Goal: Task Accomplishment & Management: Manage account settings

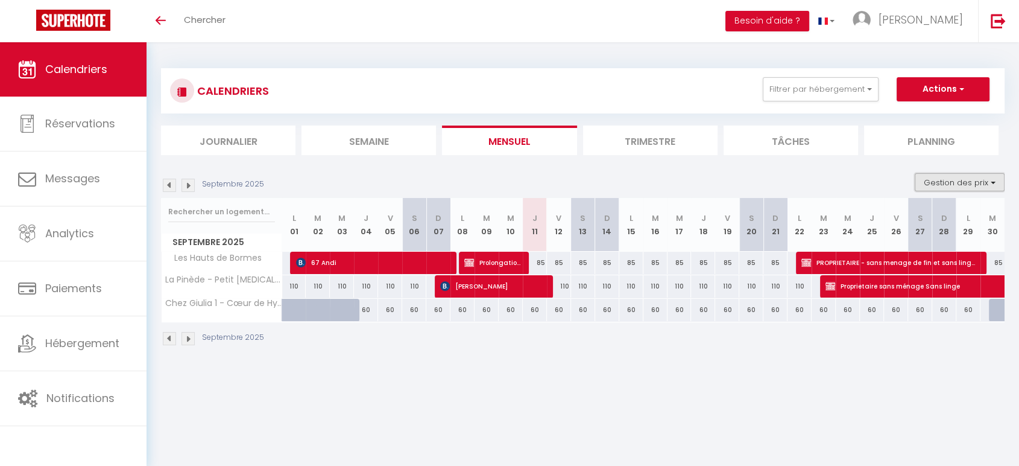
click at [964, 174] on button "Gestion des prix" at bounding box center [960, 182] width 90 height 18
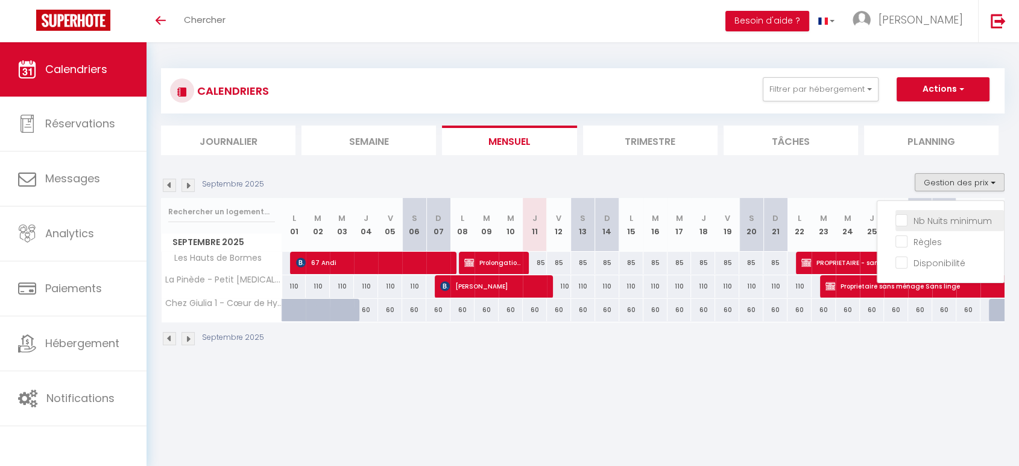
click at [902, 219] on input "Nb Nuits minimum" at bounding box center [949, 219] width 109 height 12
checkbox input "true"
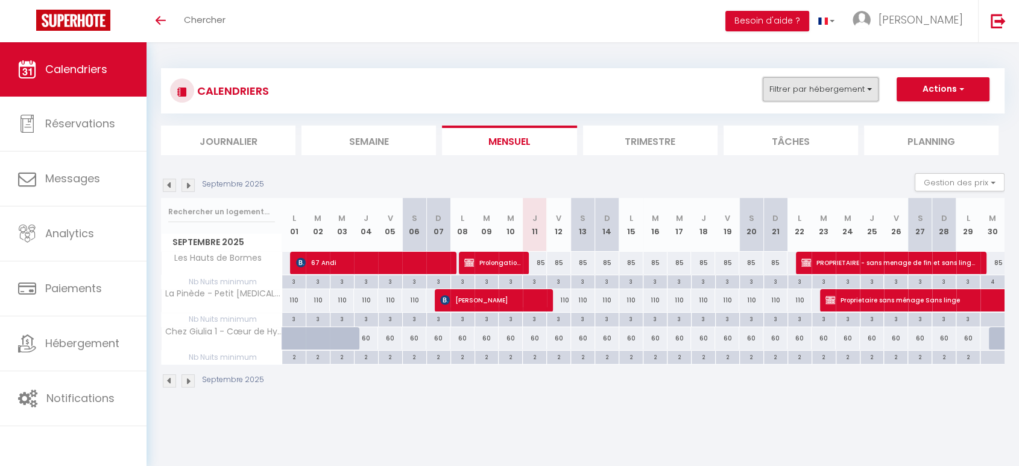
click at [834, 80] on button "Filtrer par hébergement" at bounding box center [821, 89] width 116 height 24
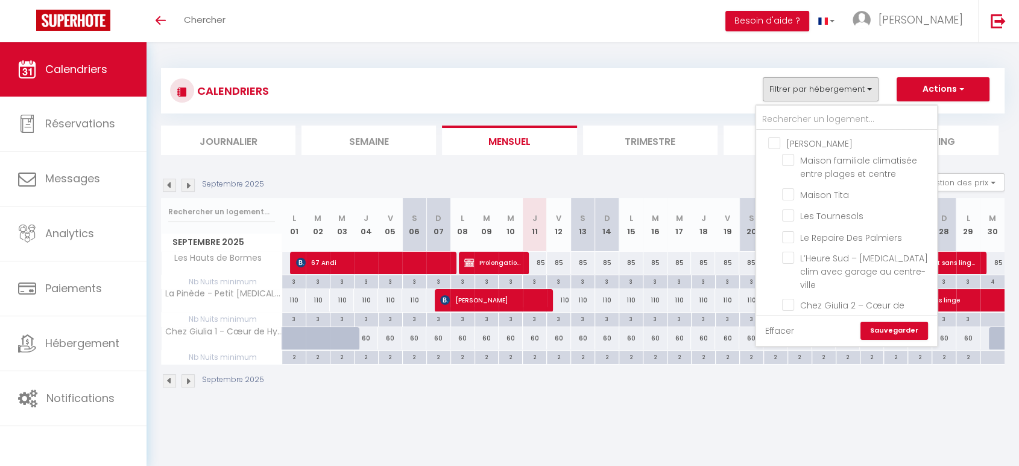
click at [784, 332] on link "Effacer" at bounding box center [779, 330] width 29 height 13
checkbox input "false"
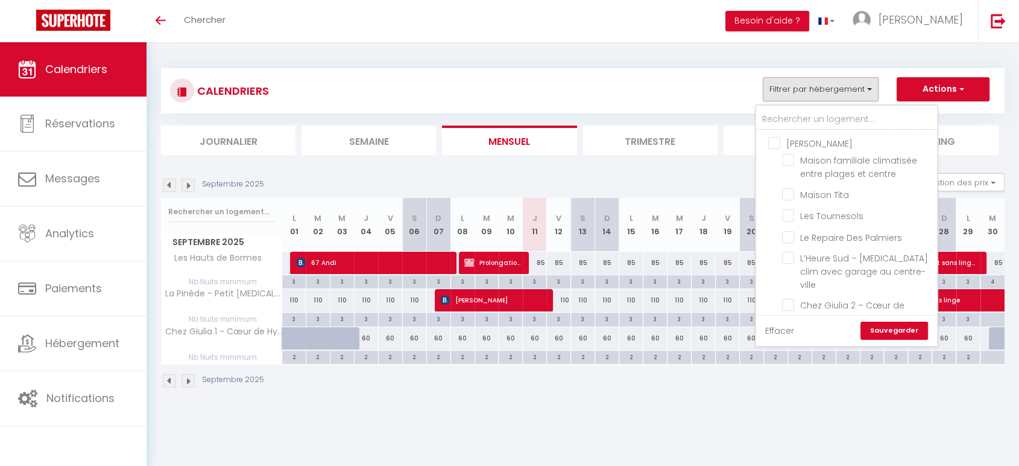
checkbox input "false"
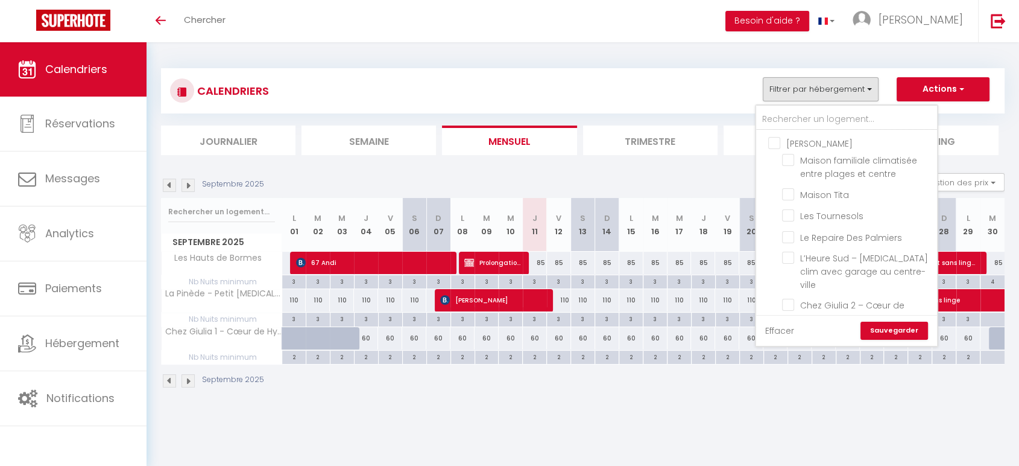
checkbox input "false"
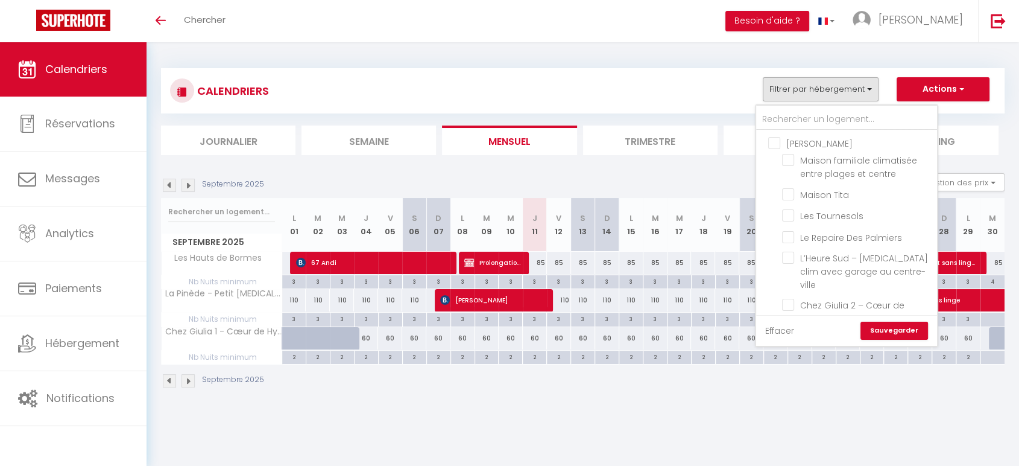
checkbox input "false"
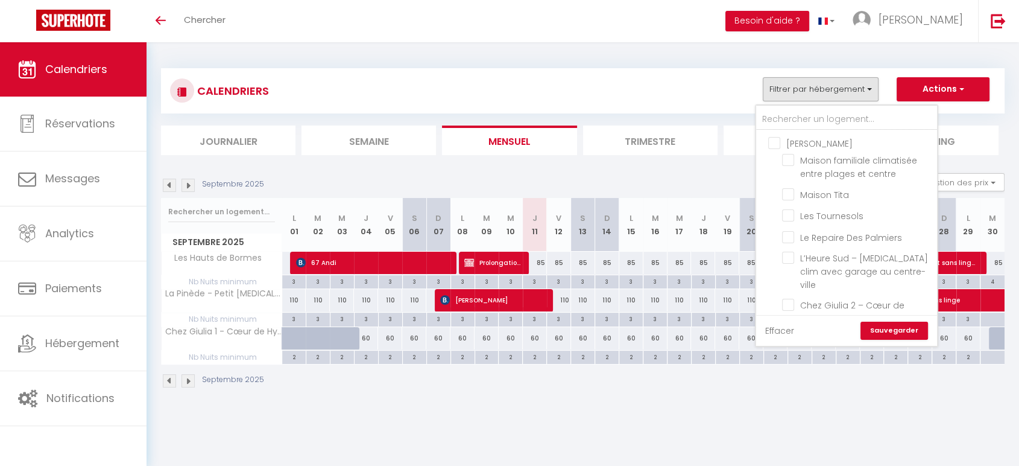
checkbox input "false"
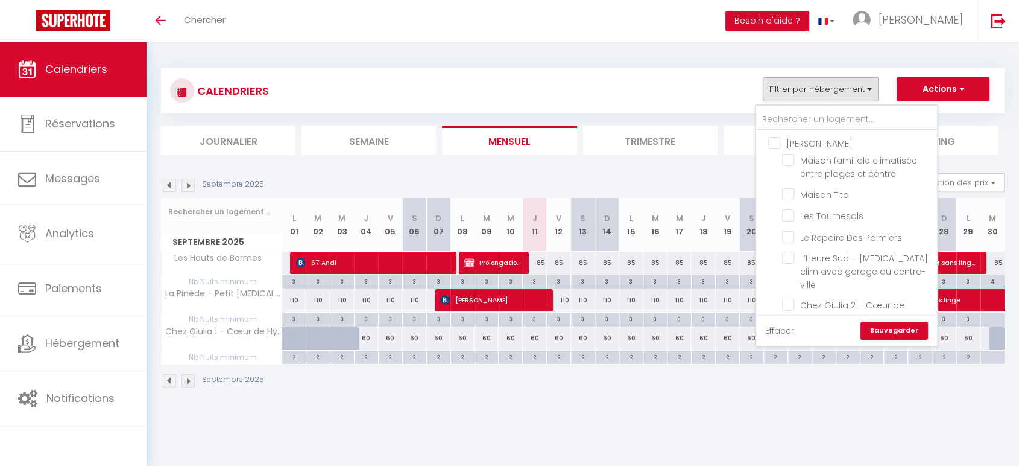
checkbox input "false"
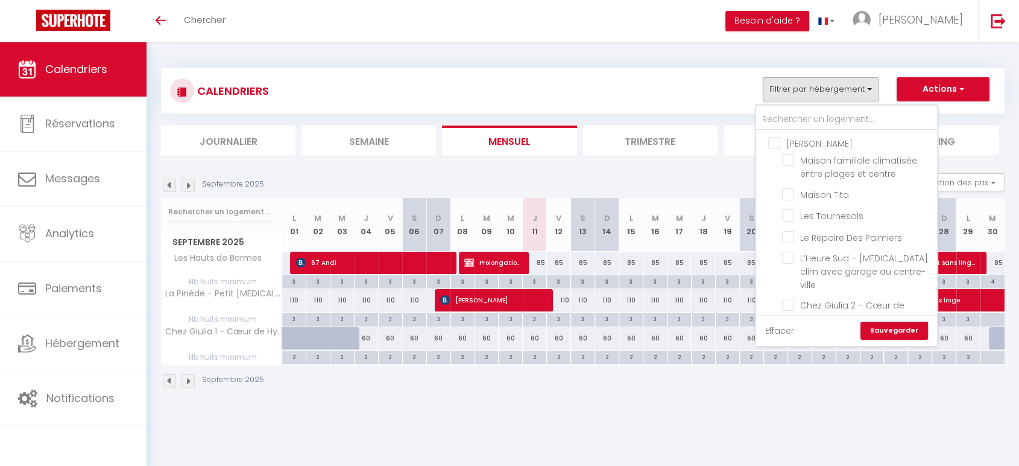
checkbox input "false"
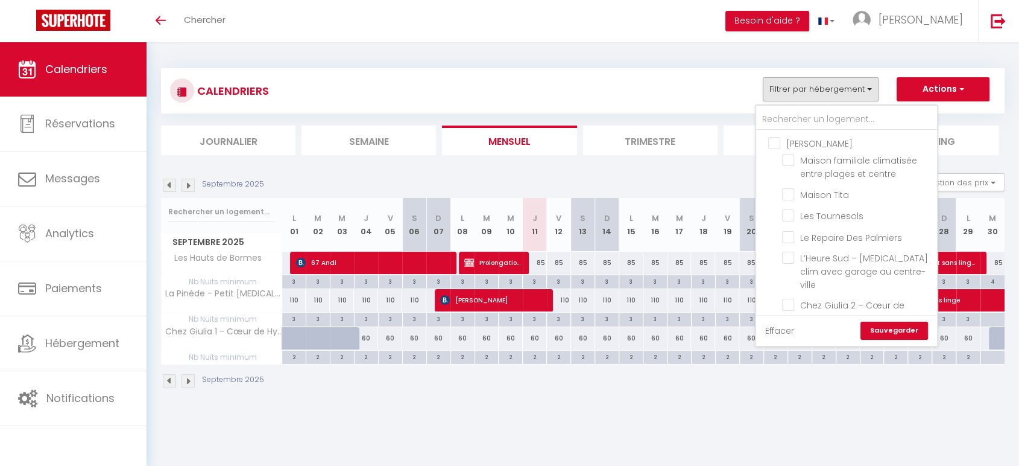
checkbox input "false"
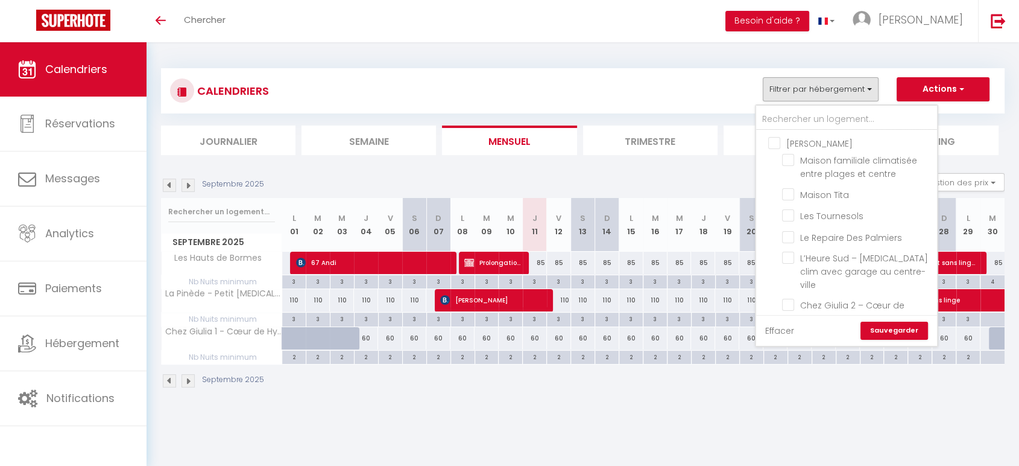
checkbox input "false"
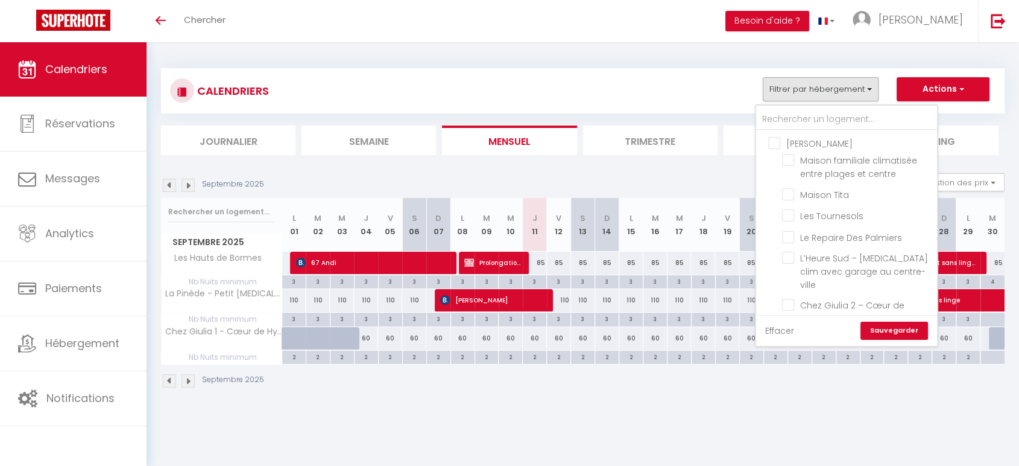
checkbox input "false"
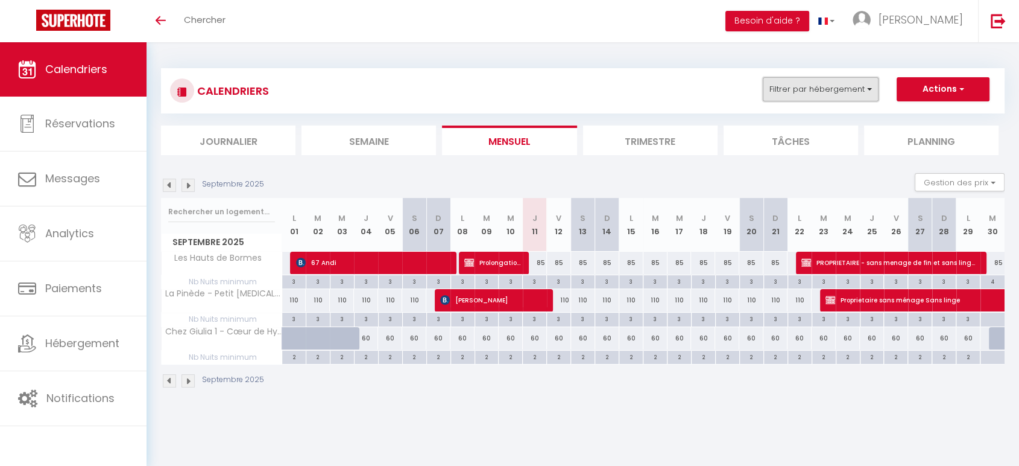
click at [806, 79] on button "Filtrer par hébergement" at bounding box center [821, 89] width 116 height 24
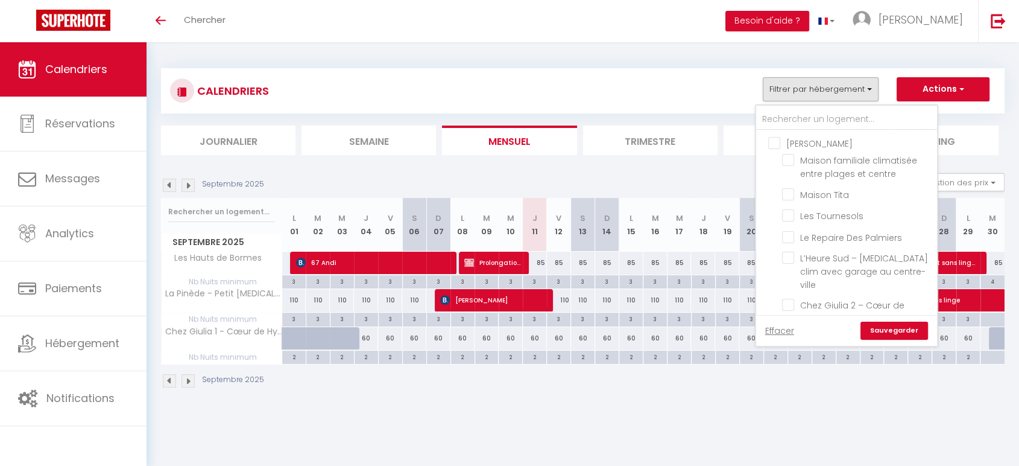
click at [772, 142] on input "[PERSON_NAME]" at bounding box center [858, 142] width 181 height 12
checkbox input "true"
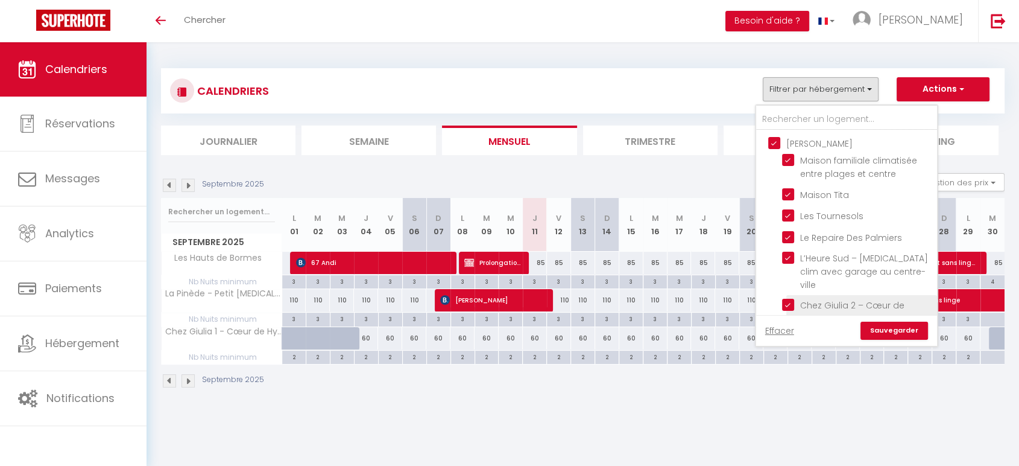
checkbox input "true"
checkbox input "false"
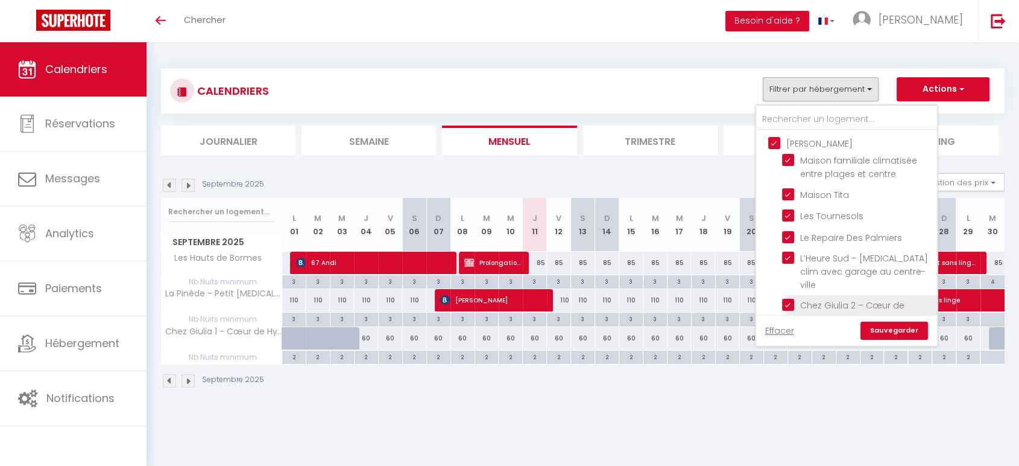
checkbox input "false"
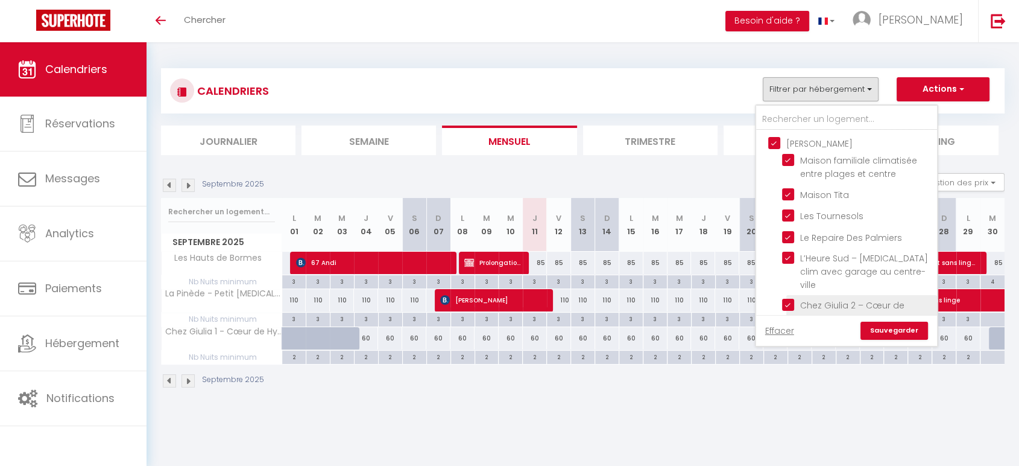
checkbox input "false"
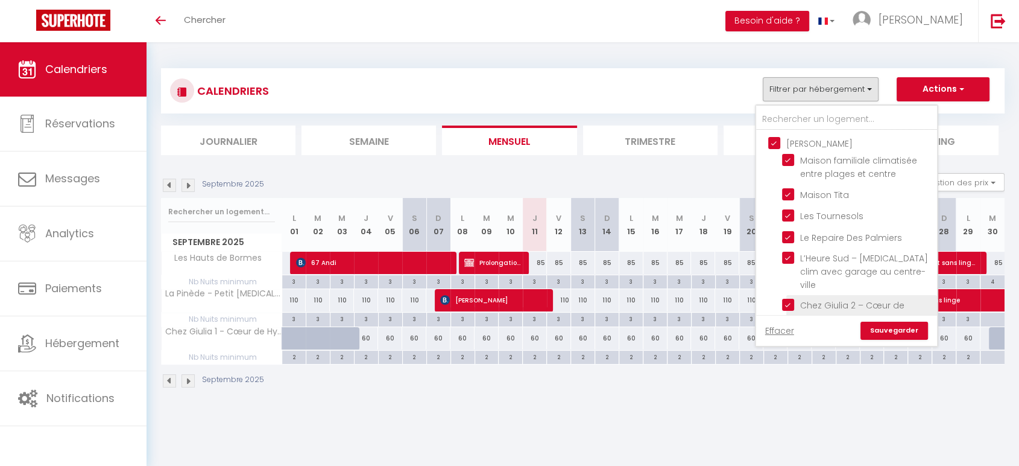
checkbox input "false"
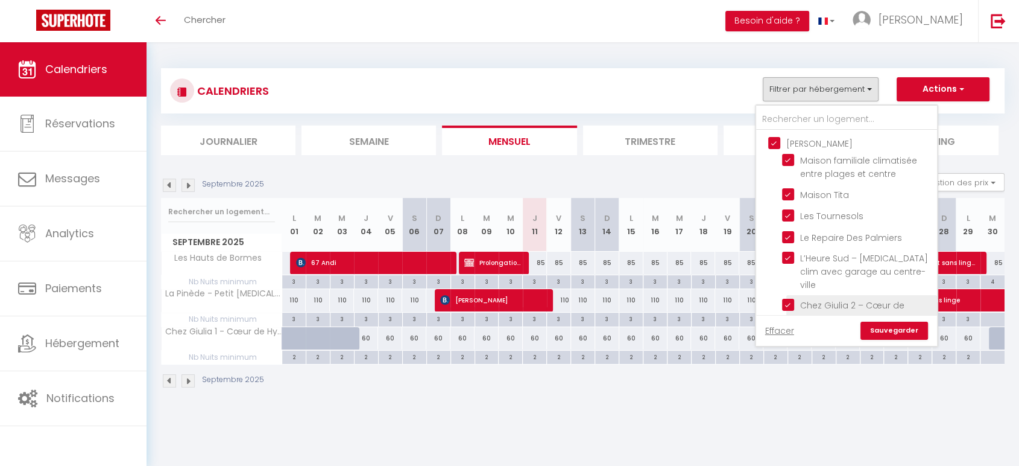
checkbox input "false"
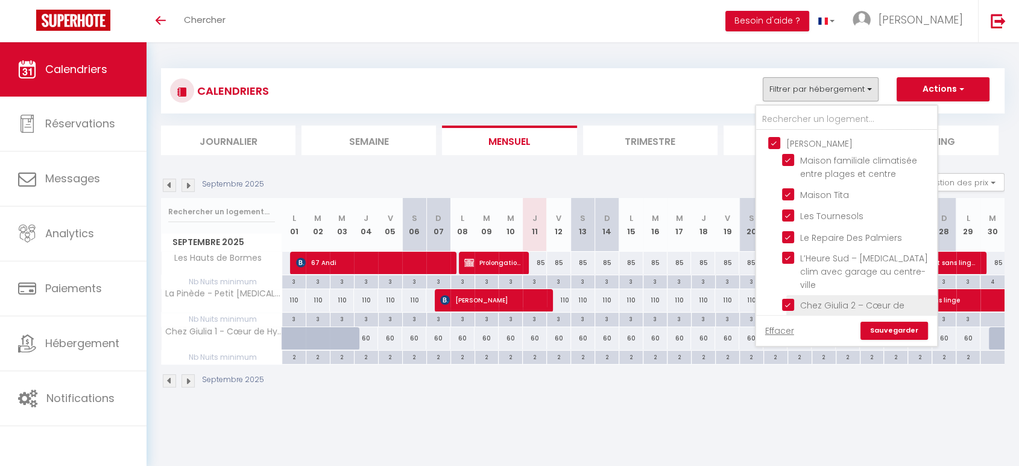
checkbox input "false"
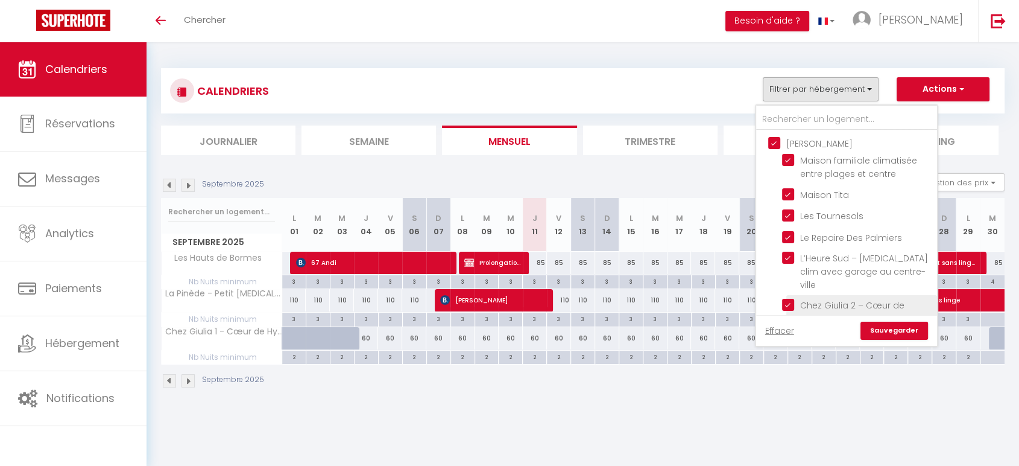
checkbox input "false"
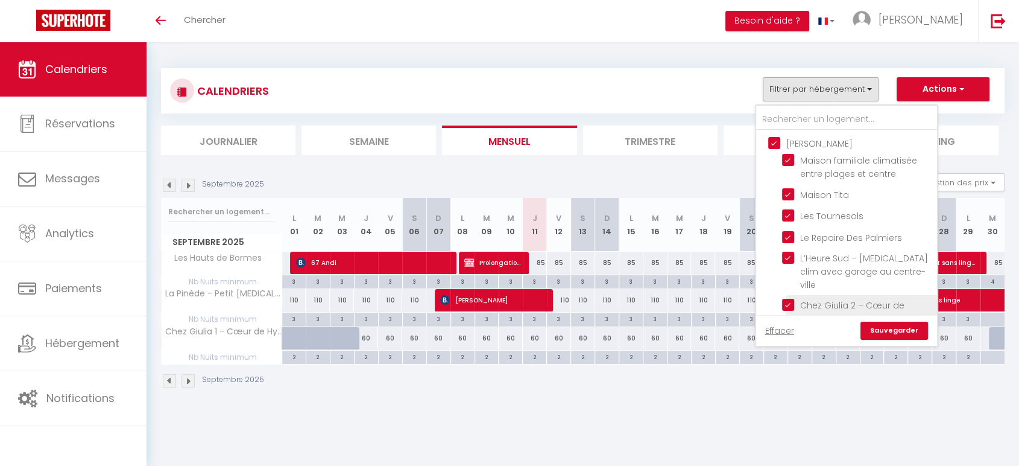
checkbox input "false"
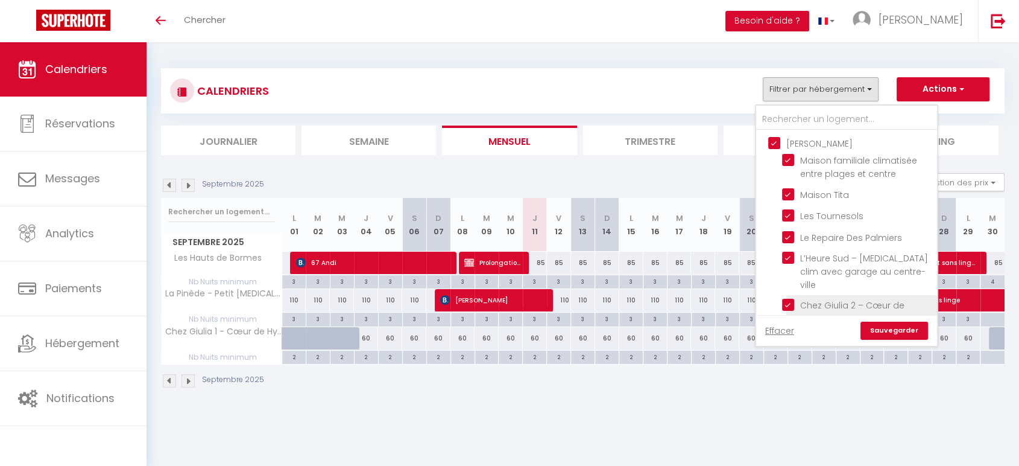
checkbox input "false"
click at [899, 324] on link "Sauvegarder" at bounding box center [894, 330] width 68 height 18
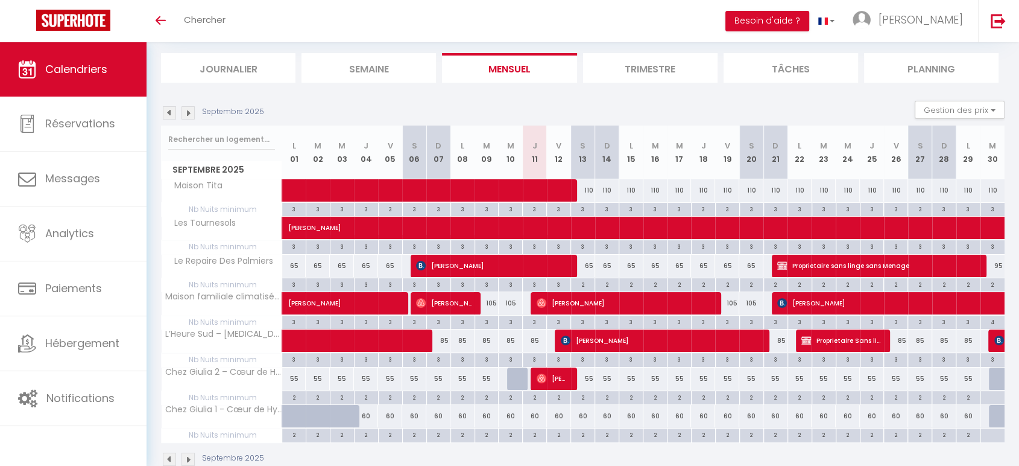
scroll to position [71, 0]
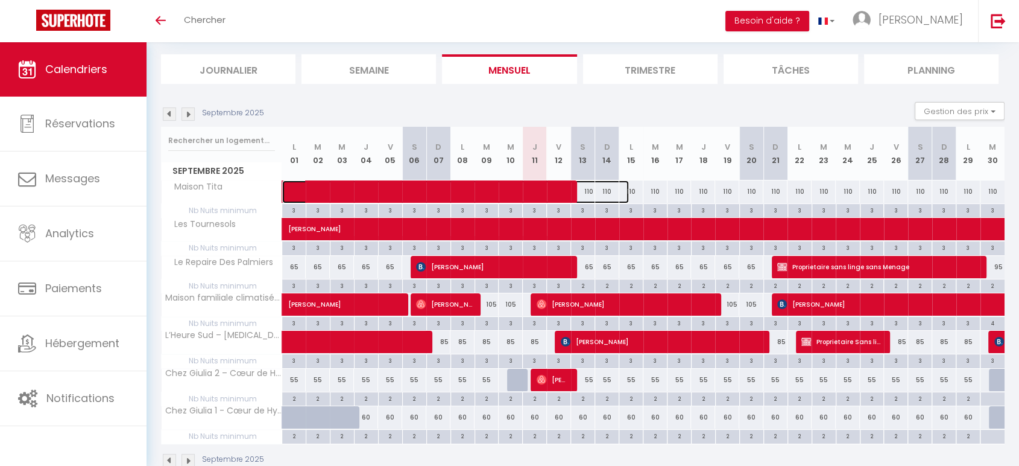
click at [589, 192] on span at bounding box center [462, 191] width 333 height 23
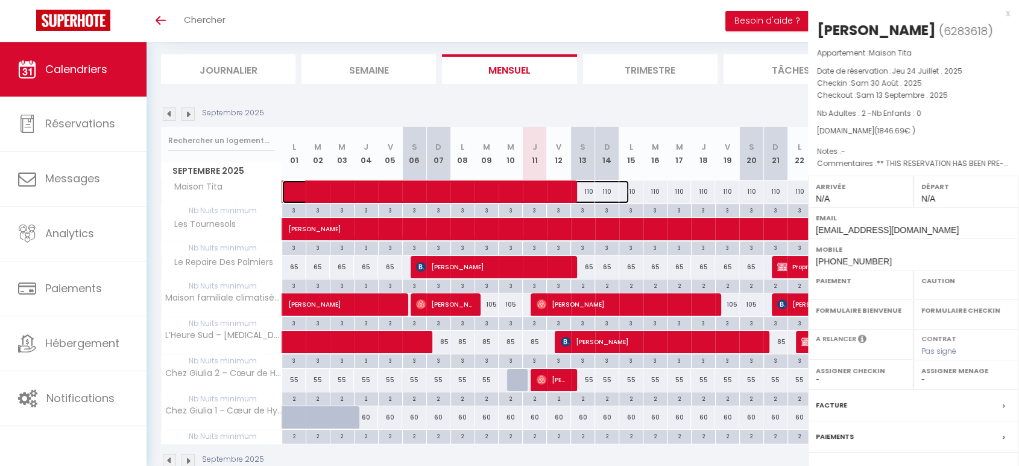
select select "OK"
select select "0"
select select "1"
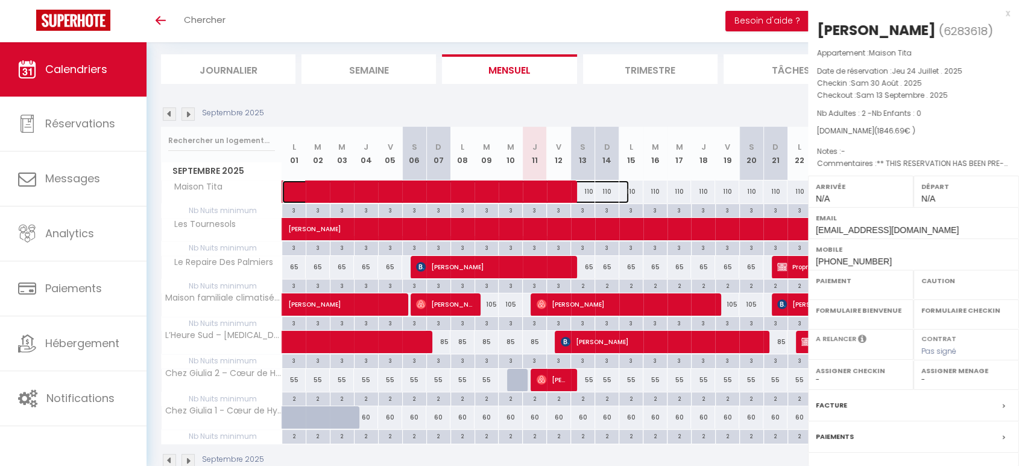
select select
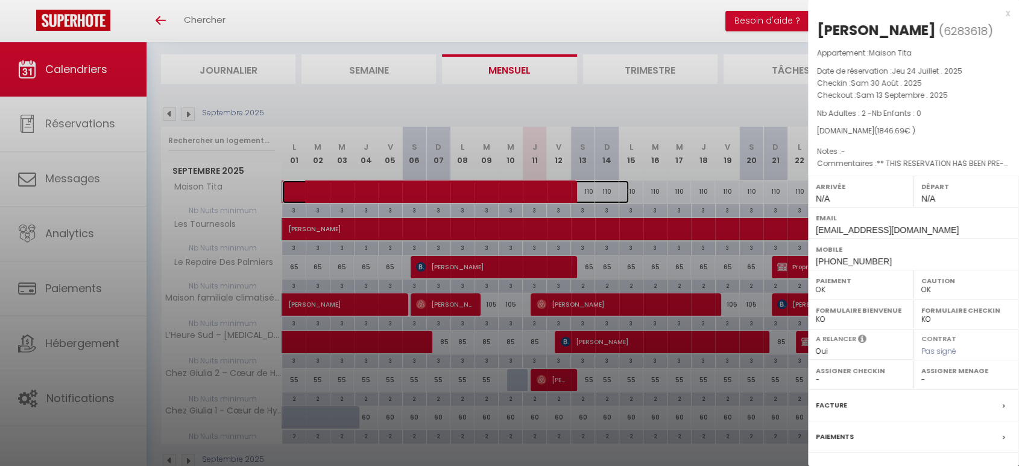
scroll to position [133, 0]
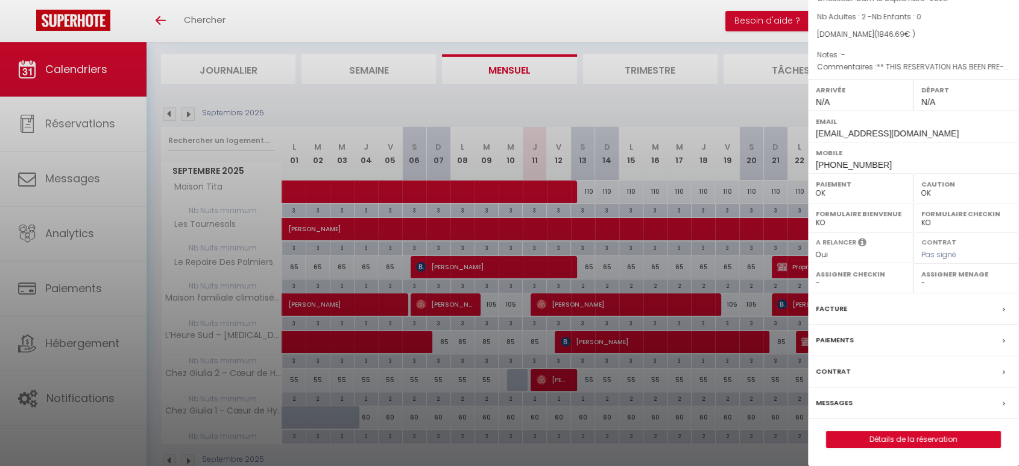
click at [720, 292] on div at bounding box center [509, 233] width 1019 height 466
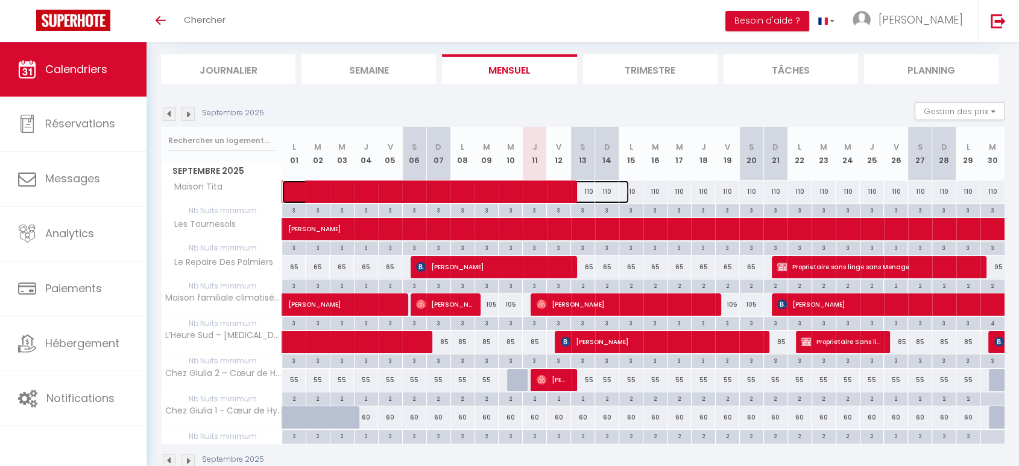
click at [592, 188] on span at bounding box center [462, 191] width 333 height 23
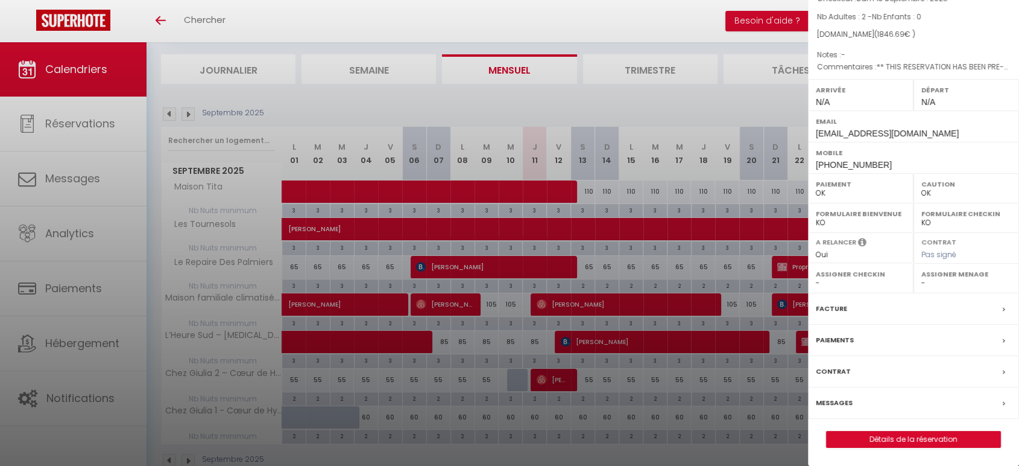
click at [606, 190] on div at bounding box center [509, 233] width 1019 height 466
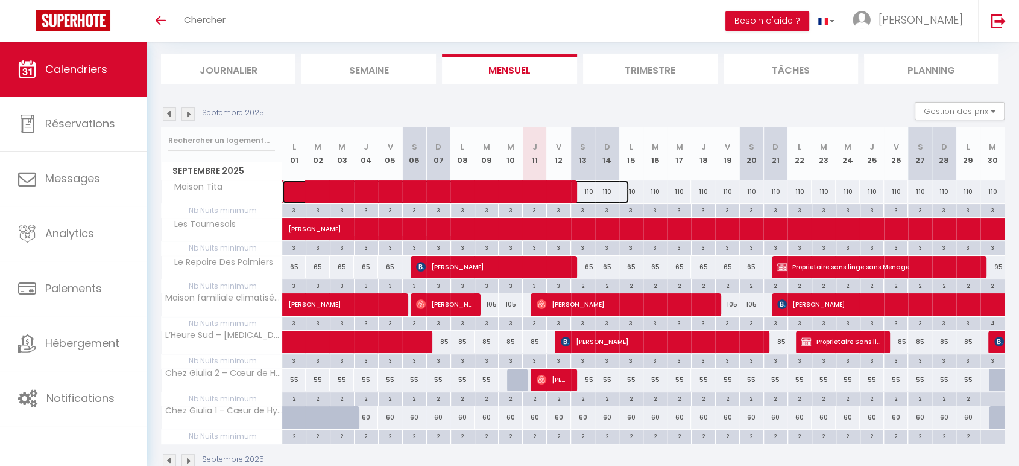
click at [606, 190] on span at bounding box center [462, 191] width 333 height 23
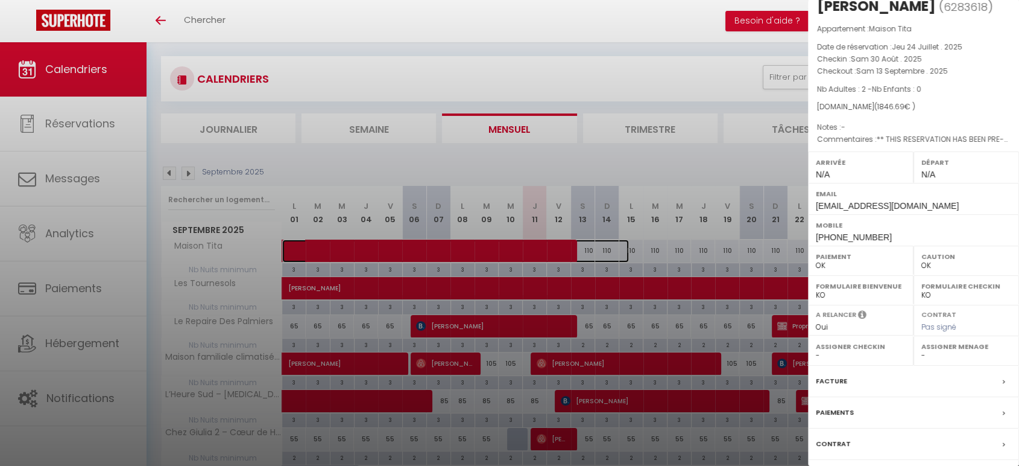
scroll to position [0, 0]
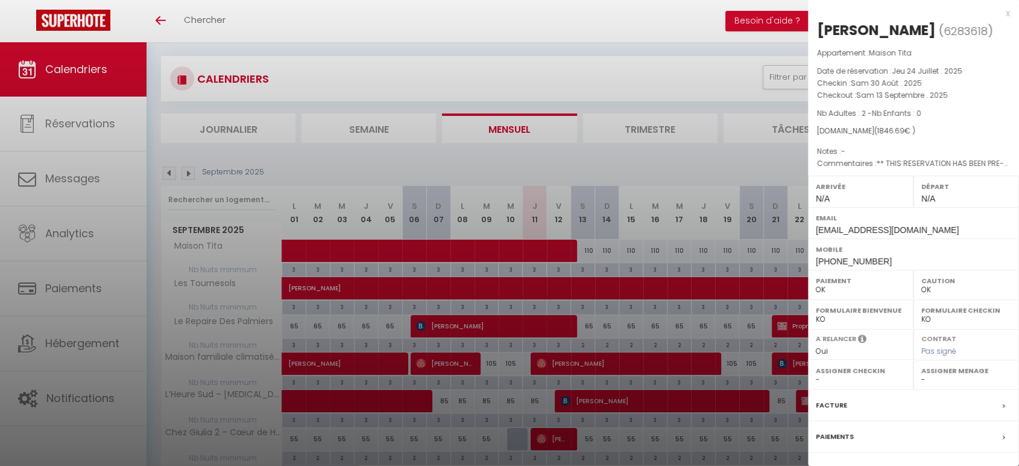
click at [609, 245] on div at bounding box center [509, 233] width 1019 height 466
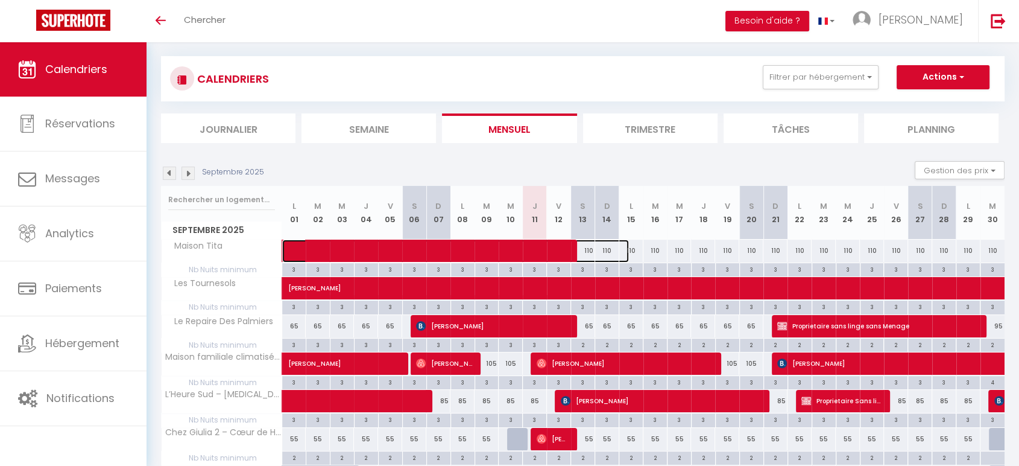
click at [609, 245] on span at bounding box center [462, 250] width 333 height 23
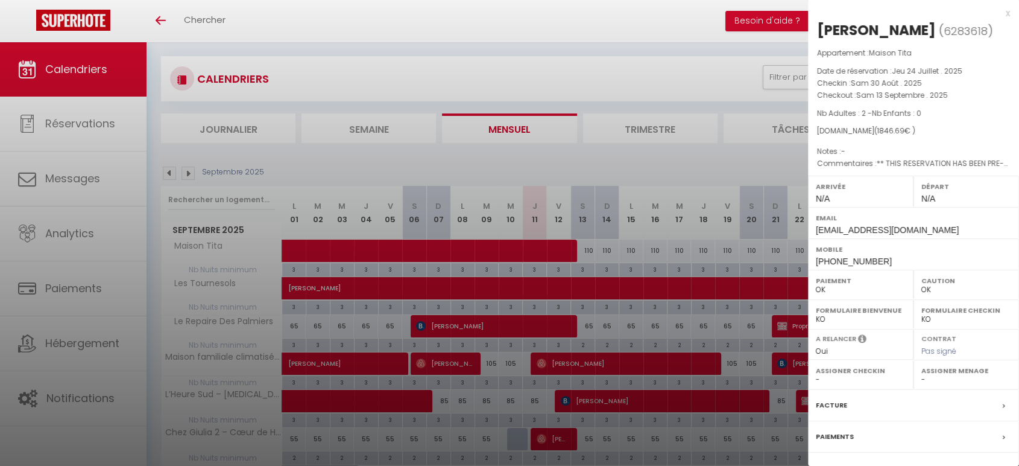
click at [610, 245] on div at bounding box center [509, 233] width 1019 height 466
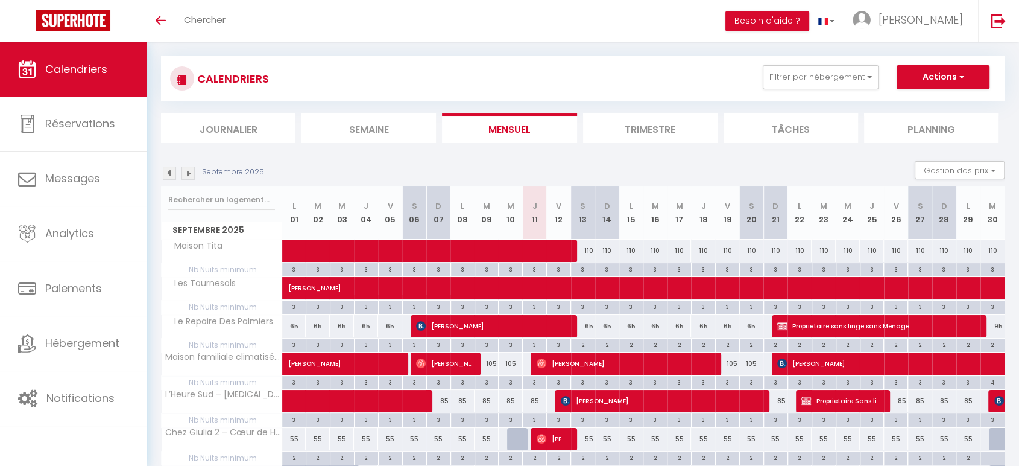
click at [629, 250] on div "110" at bounding box center [631, 250] width 24 height 22
type input "110"
type input "Lun 15 Septembre 2025"
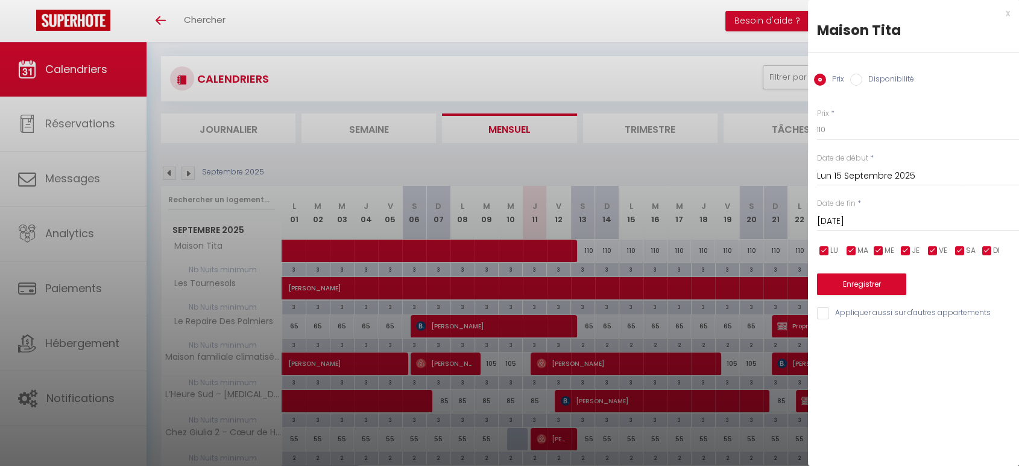
click at [899, 220] on input "[DATE]" at bounding box center [918, 221] width 202 height 16
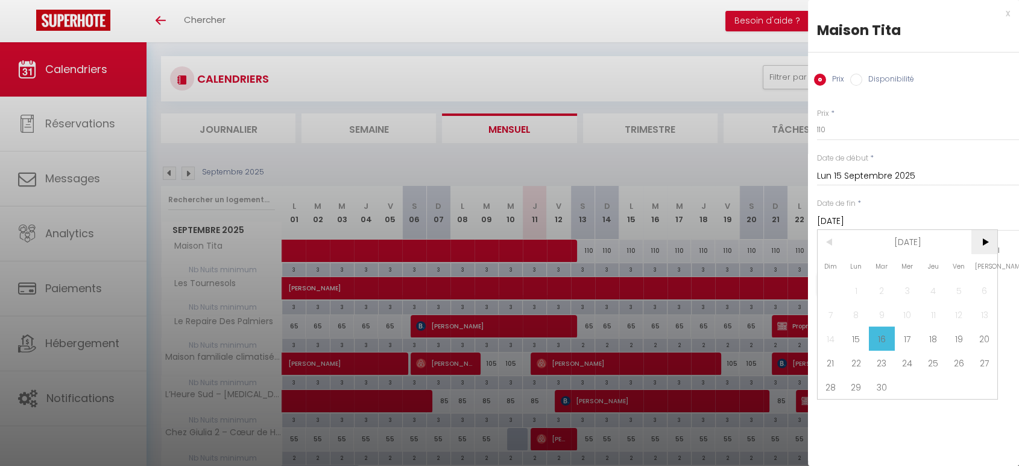
click at [985, 241] on span ">" at bounding box center [984, 242] width 26 height 24
click at [958, 387] on span "31" at bounding box center [959, 386] width 26 height 24
type input "Ven 31 Octobre 2025"
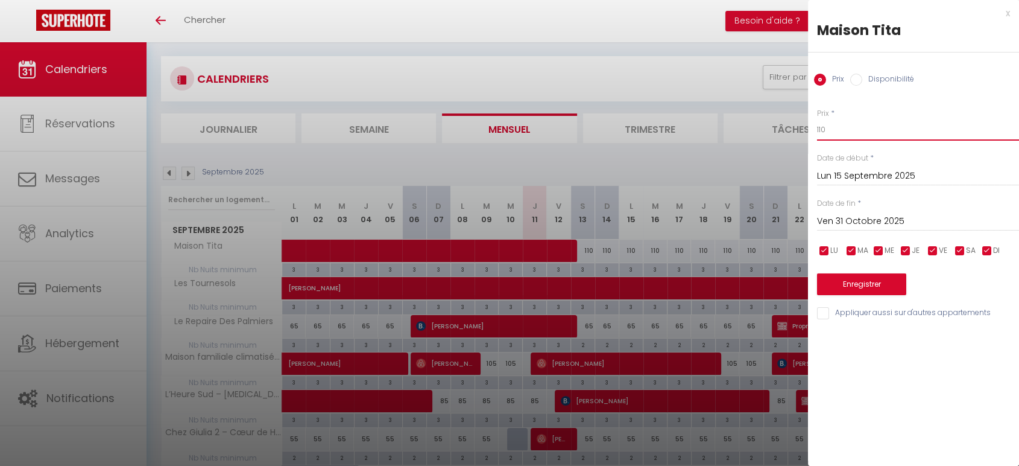
click at [871, 129] on input "110" at bounding box center [918, 130] width 202 height 22
type input "1"
type input "95"
click at [877, 174] on input "Lun 15 Septembre 2025" at bounding box center [918, 176] width 202 height 16
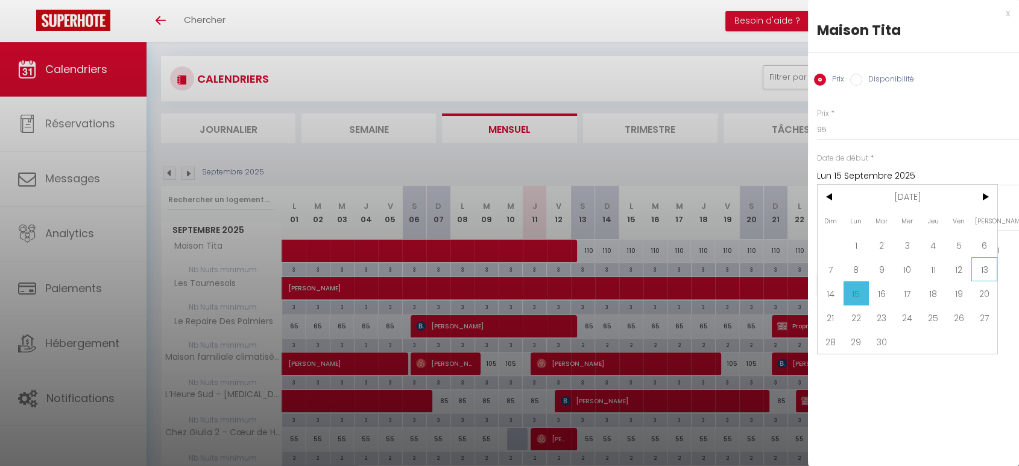
click at [979, 260] on span "13" at bounding box center [984, 269] width 26 height 24
type input "Sam 13 Septembre 2025"
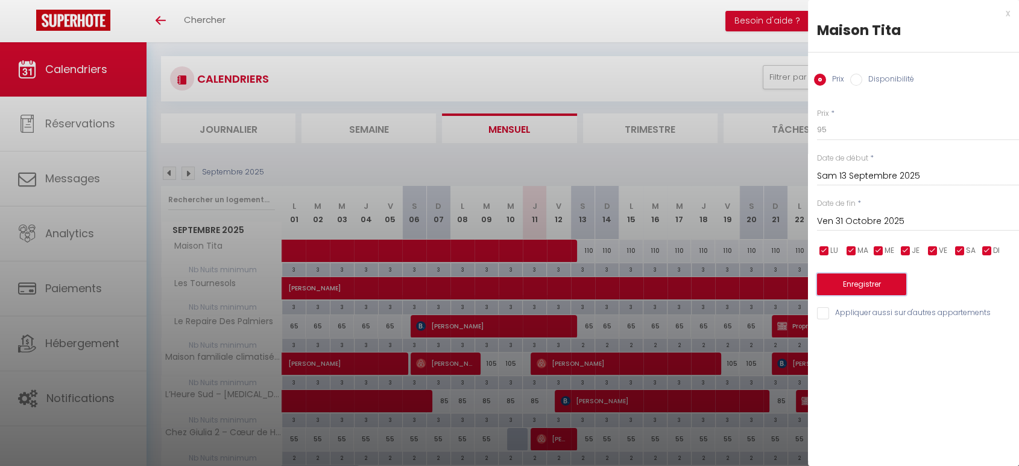
click at [870, 287] on button "Enregistrer" at bounding box center [861, 284] width 89 height 22
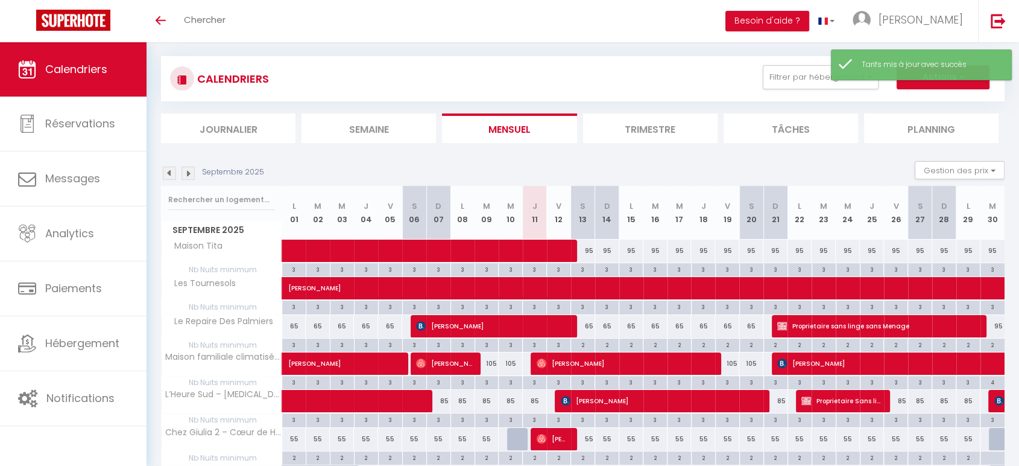
scroll to position [97, 0]
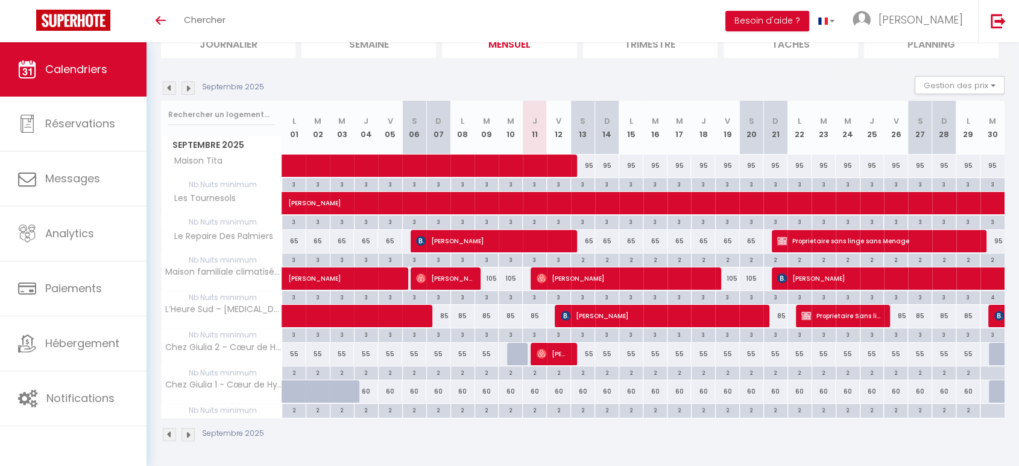
click at [192, 92] on img at bounding box center [187, 87] width 13 height 13
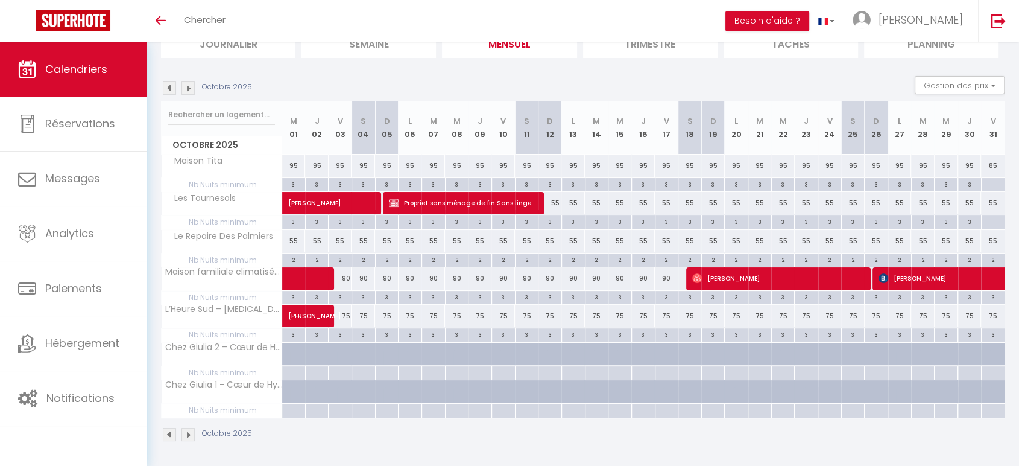
click at [184, 85] on img at bounding box center [187, 87] width 13 height 13
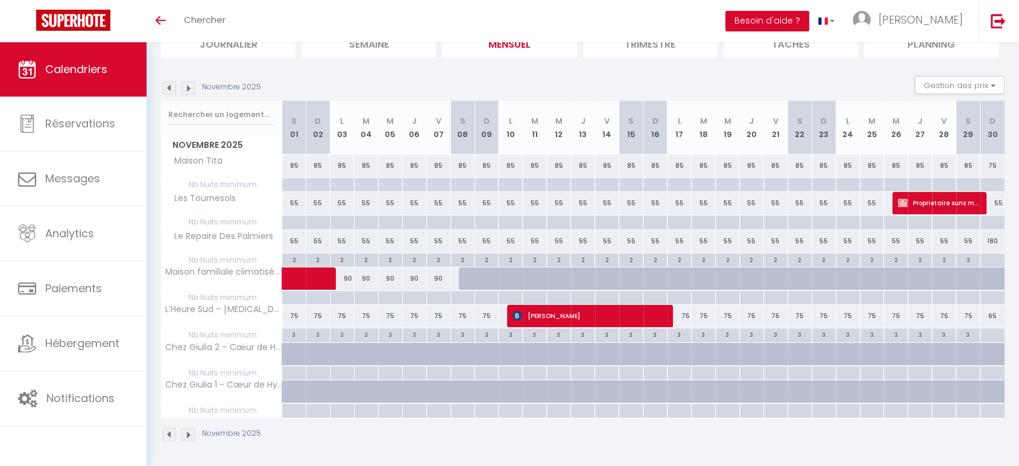
click at [184, 85] on img at bounding box center [187, 87] width 13 height 13
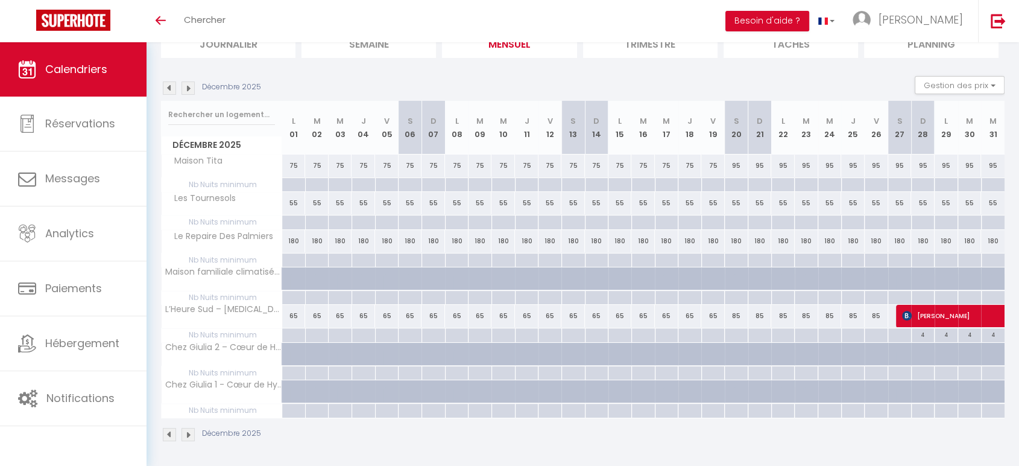
click at [184, 85] on img at bounding box center [187, 87] width 13 height 13
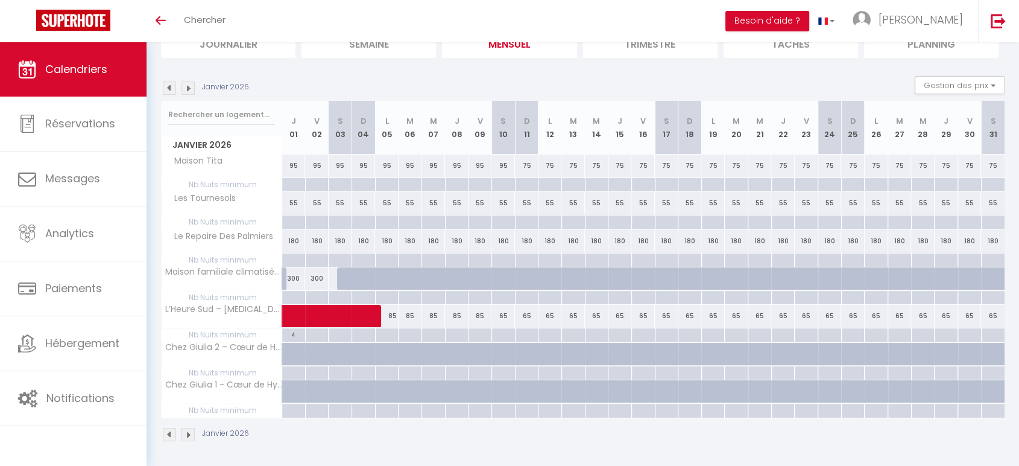
click at [168, 86] on img at bounding box center [169, 87] width 13 height 13
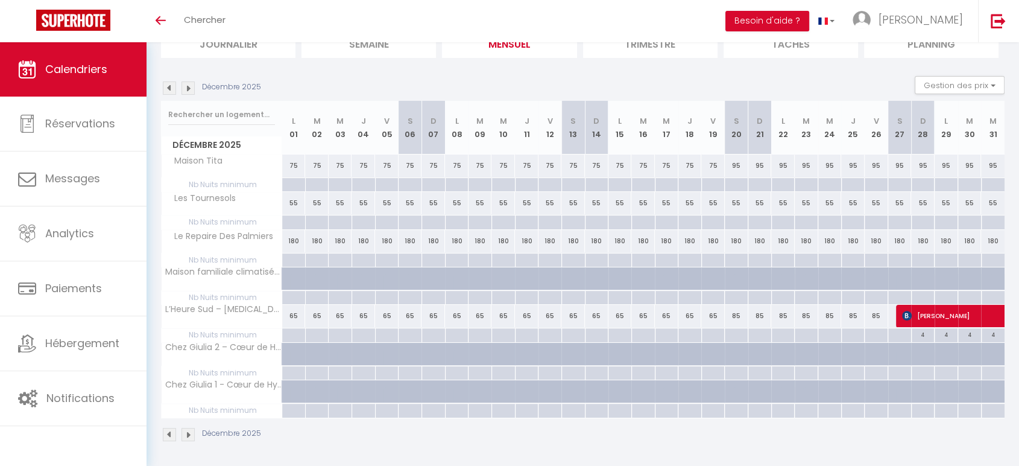
click at [167, 87] on img at bounding box center [169, 87] width 13 height 13
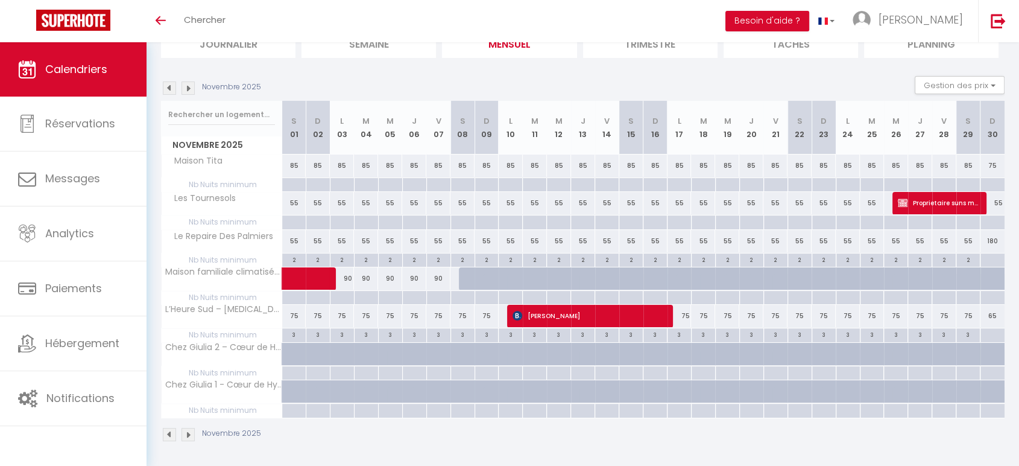
click at [471, 279] on div at bounding box center [471, 278] width 24 height 23
type input "90"
type input "[DATE]"
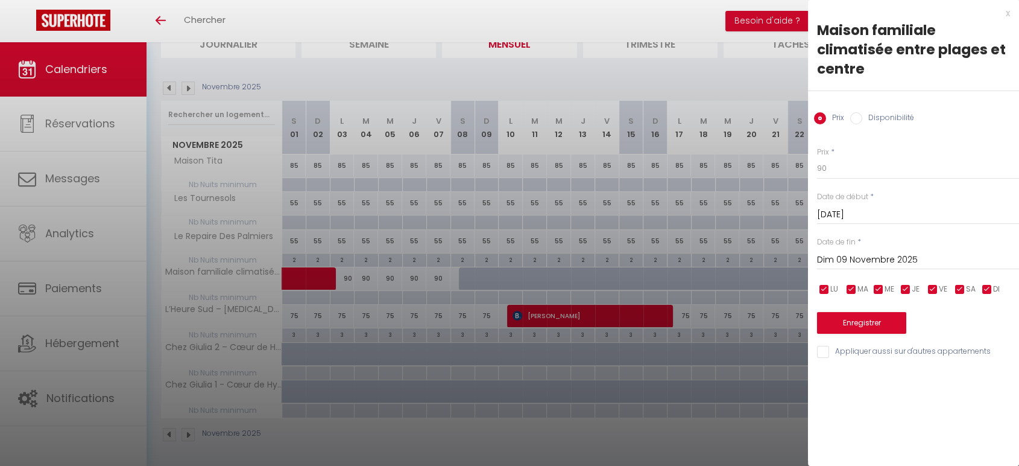
click at [886, 256] on input "Dim 09 Novembre 2025" at bounding box center [918, 260] width 202 height 16
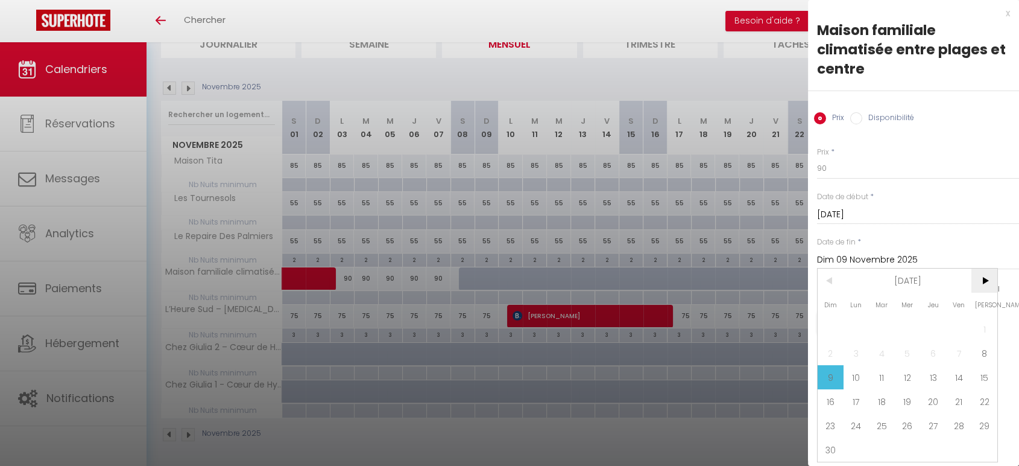
click at [981, 277] on span ">" at bounding box center [984, 280] width 26 height 24
click at [982, 379] on span "20" at bounding box center [984, 377] width 26 height 24
type input "[DATE]"
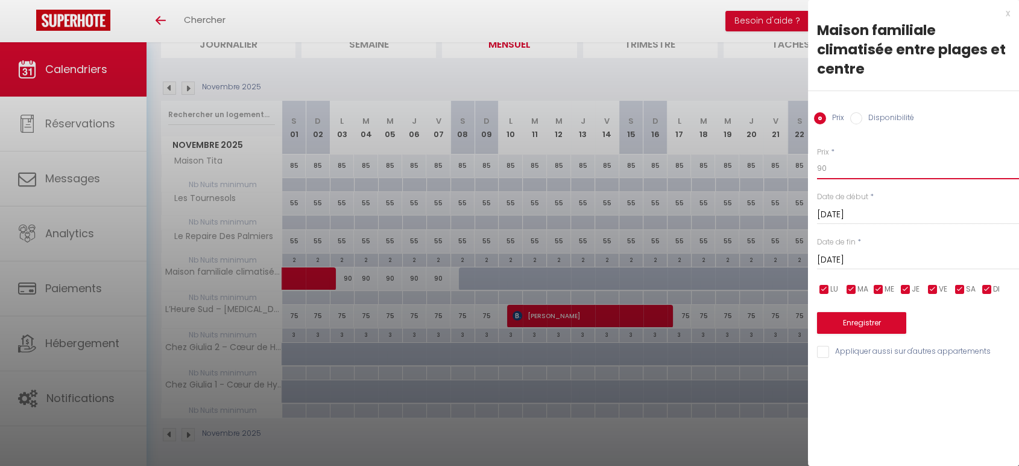
click at [884, 171] on input "90" at bounding box center [918, 168] width 202 height 22
type input "9"
type input "_"
type input "è"
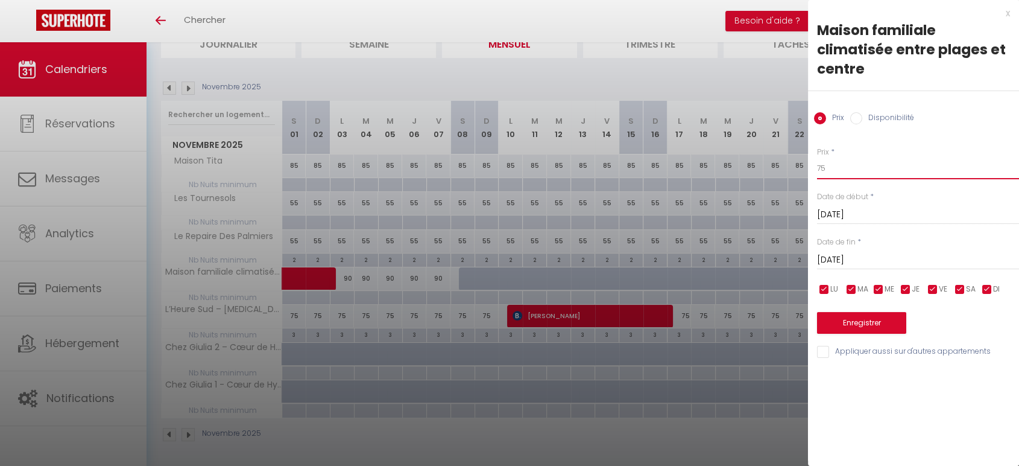
type input "75"
click at [868, 253] on input "[DATE]" at bounding box center [918, 260] width 202 height 16
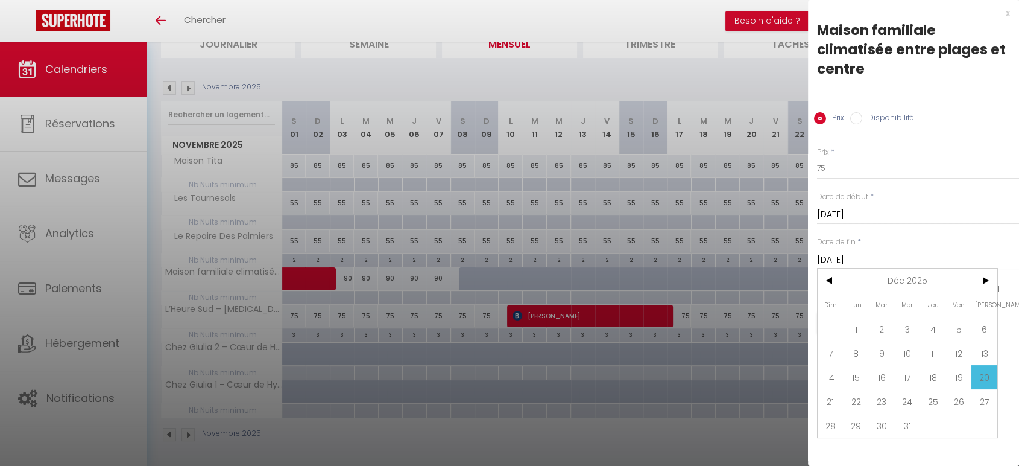
click at [868, 253] on input "[DATE]" at bounding box center [918, 260] width 202 height 16
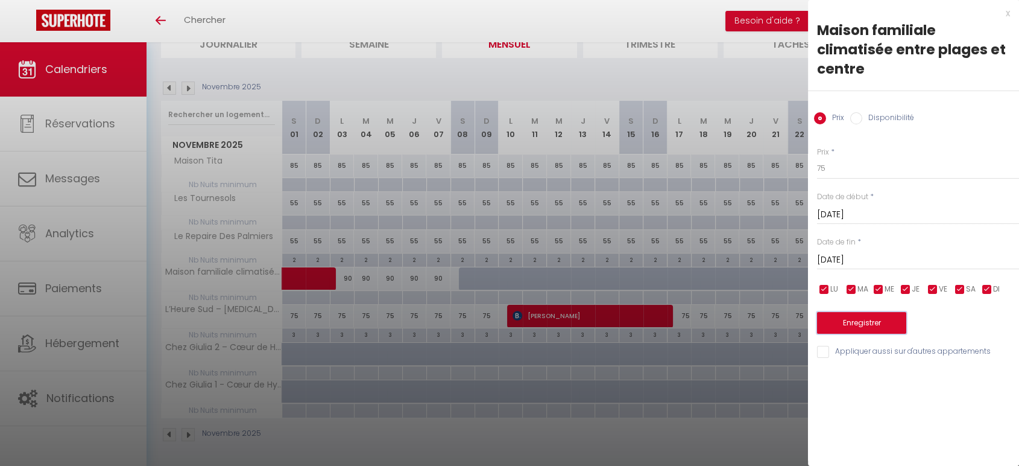
click at [865, 325] on button "Enregistrer" at bounding box center [861, 323] width 89 height 22
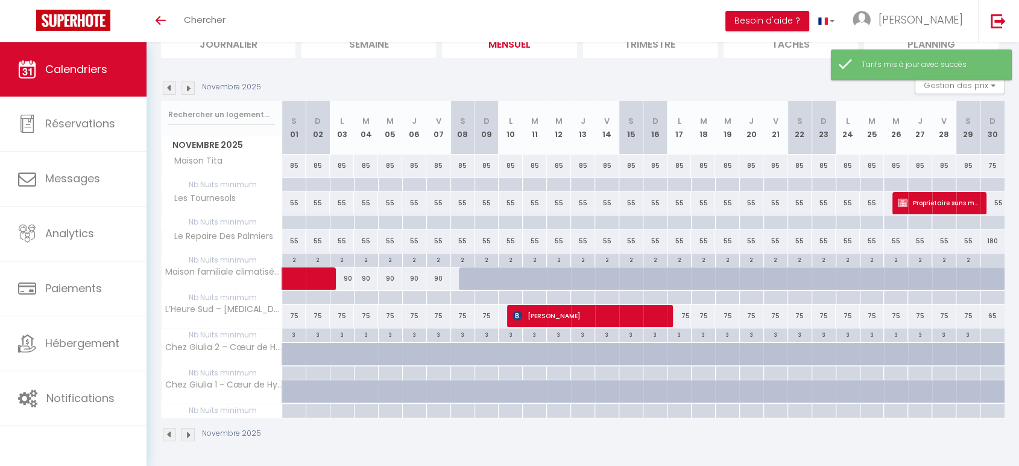
click at [464, 274] on div at bounding box center [471, 278] width 24 height 23
type input "75"
select select "1"
type input "[DATE]"
type input "Dim 09 Novembre 2025"
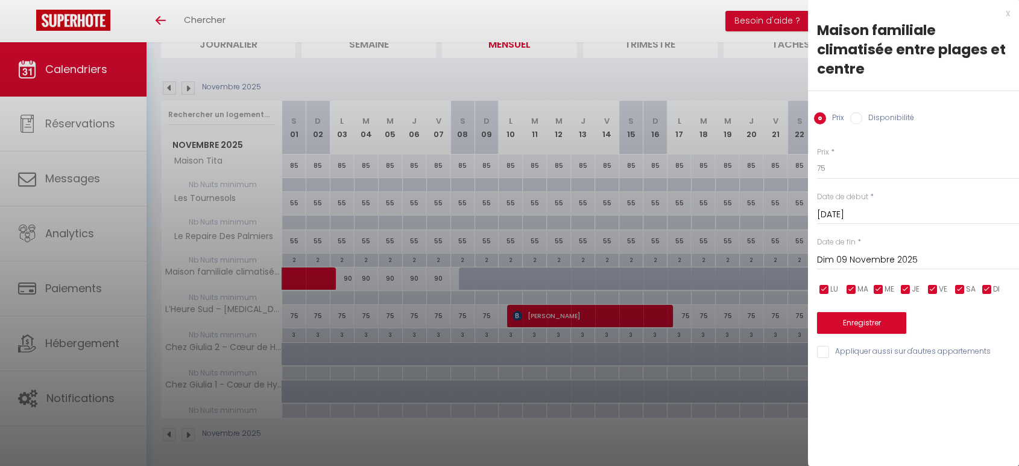
click at [859, 120] on input "Disponibilité" at bounding box center [856, 118] width 12 height 12
radio input "true"
radio input "false"
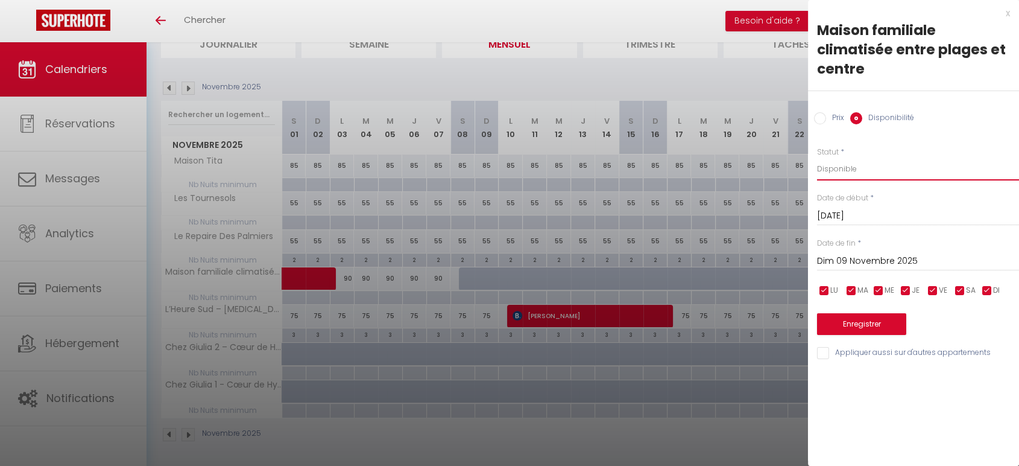
click at [880, 174] on select "Disponible Indisponible" at bounding box center [918, 168] width 202 height 23
click at [882, 251] on div "[DATE] < [DATE] > Dim Lun Mar Mer Jeu Ven Sam 1 2 3 4 5 6 7 8 9 10 11 12 13 14 …" at bounding box center [918, 260] width 202 height 22
click at [884, 257] on input "Dim 09 Novembre 2025" at bounding box center [918, 261] width 202 height 16
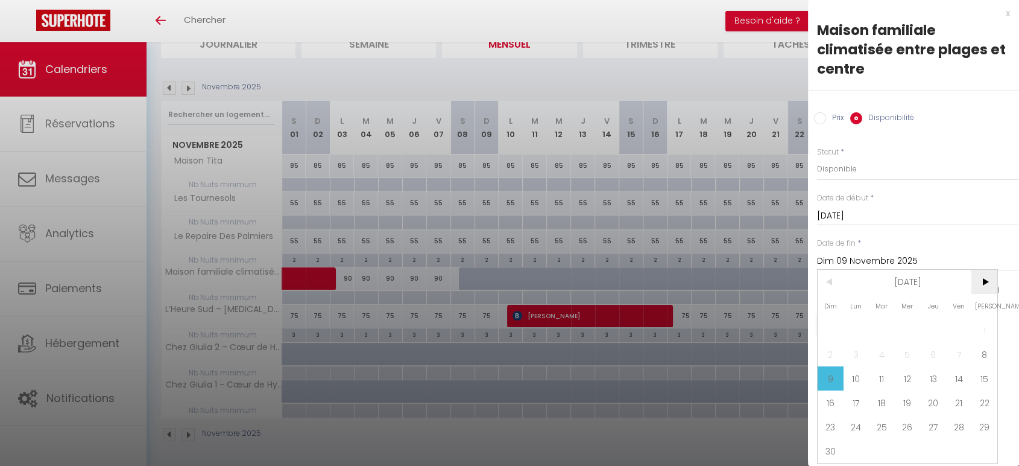
click at [985, 282] on span ">" at bounding box center [984, 282] width 26 height 24
click at [886, 428] on span "31" at bounding box center [882, 426] width 26 height 24
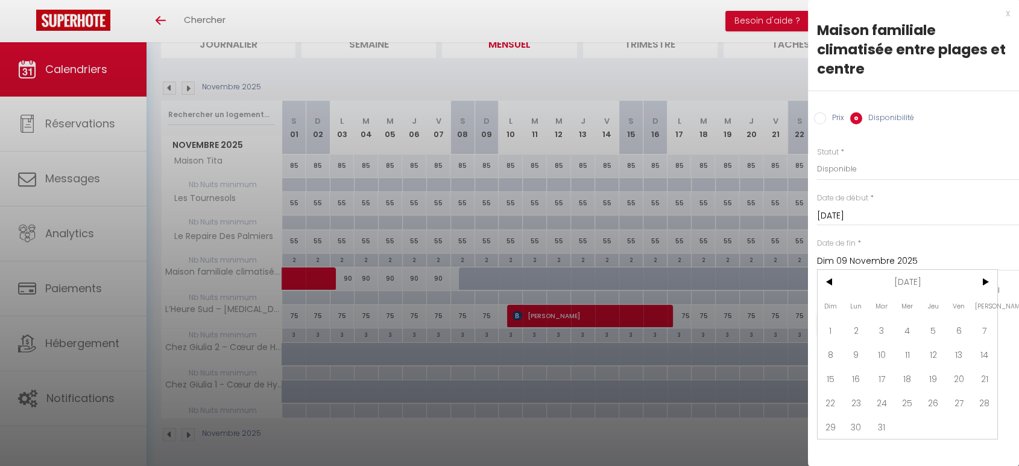
type input "[DATE]"
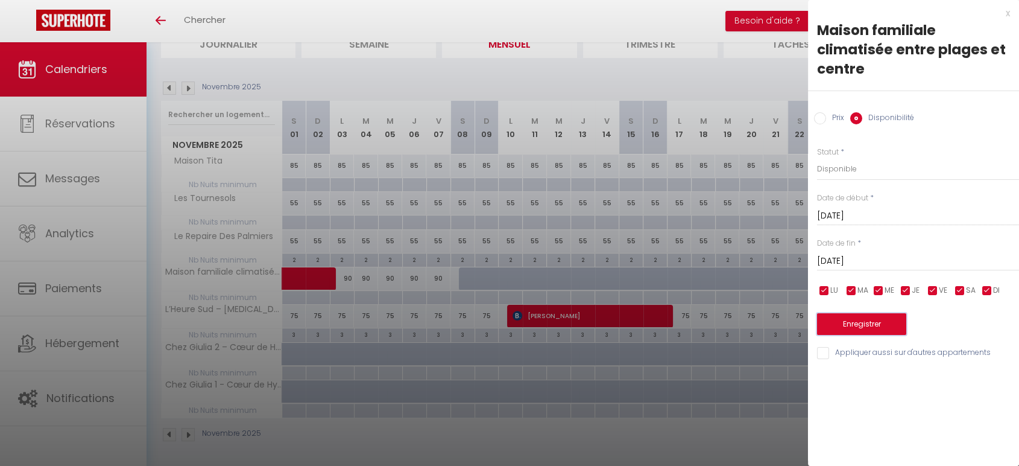
click at [863, 319] on button "Enregistrer" at bounding box center [861, 324] width 89 height 22
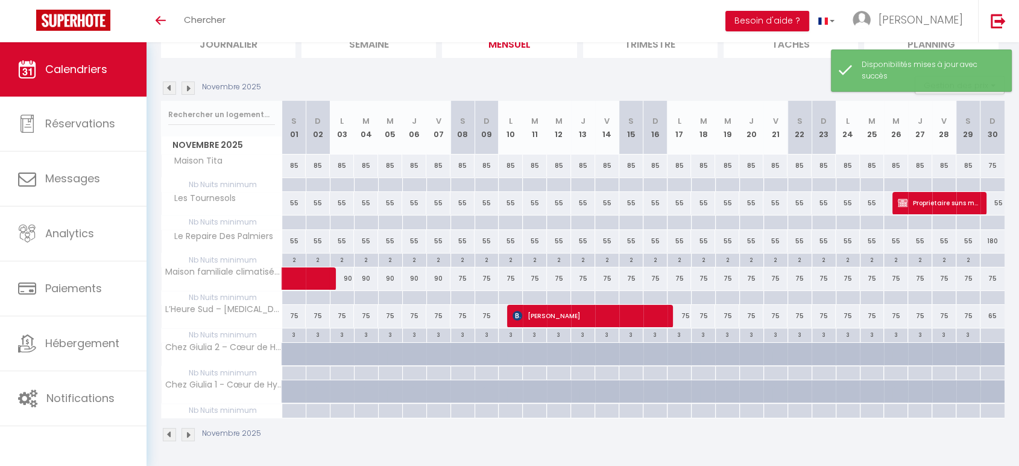
click at [188, 87] on img at bounding box center [187, 87] width 13 height 13
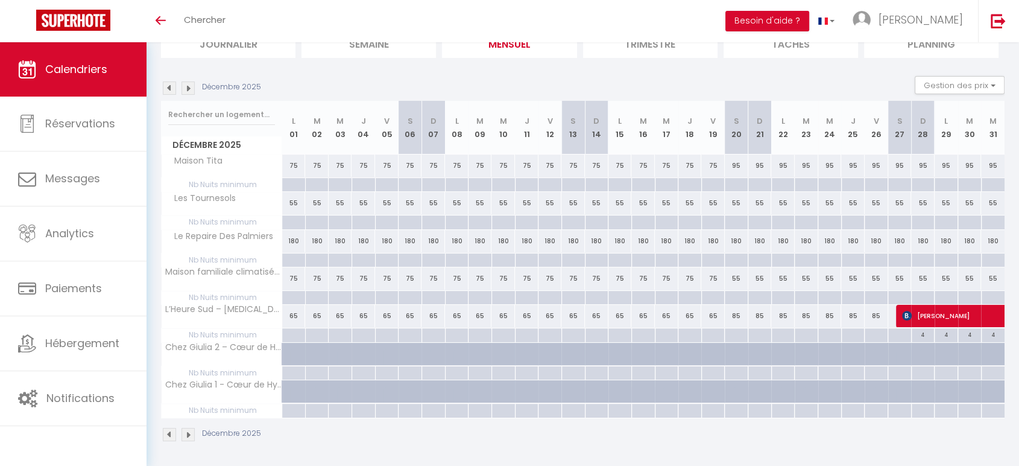
click at [733, 281] on div "55" at bounding box center [737, 278] width 24 height 22
select select "1"
type input "[DATE]"
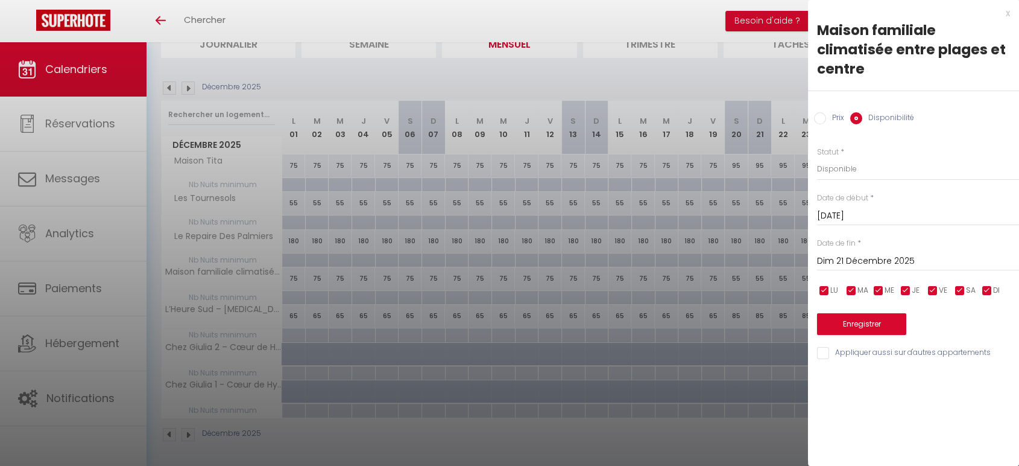
click at [856, 264] on input "Dim 21 Décembre 2025" at bounding box center [918, 261] width 202 height 16
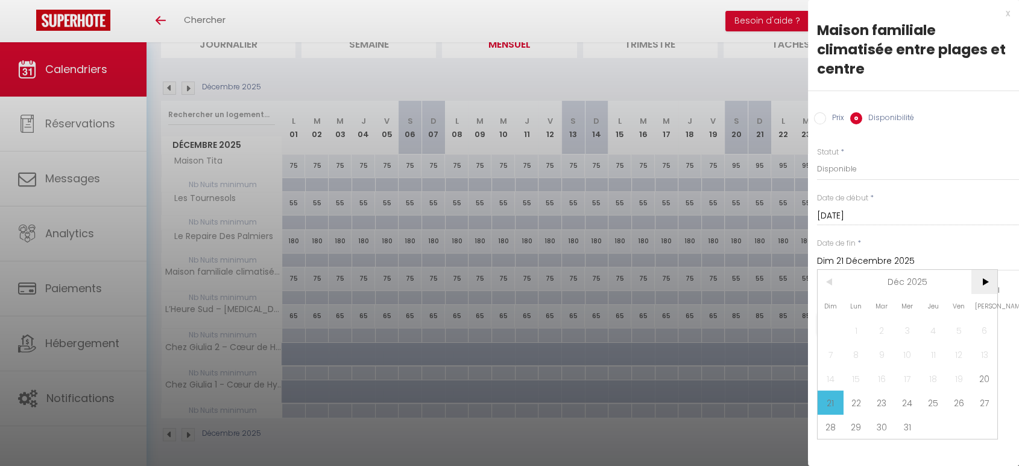
click at [994, 285] on span ">" at bounding box center [984, 282] width 26 height 24
click at [977, 352] on span "10" at bounding box center [984, 354] width 26 height 24
type input "[DATE]"
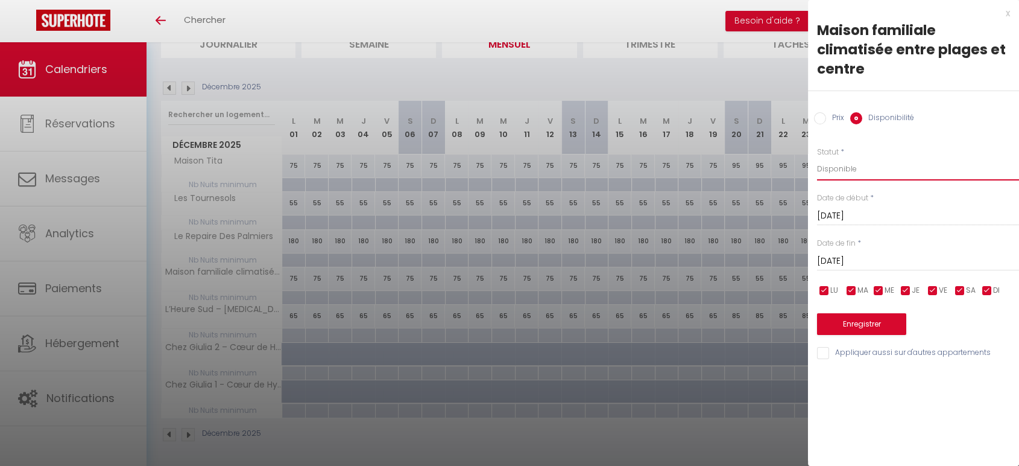
click at [873, 168] on select "Disponible Indisponible" at bounding box center [918, 168] width 202 height 23
click at [821, 116] on input "Prix" at bounding box center [820, 118] width 12 height 12
radio input "true"
radio input "false"
click at [851, 165] on input "55" at bounding box center [918, 168] width 202 height 22
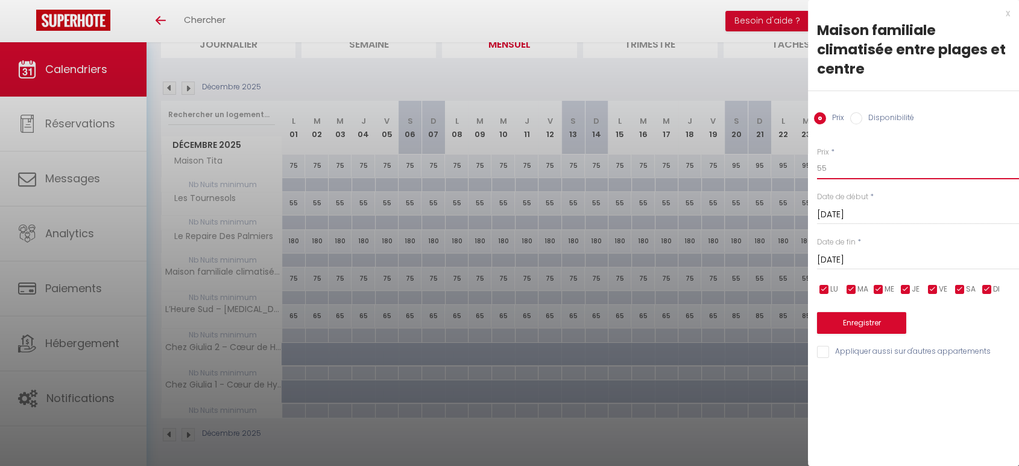
type input "5"
type input "9"
type input "89"
click at [864, 326] on button "Enregistrer" at bounding box center [861, 323] width 89 height 22
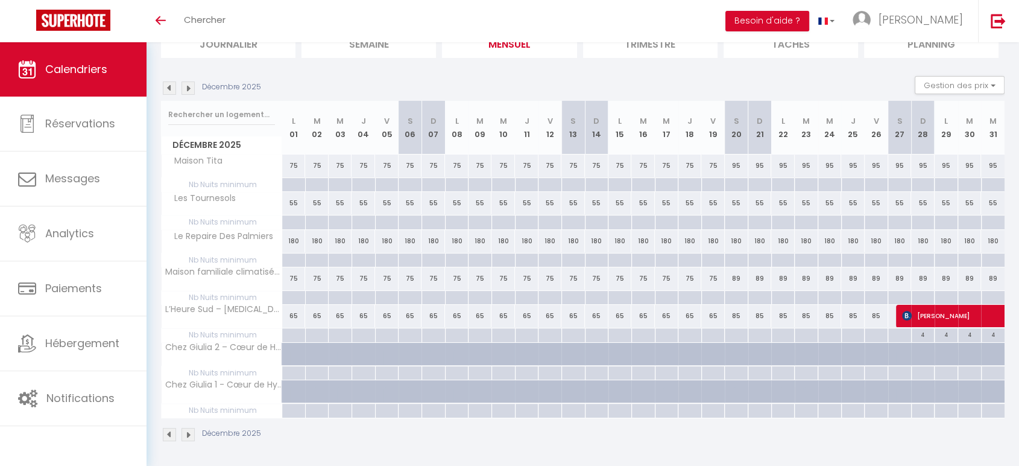
click at [763, 294] on div at bounding box center [760, 298] width 24 height 14
type input "Dim 21 Décembre 2025"
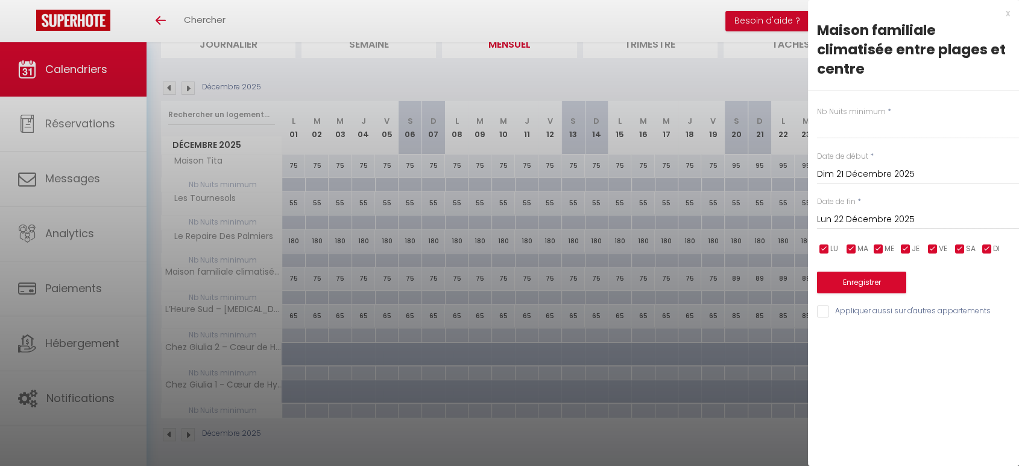
click at [908, 223] on input "Lun 22 Décembre 2025" at bounding box center [918, 220] width 202 height 16
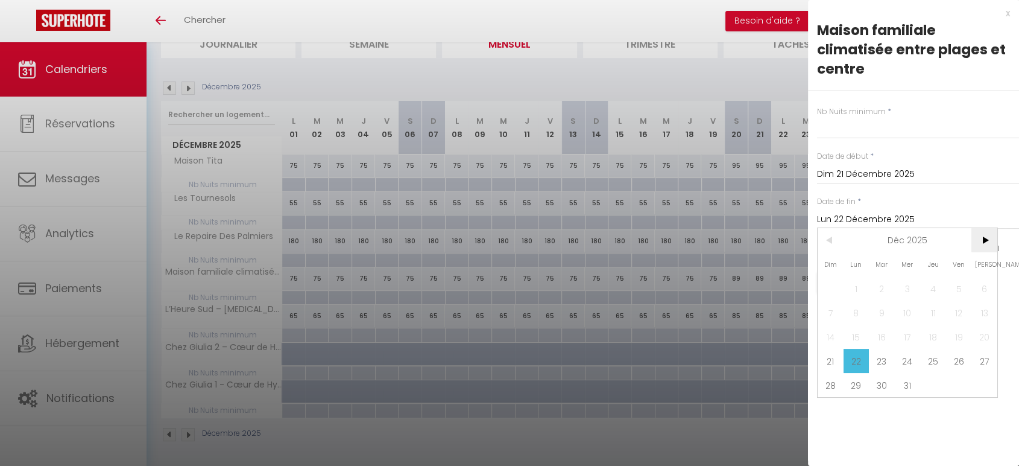
click at [983, 235] on span ">" at bounding box center [984, 240] width 26 height 24
click at [993, 311] on span "10" at bounding box center [984, 312] width 26 height 24
type input "[DATE]"
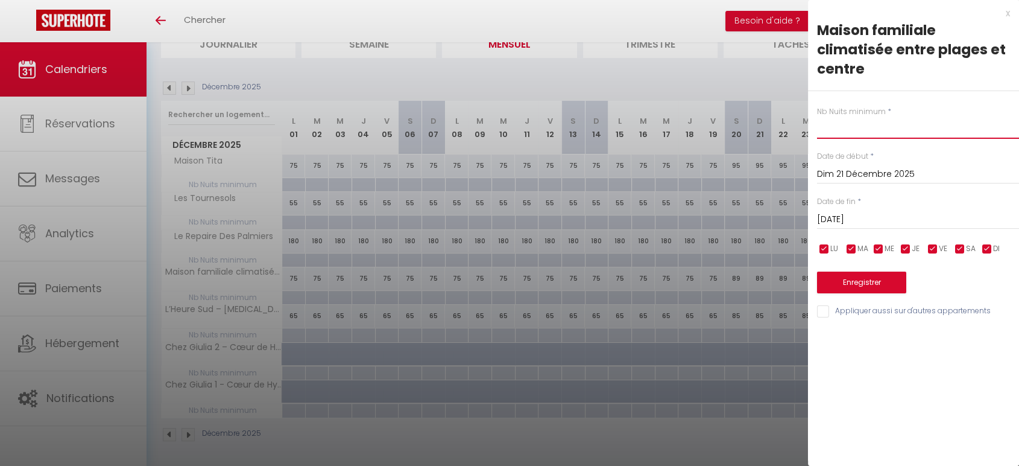
click at [863, 129] on input "text" at bounding box center [918, 128] width 202 height 22
type input "4"
click at [849, 279] on button "Enregistrer" at bounding box center [861, 282] width 89 height 22
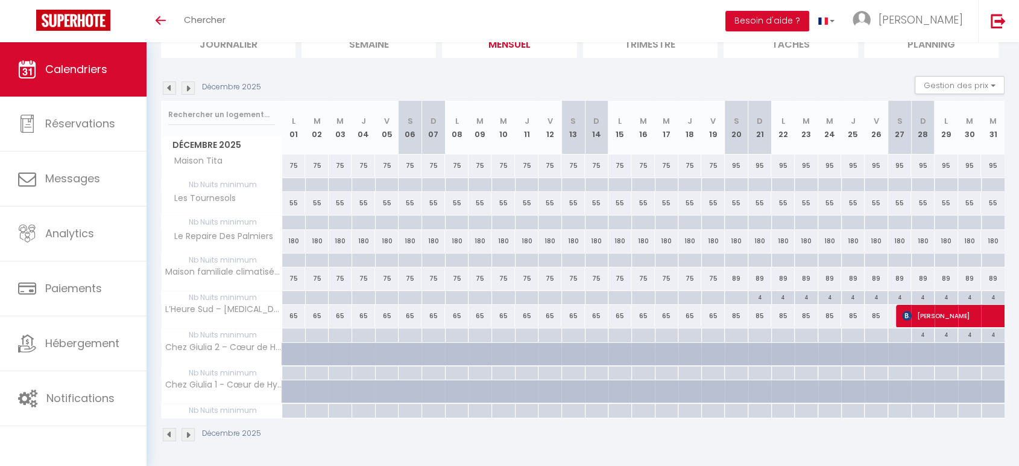
click at [197, 89] on div "Décembre 2025" at bounding box center [213, 87] width 104 height 13
click at [192, 88] on img at bounding box center [187, 87] width 13 height 13
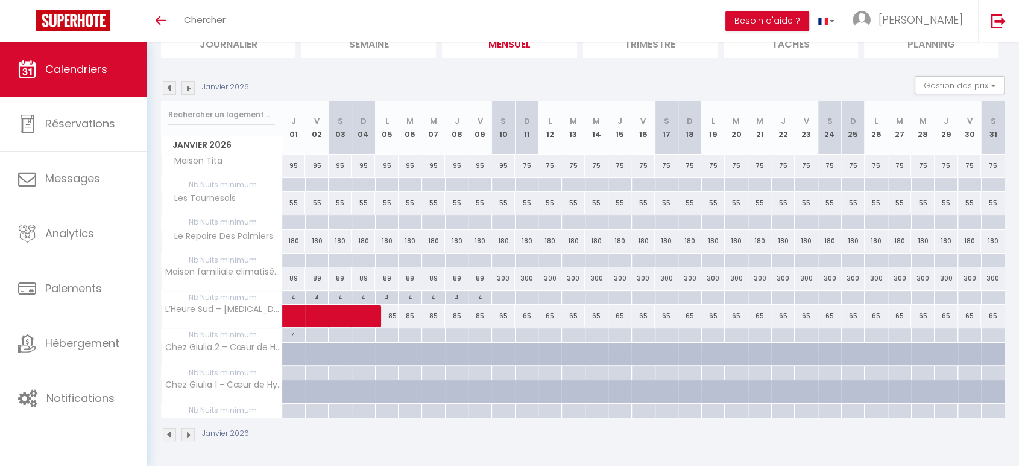
click at [502, 274] on div "300" at bounding box center [503, 278] width 24 height 22
type input "300"
type input "[DATE]"
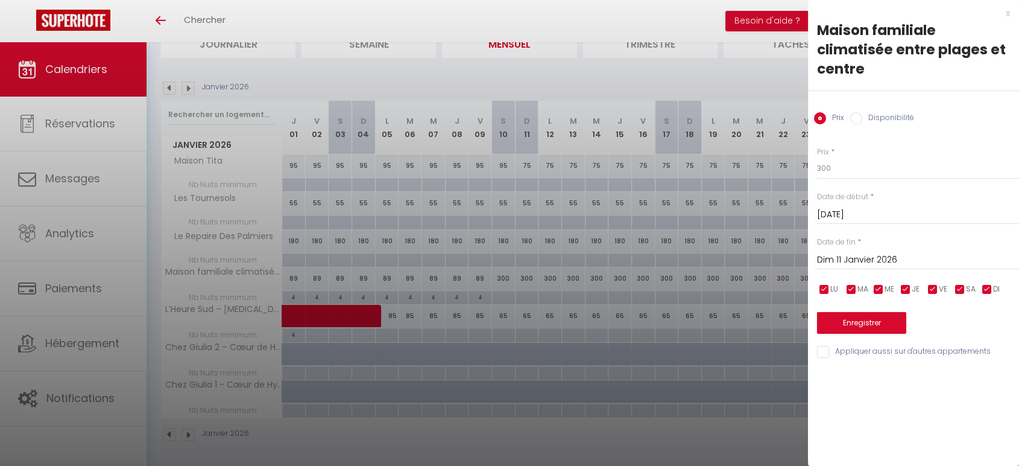
click at [880, 257] on input "Dim 11 Janvier 2026" at bounding box center [918, 260] width 202 height 16
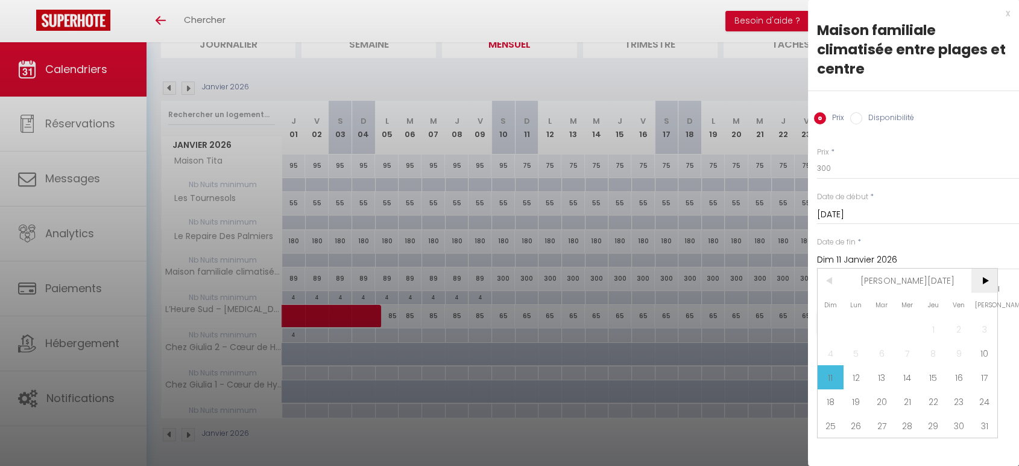
click at [993, 285] on span ">" at bounding box center [984, 280] width 26 height 24
click at [878, 430] on span "31" at bounding box center [882, 425] width 26 height 24
type input "[DATE]"
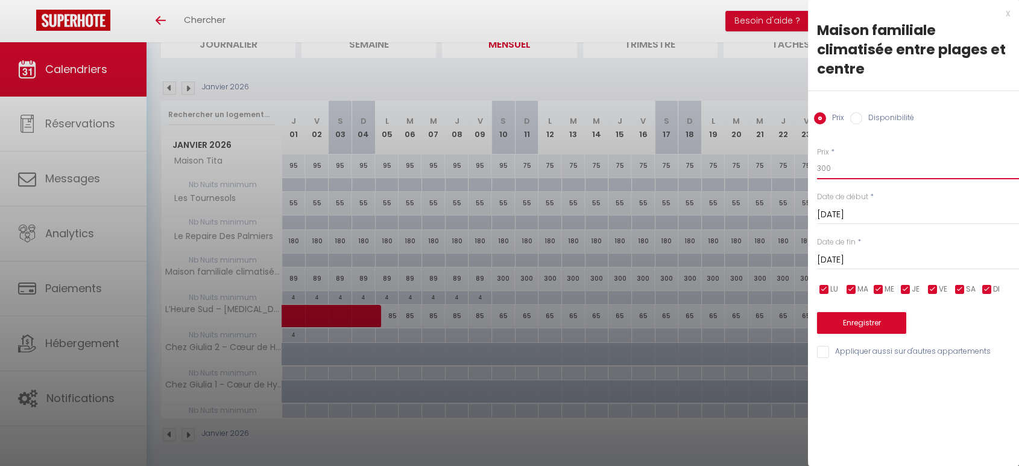
click at [866, 162] on input "300" at bounding box center [918, 168] width 202 height 22
type input "3"
type input "75"
click at [866, 326] on button "Enregistrer" at bounding box center [861, 323] width 89 height 22
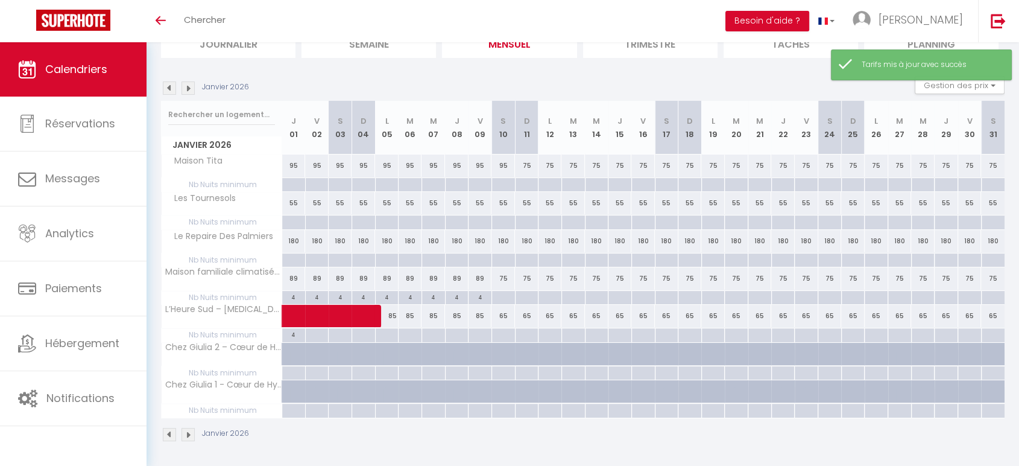
click at [188, 87] on img at bounding box center [187, 87] width 13 height 13
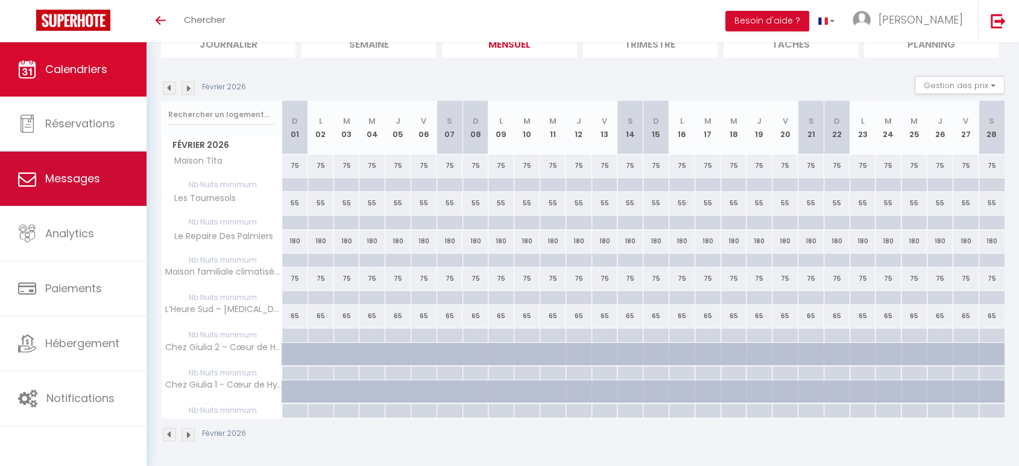
click at [92, 186] on link "Messages" at bounding box center [73, 178] width 147 height 54
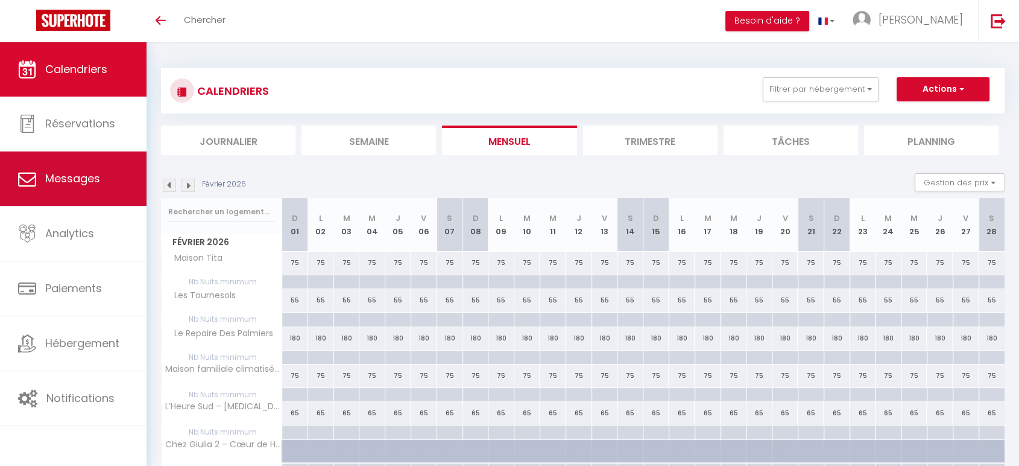
select select "message"
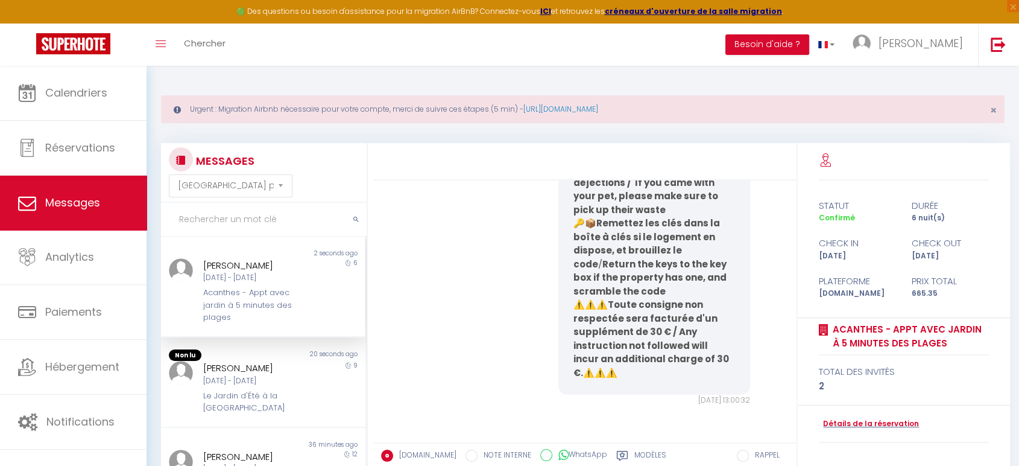
click at [256, 216] on input "text" at bounding box center [264, 220] width 206 height 34
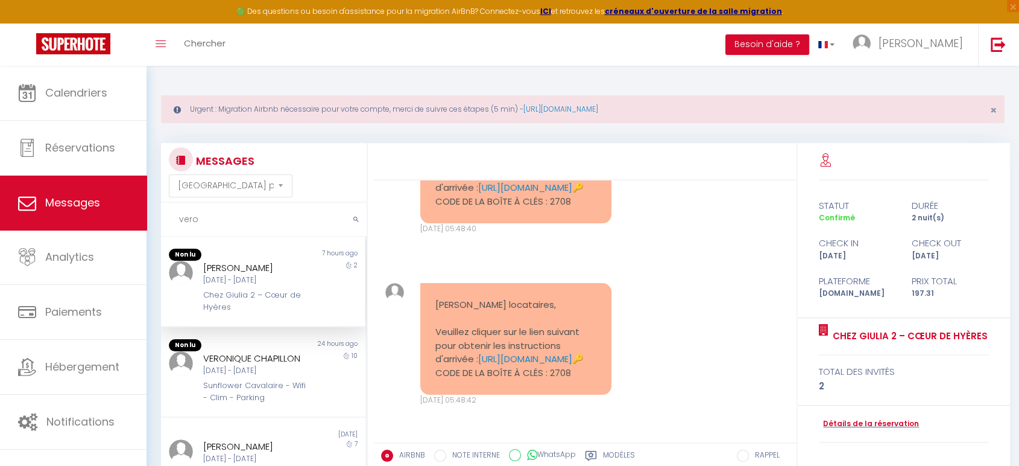
scroll to position [2863, 0]
type input "veroni"
click at [276, 273] on div "[PERSON_NAME]" at bounding box center [255, 267] width 104 height 14
drag, startPoint x: 545, startPoint y: 294, endPoint x: 432, endPoint y: 233, distance: 128.2
click at [432, 283] on div "[PERSON_NAME] locataires, Veuillez cliquer sur le lien suivant pour obtenir les…" at bounding box center [516, 339] width 192 height 112
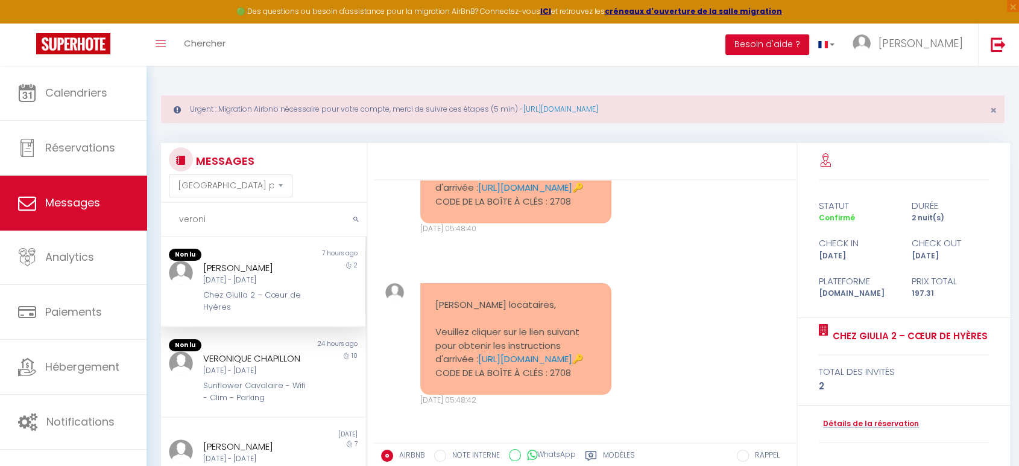
click at [437, 298] on pre "[PERSON_NAME] locataires, Veuillez cliquer sur le lien suivant pour obtenir les…" at bounding box center [516, 338] width 162 height 81
drag, startPoint x: 584, startPoint y: 371, endPoint x: 424, endPoint y: 232, distance: 212.8
click at [424, 283] on div "[PERSON_NAME] locataires, Veuillez cliquer sur le lien suivant pour obtenir les…" at bounding box center [516, 339] width 192 height 112
copy pre "[PERSON_NAME] locataires, Veuillez cliquer sur le lien suivant pour obtenir les…"
click at [713, 309] on div "[PERSON_NAME] locataires, Veuillez cliquer sur le lien suivant pour obtenir les…" at bounding box center [584, 344] width 415 height 171
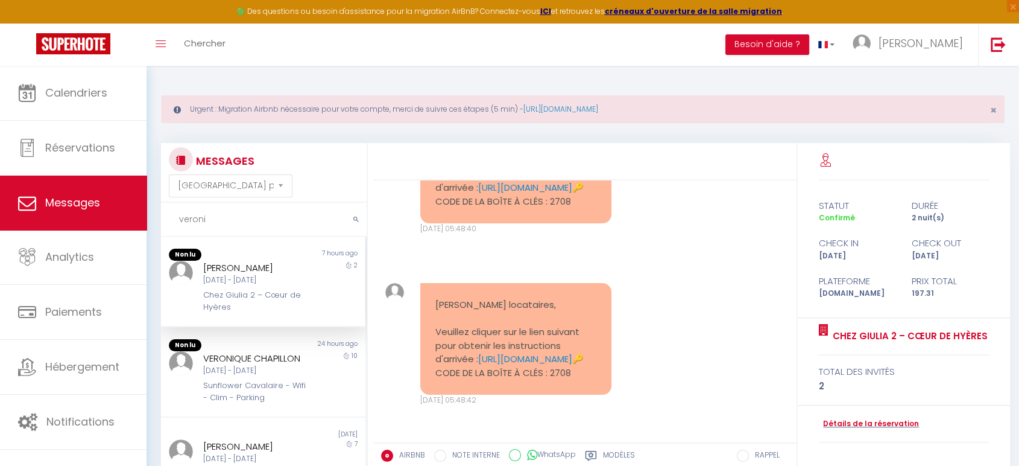
scroll to position [2861, 0]
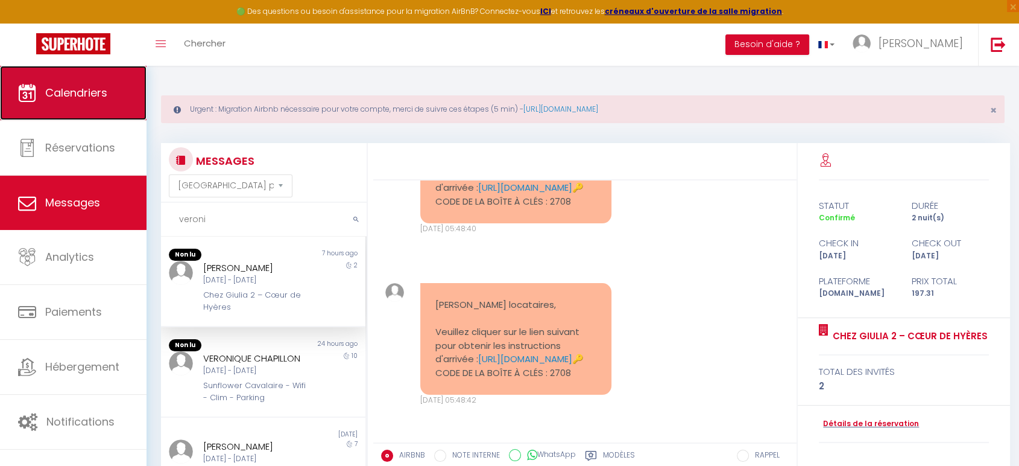
click at [48, 118] on link "Calendriers" at bounding box center [73, 93] width 147 height 54
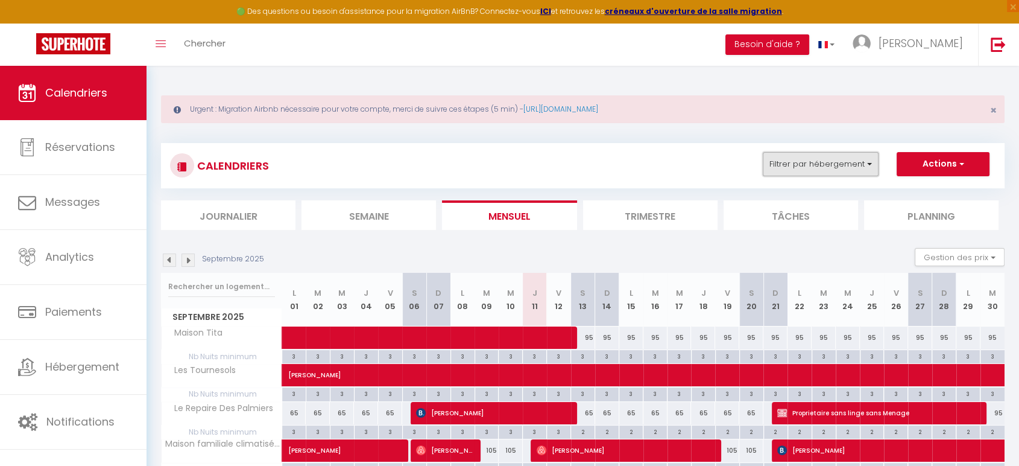
click at [792, 163] on button "Filtrer par hébergement" at bounding box center [821, 164] width 116 height 24
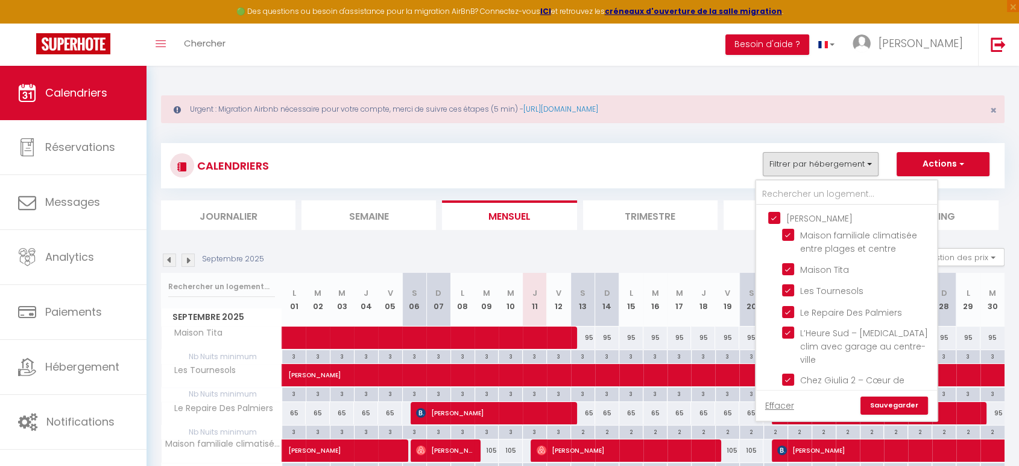
click at [777, 219] on input "[PERSON_NAME]" at bounding box center [858, 217] width 181 height 12
checkbox input "false"
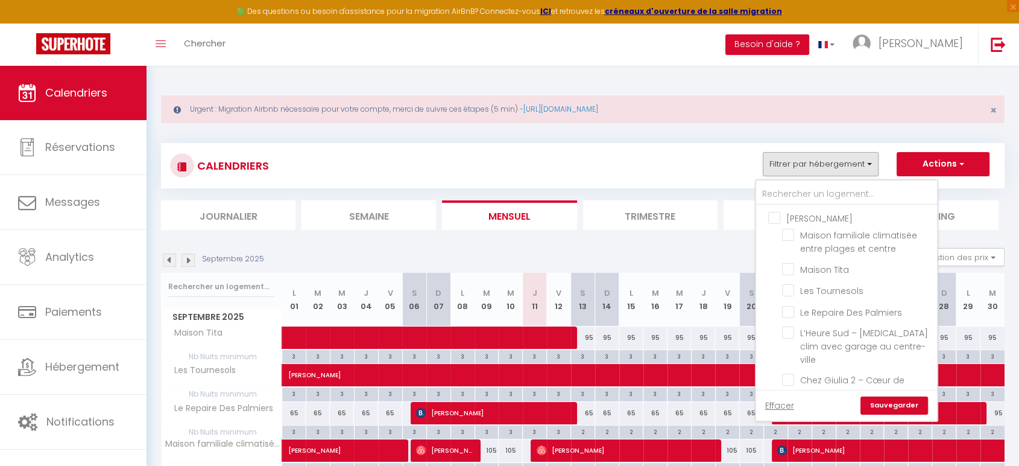
checkbox input "false"
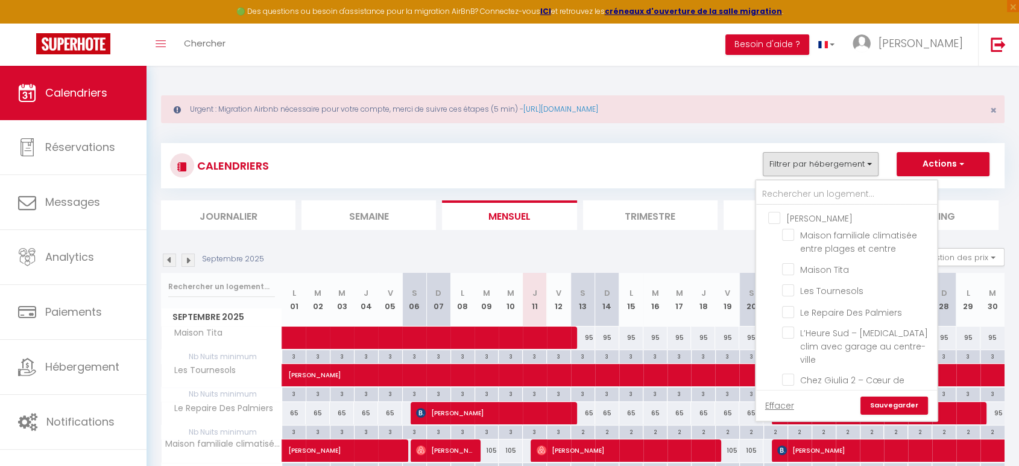
checkbox input "false"
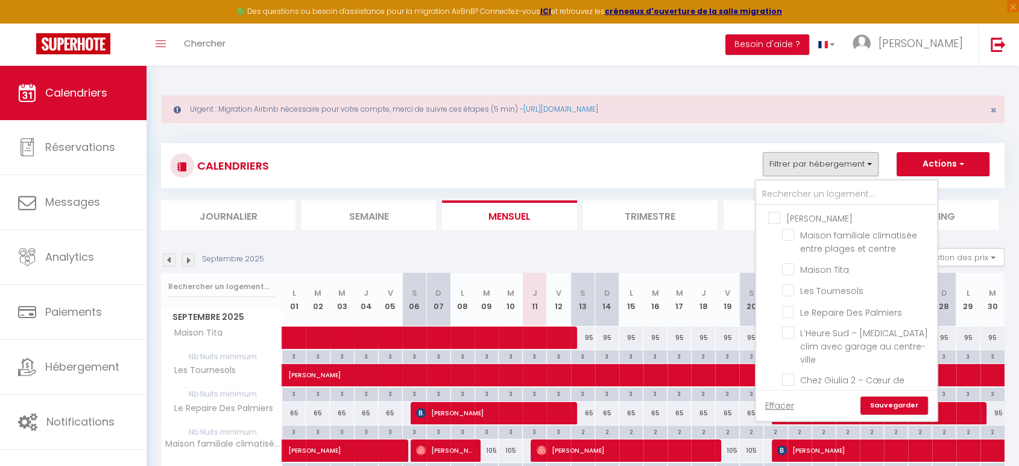
checkbox input "false"
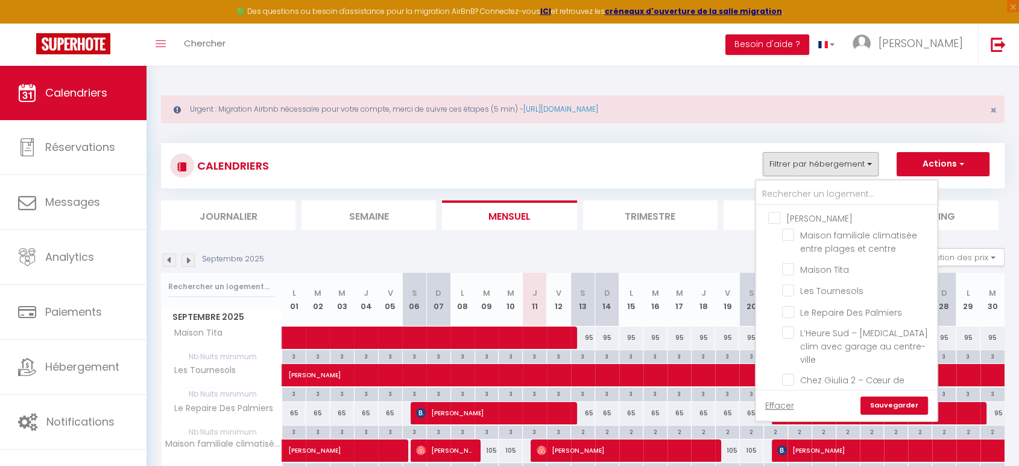
checkbox input "false"
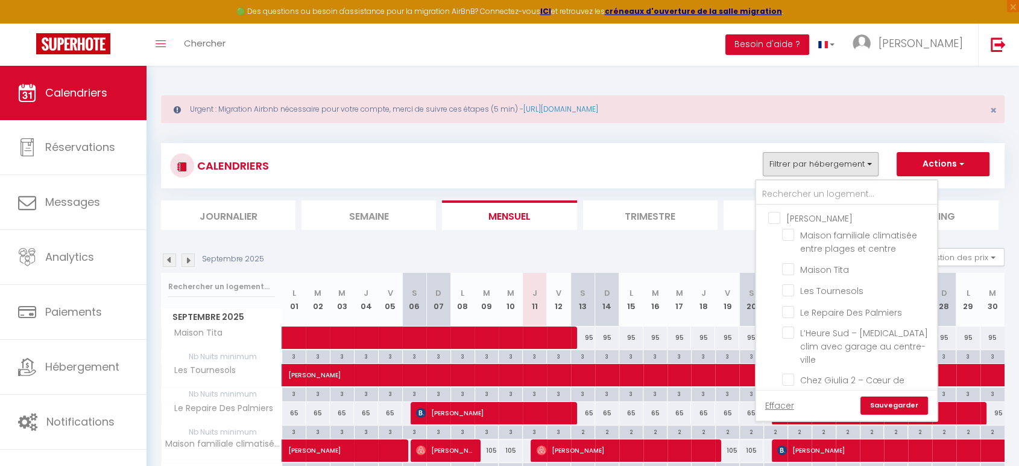
checkbox input "false"
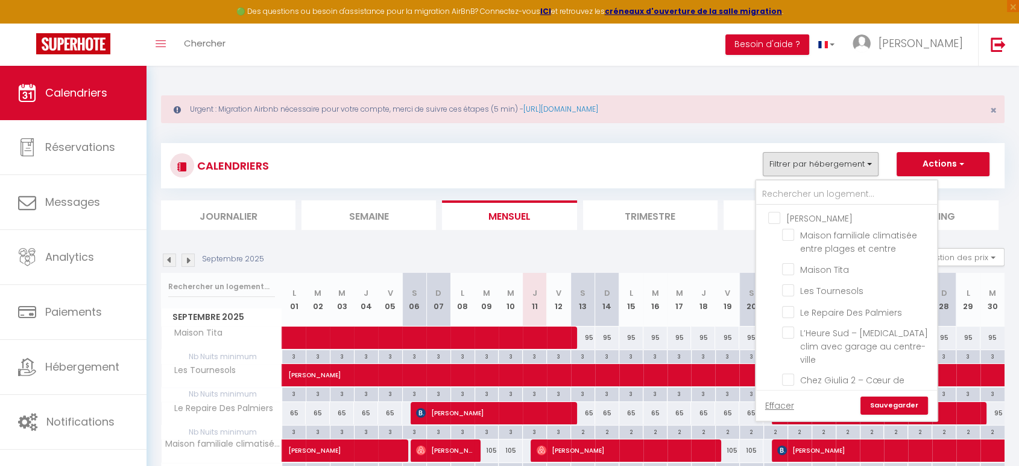
checkbox input "false"
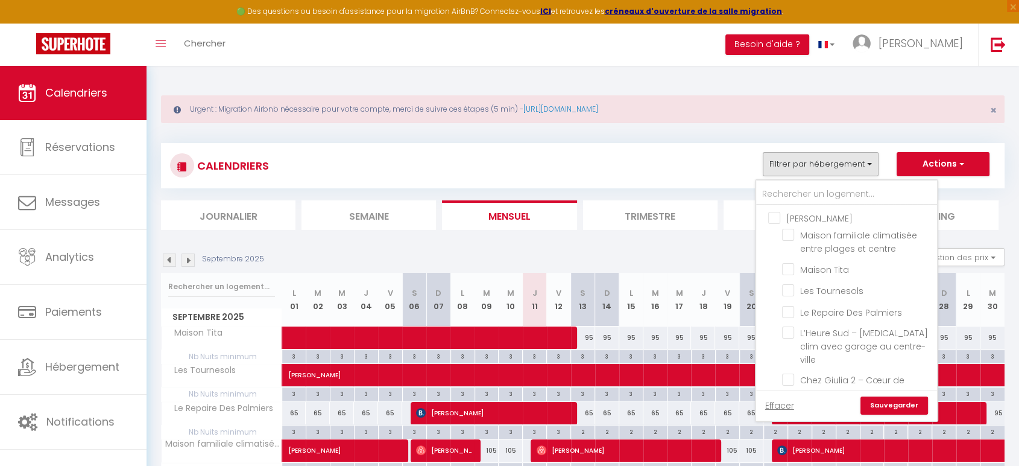
checkbox input "false"
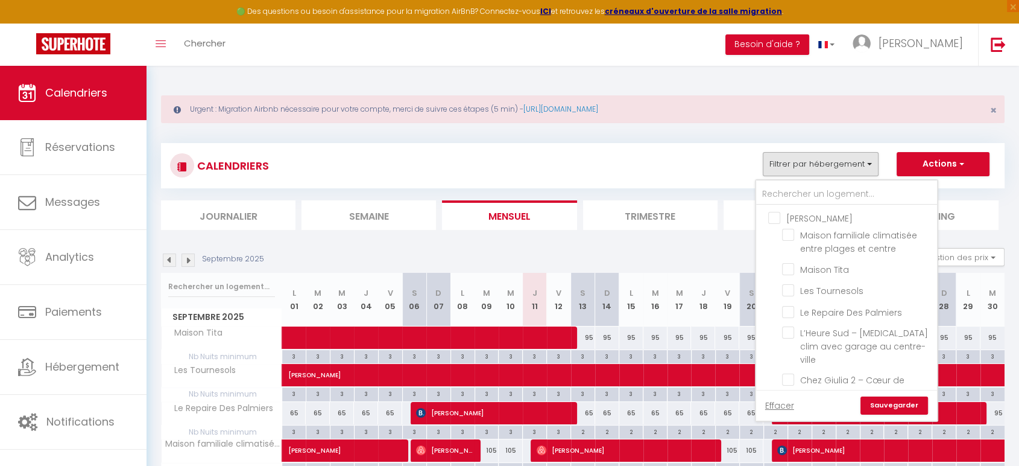
checkbox input "false"
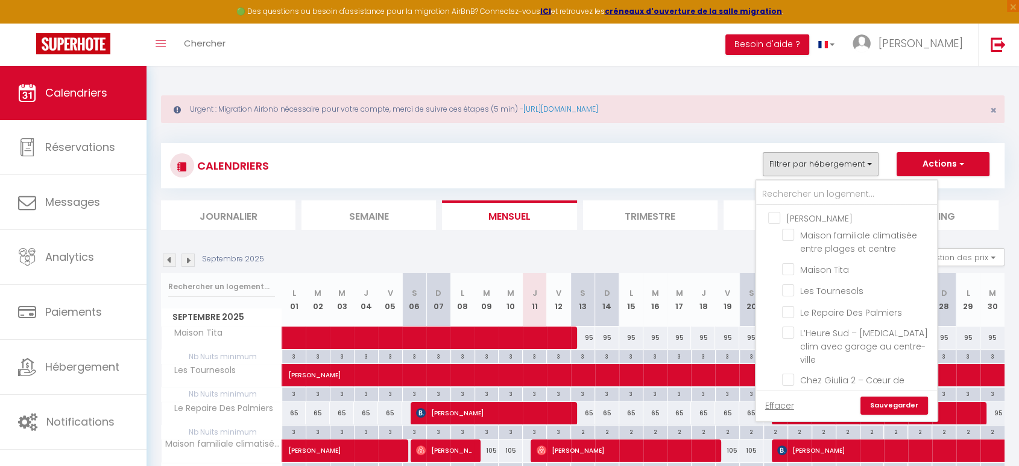
checkbox input "false"
click at [820, 189] on input "text" at bounding box center [846, 194] width 181 height 22
type input "ma"
checkbox input "false"
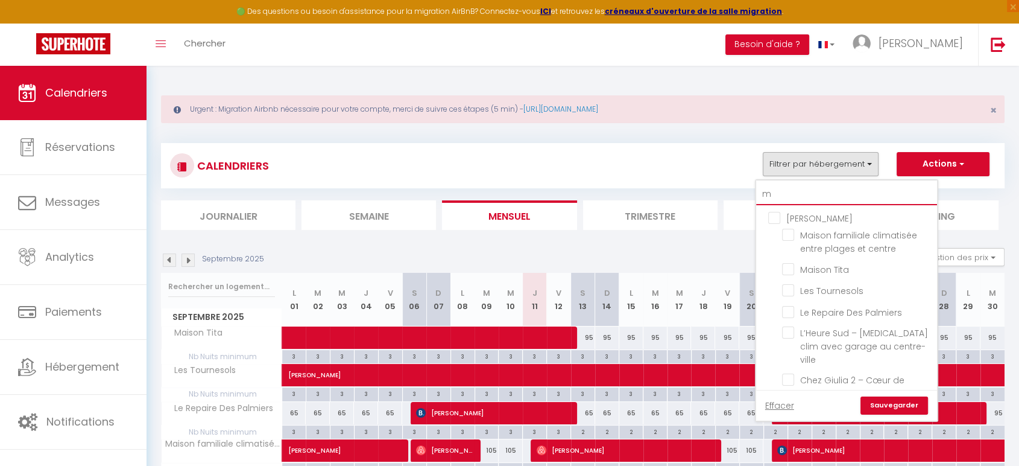
checkbox input "false"
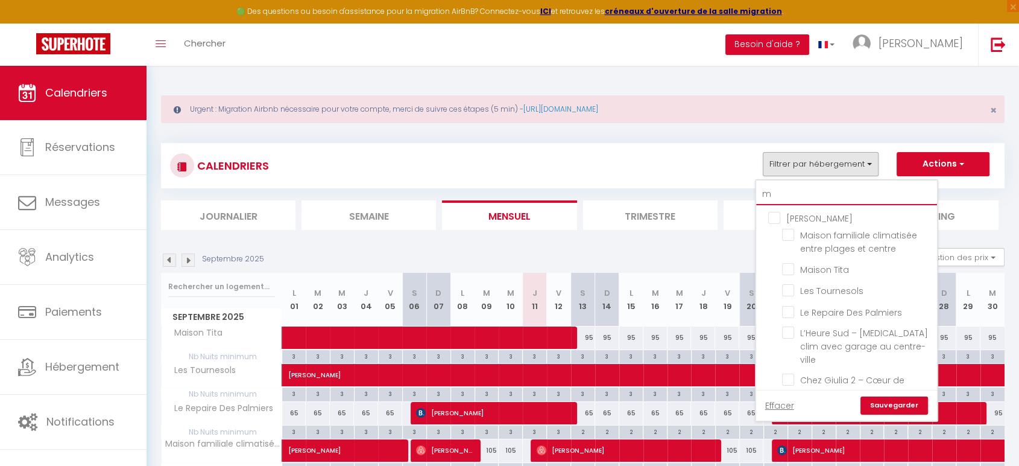
checkbox input "false"
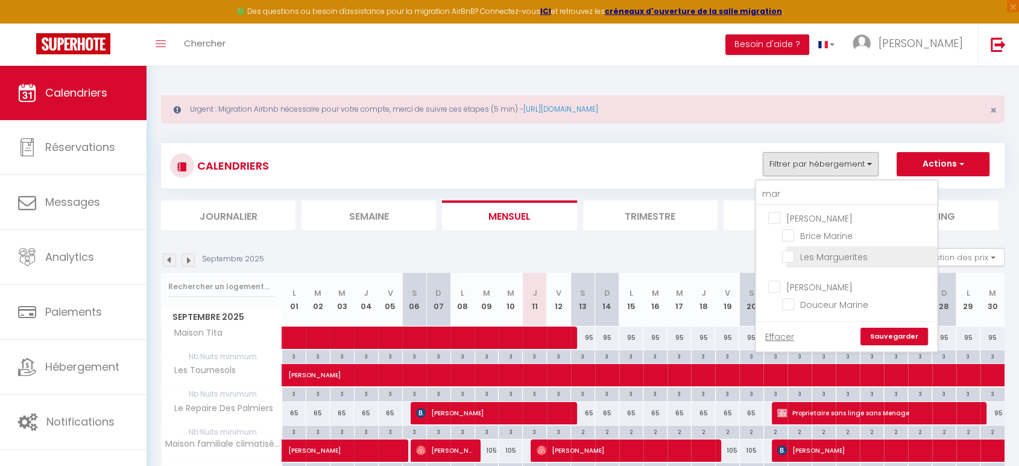
click at [789, 251] on input "Les Marguerites" at bounding box center [857, 256] width 151 height 12
click at [883, 335] on link "Sauvegarder" at bounding box center [894, 336] width 68 height 18
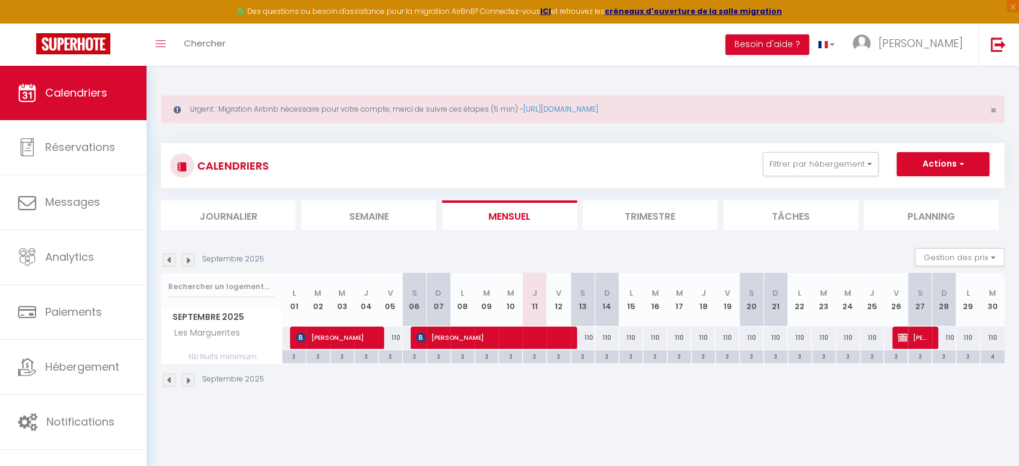
click at [188, 264] on img at bounding box center [187, 259] width 13 height 13
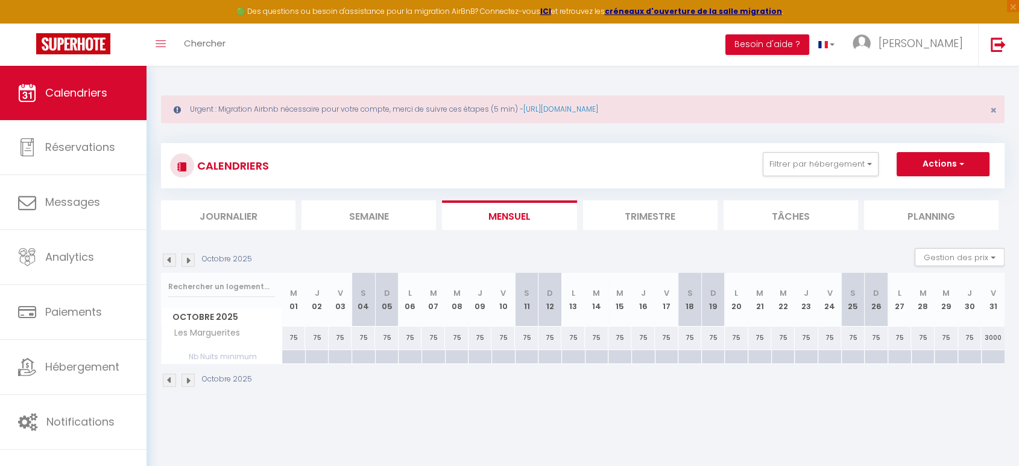
click at [188, 264] on img at bounding box center [187, 259] width 13 height 13
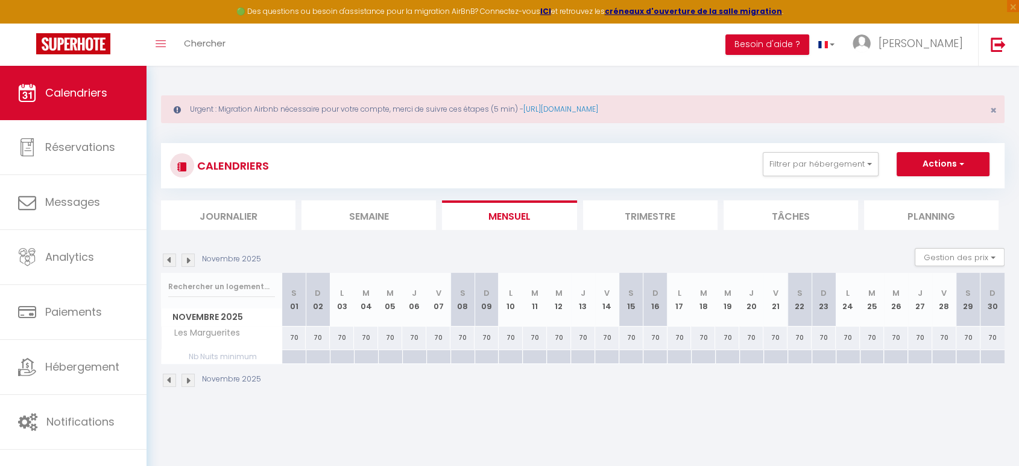
click at [188, 264] on img at bounding box center [187, 259] width 13 height 13
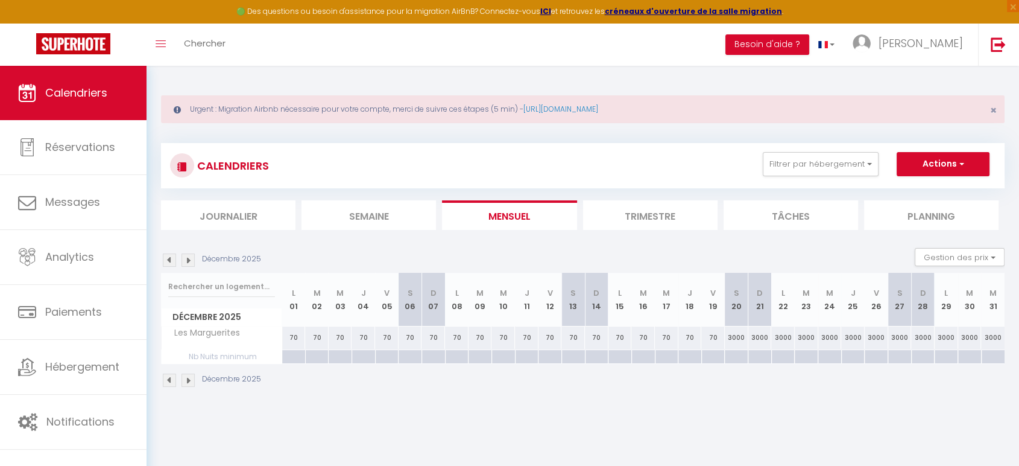
click at [733, 336] on div "3000" at bounding box center [737, 337] width 24 height 22
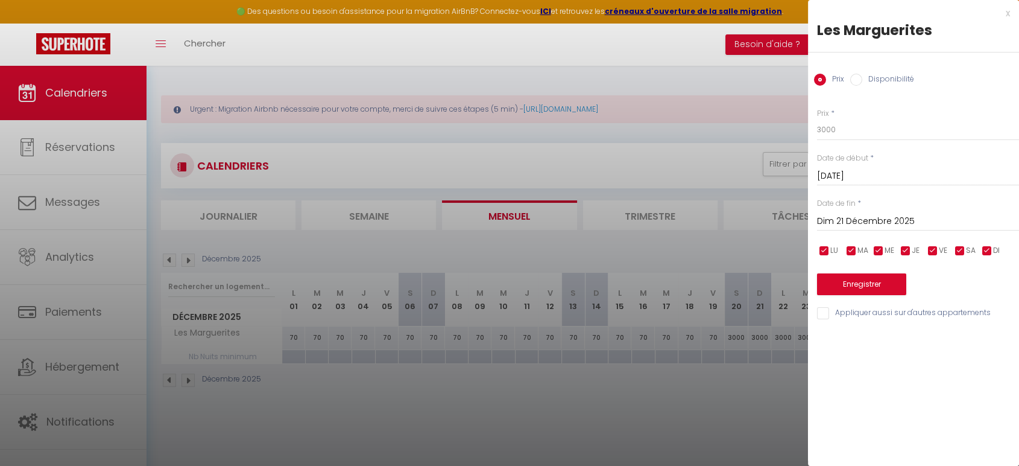
click at [868, 219] on input "Dim 21 Décembre 2025" at bounding box center [918, 221] width 202 height 16
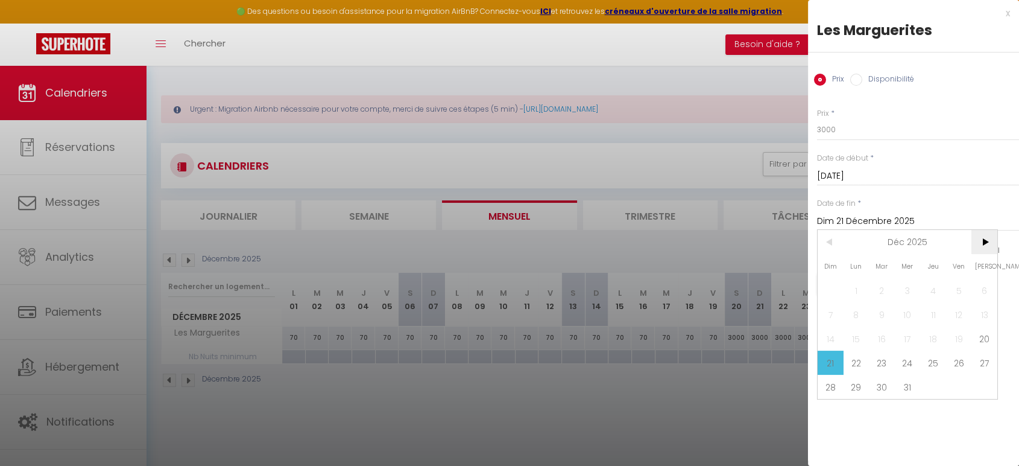
click at [986, 245] on span ">" at bounding box center [984, 242] width 26 height 24
click at [983, 313] on span "10" at bounding box center [984, 314] width 26 height 24
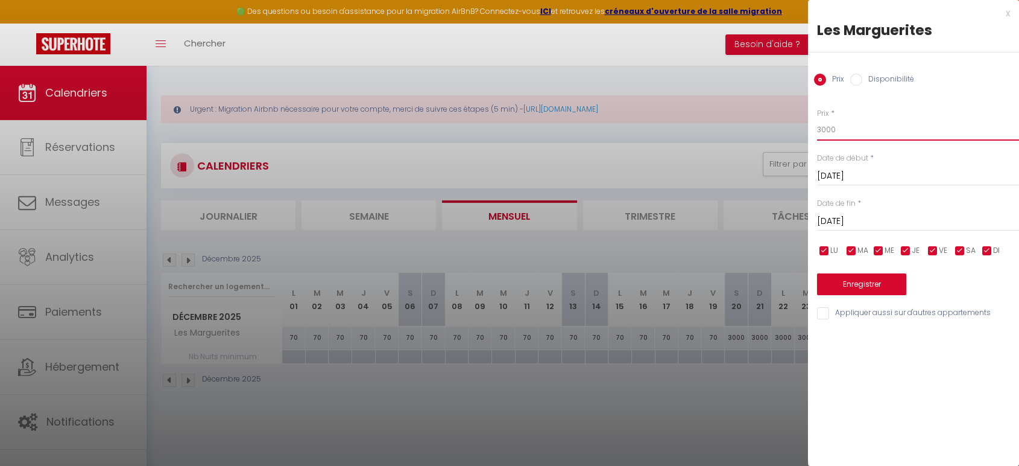
click at [907, 133] on input "3000" at bounding box center [918, 130] width 202 height 22
click at [875, 280] on button "Enregistrer" at bounding box center [861, 284] width 89 height 22
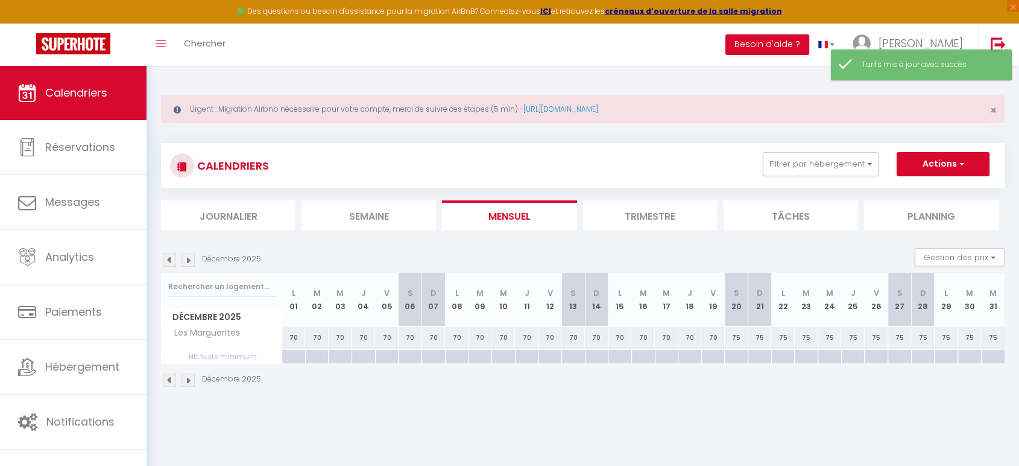
click at [191, 259] on img at bounding box center [187, 259] width 13 height 13
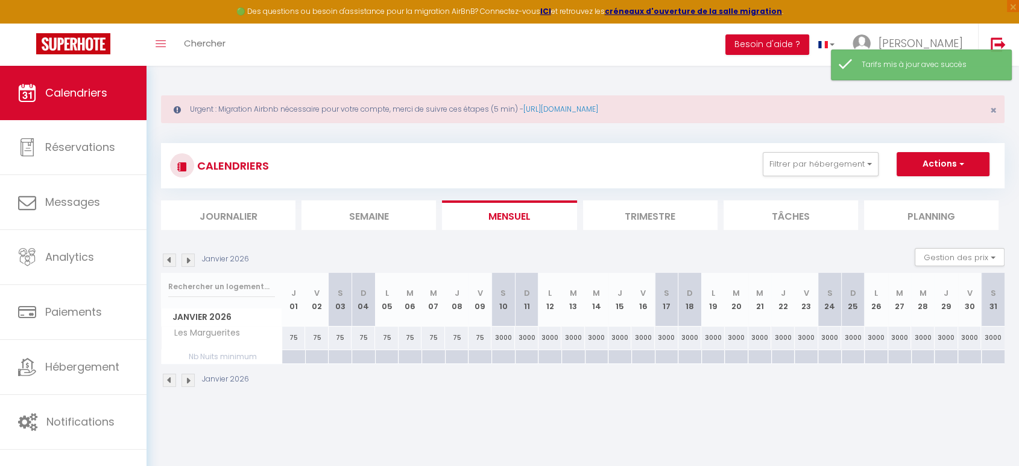
click at [502, 343] on div "3000" at bounding box center [503, 337] width 24 height 22
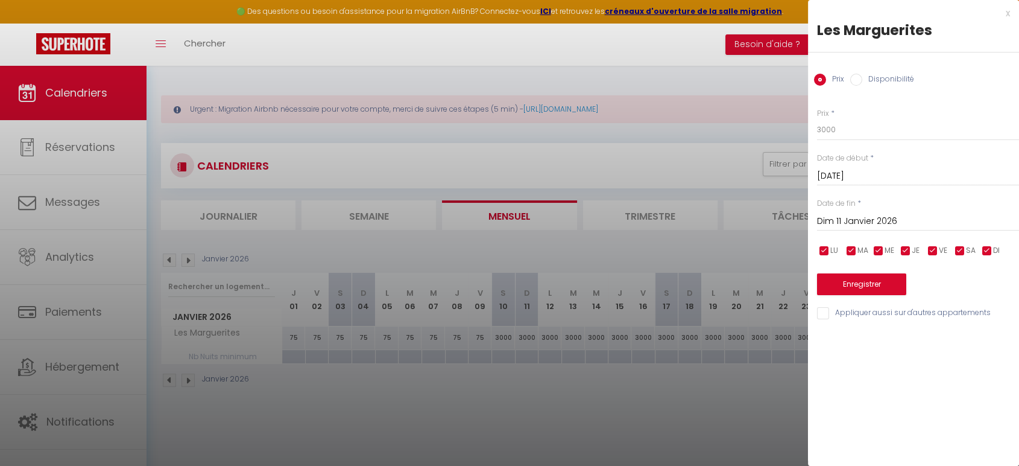
click at [859, 218] on input "Dim 11 Janvier 2026" at bounding box center [918, 221] width 202 height 16
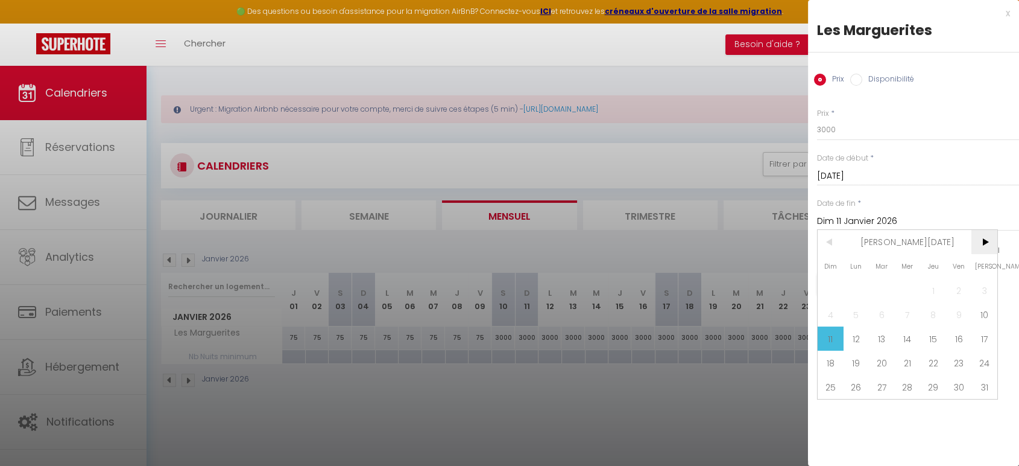
click at [989, 241] on span ">" at bounding box center [984, 242] width 26 height 24
click at [879, 388] on span "31" at bounding box center [882, 386] width 26 height 24
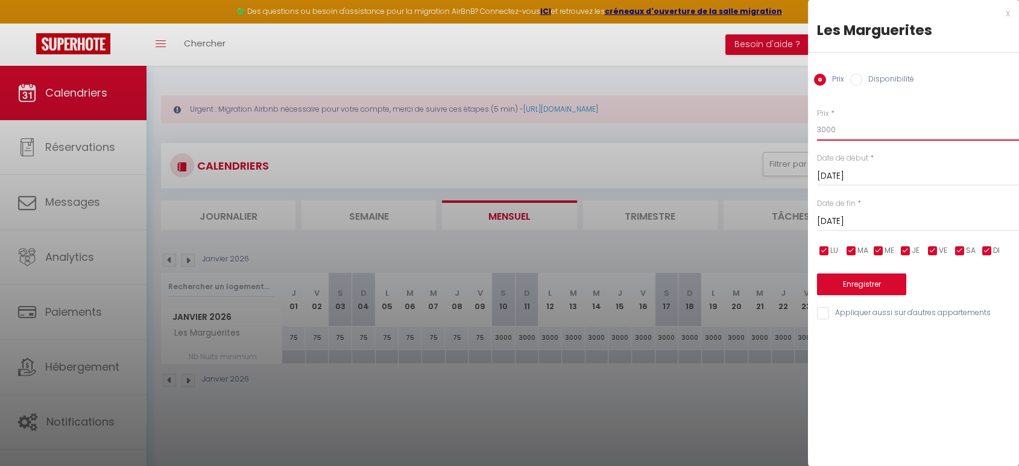
click at [878, 125] on input "3000" at bounding box center [918, 130] width 202 height 22
click at [864, 273] on div "Enregistrer" at bounding box center [918, 276] width 202 height 37
click at [863, 279] on button "Enregistrer" at bounding box center [861, 284] width 89 height 22
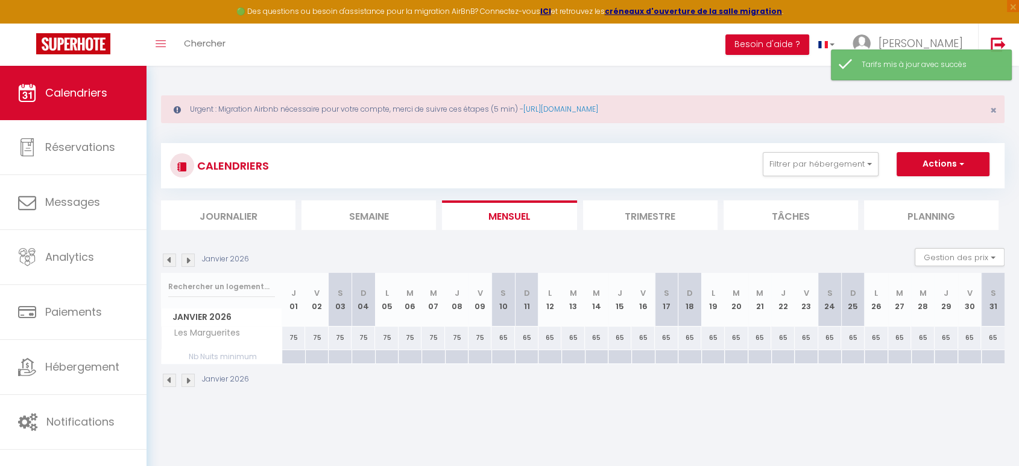
click at [167, 257] on img at bounding box center [169, 259] width 13 height 13
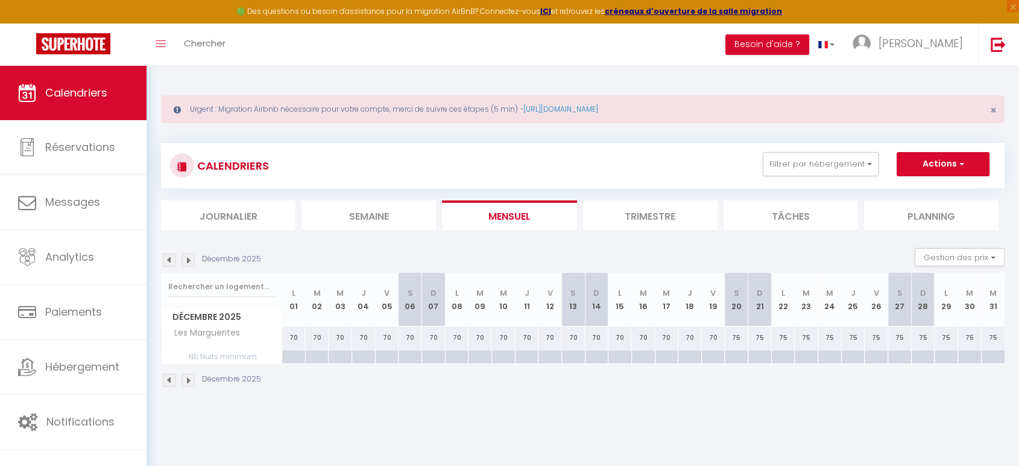
click at [167, 257] on img at bounding box center [169, 259] width 13 height 13
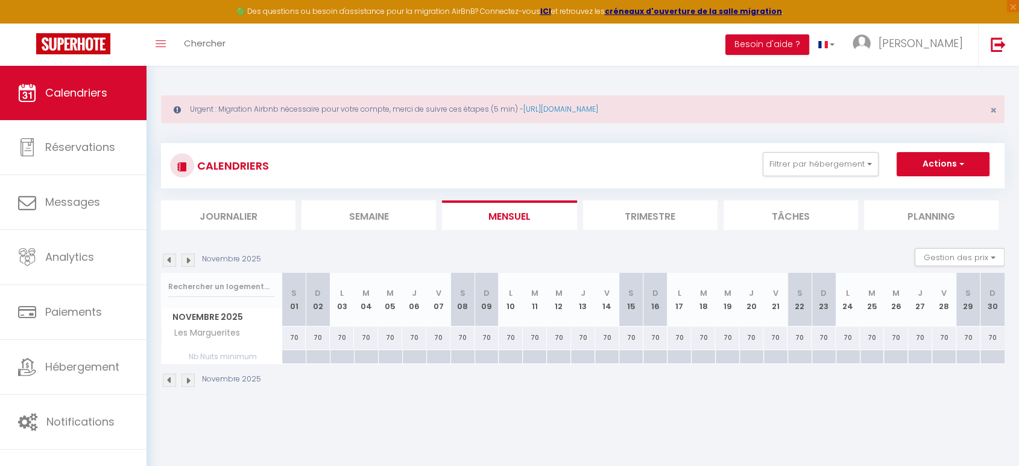
click at [167, 257] on img at bounding box center [169, 259] width 13 height 13
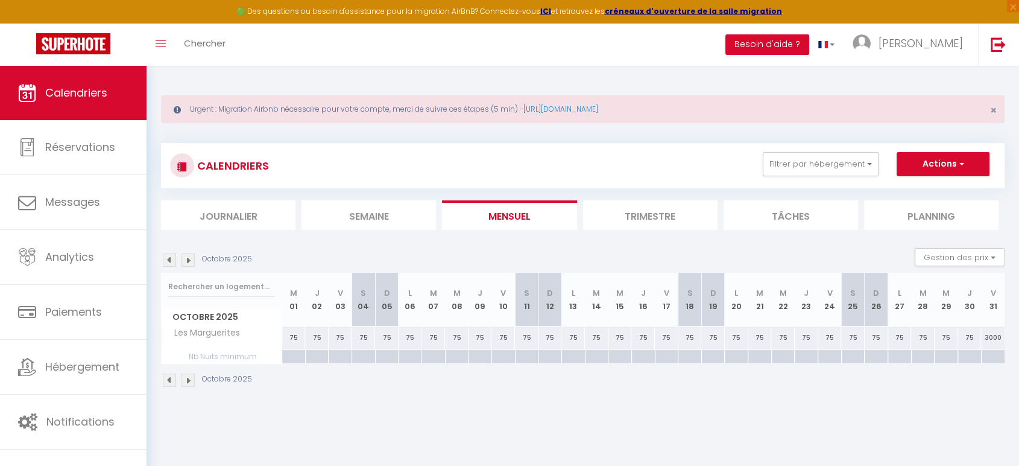
click at [996, 335] on div "3000" at bounding box center [993, 337] width 24 height 22
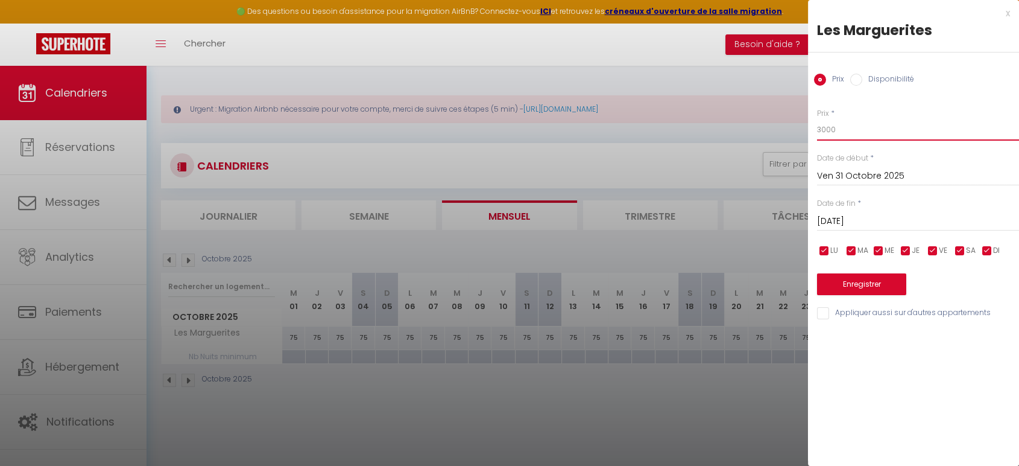
click at [854, 126] on input "3000" at bounding box center [918, 130] width 202 height 22
click at [877, 282] on button "Enregistrer" at bounding box center [861, 284] width 89 height 22
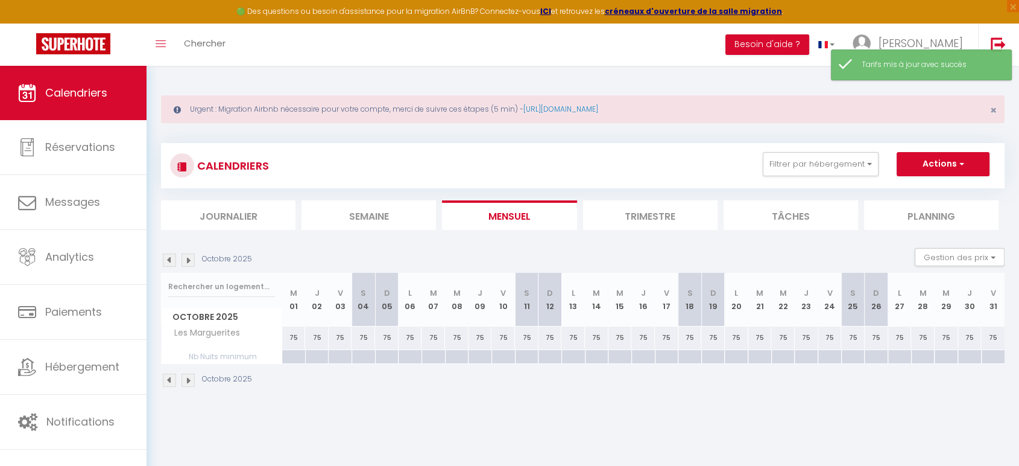
click at [188, 259] on img at bounding box center [187, 259] width 13 height 13
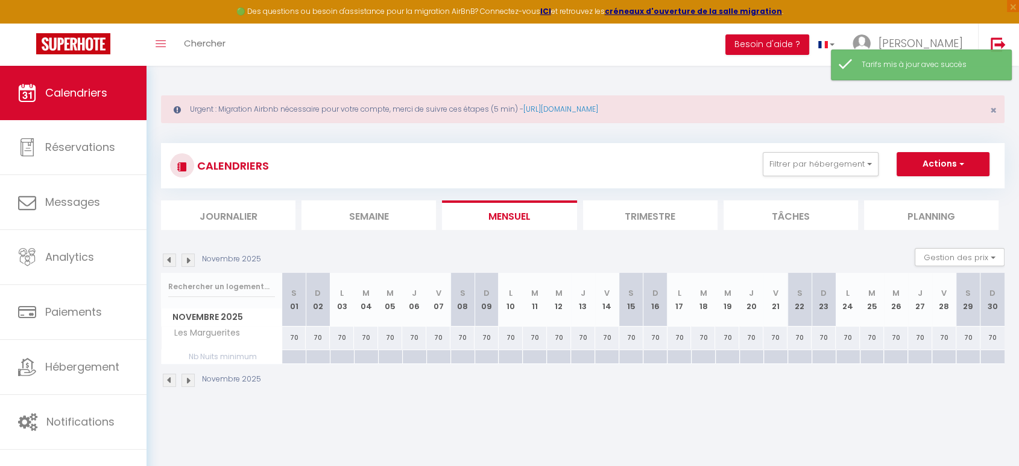
click at [169, 260] on img at bounding box center [169, 259] width 13 height 13
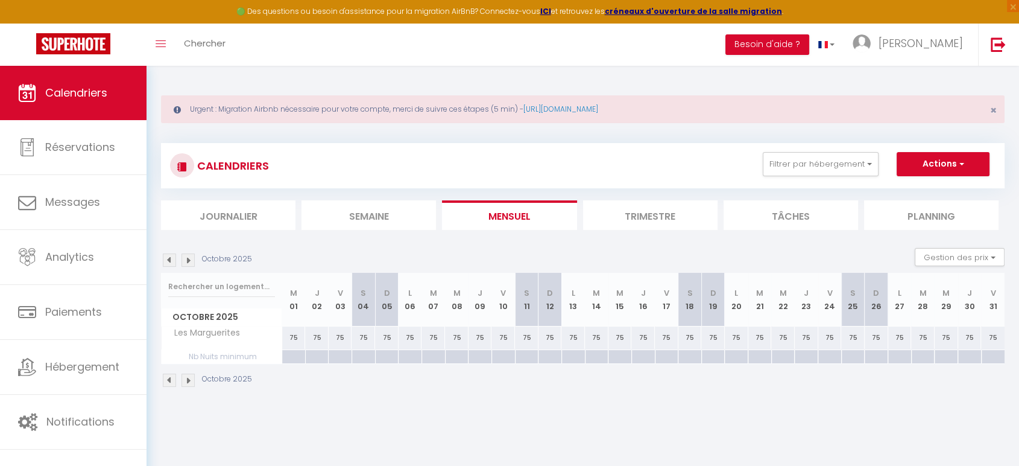
click at [194, 254] on img at bounding box center [187, 259] width 13 height 13
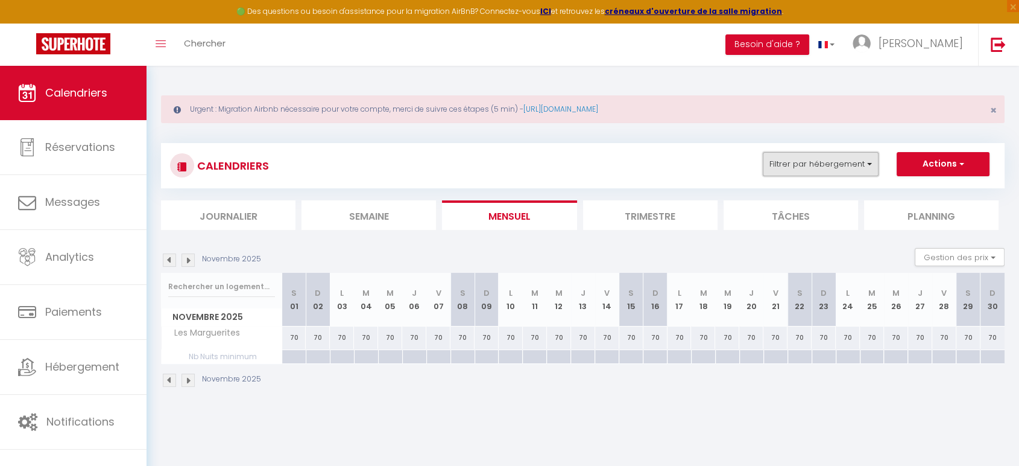
click at [796, 162] on button "Filtrer par hébergement" at bounding box center [821, 164] width 116 height 24
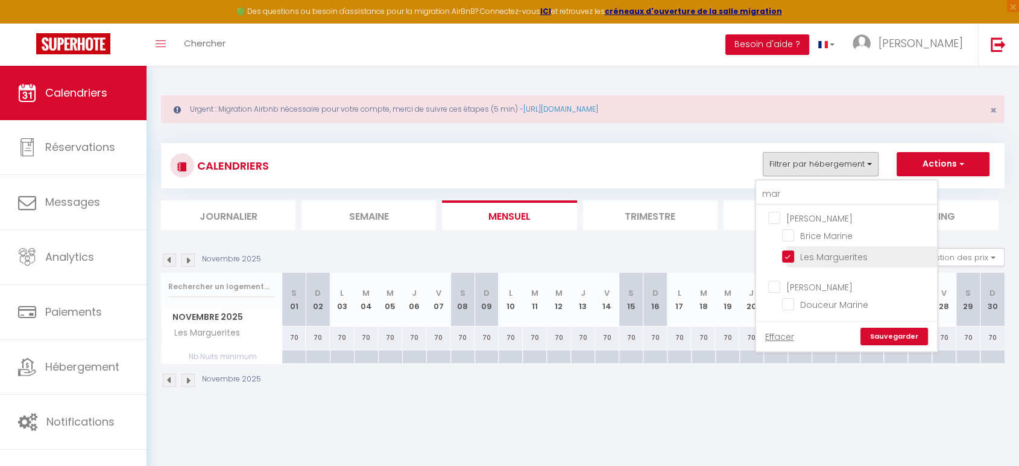
click at [794, 253] on input "Les Marguerites" at bounding box center [857, 256] width 151 height 12
click at [781, 332] on link "Effacer" at bounding box center [779, 336] width 29 height 13
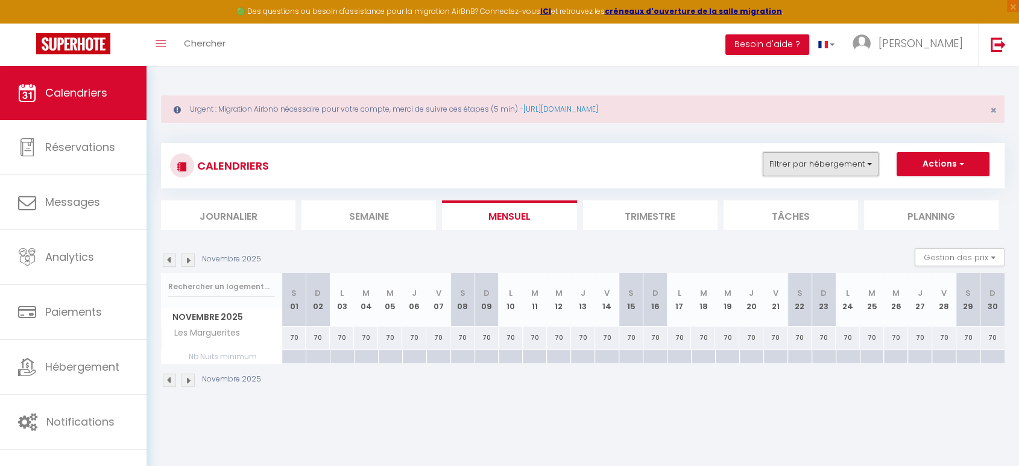
click at [843, 168] on button "Filtrer par hébergement" at bounding box center [821, 164] width 116 height 24
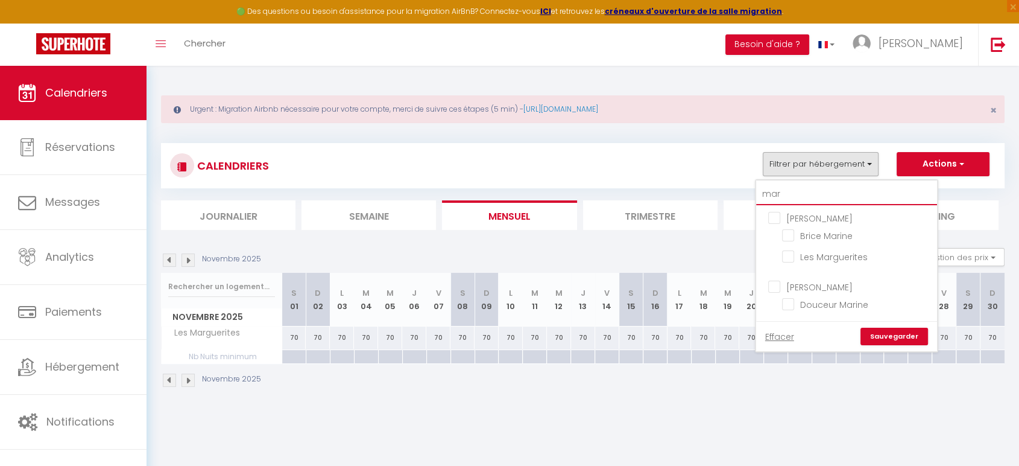
click at [798, 195] on input "mar" at bounding box center [846, 194] width 181 height 22
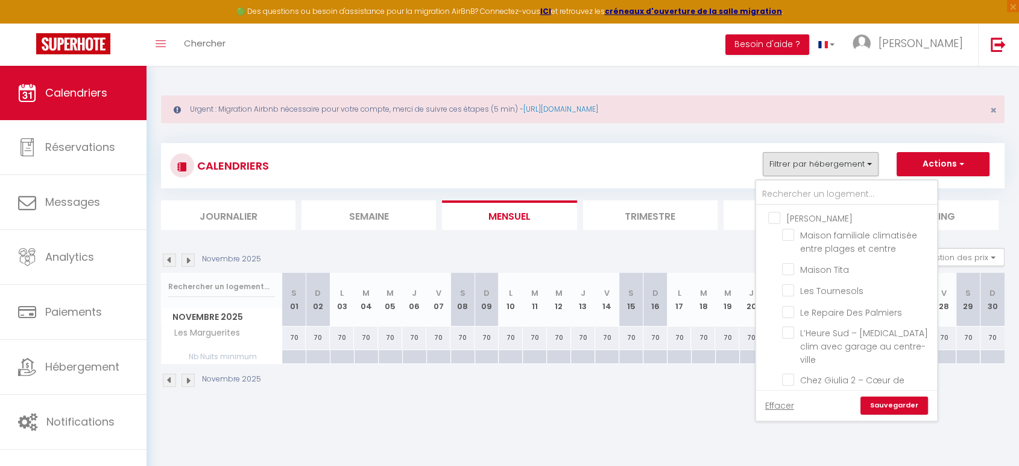
click at [889, 405] on link "Sauvegarder" at bounding box center [894, 405] width 68 height 18
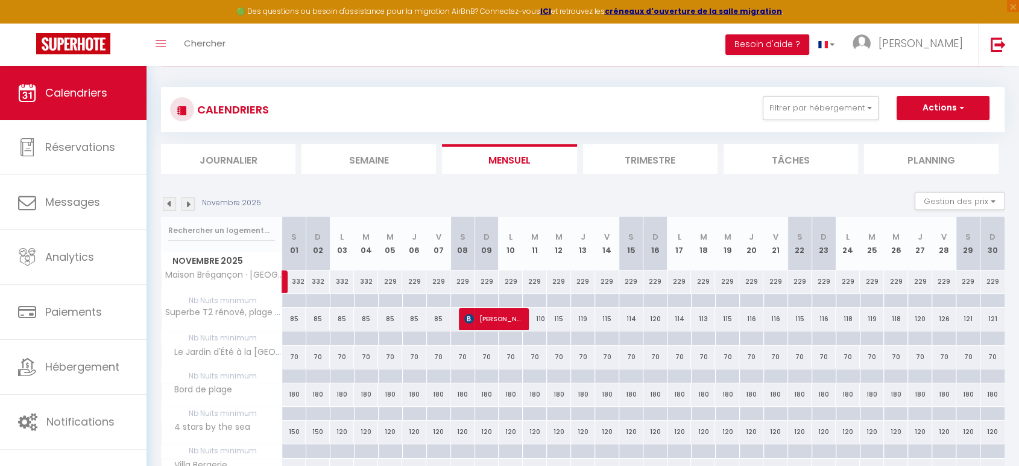
scroll to position [55, 0]
click at [166, 202] on img at bounding box center [169, 204] width 13 height 13
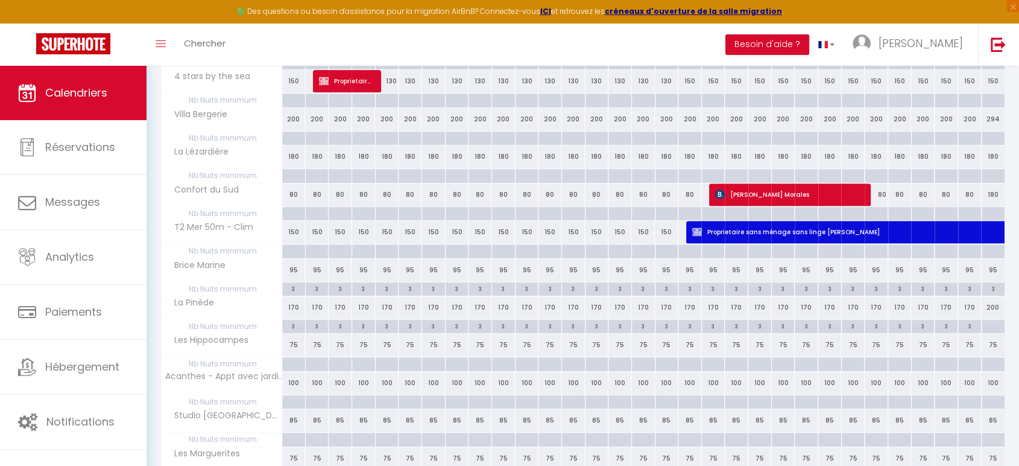
scroll to position [409, 0]
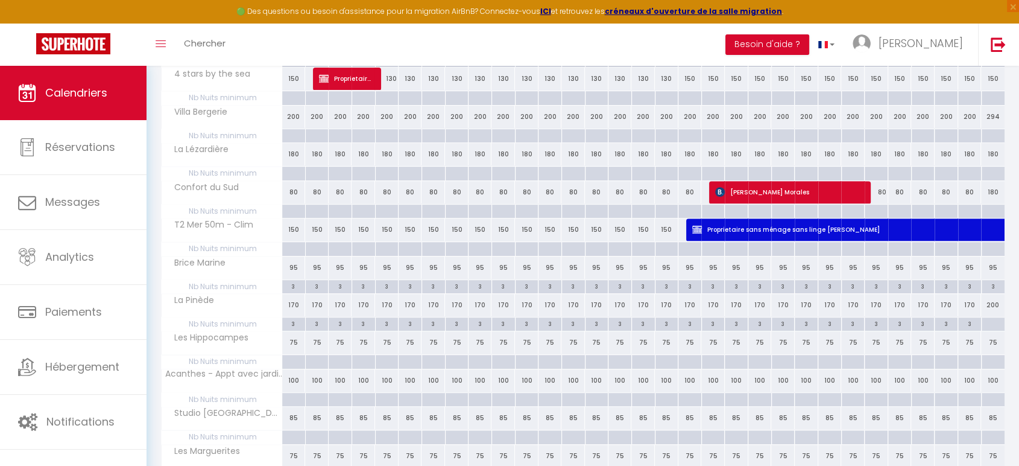
click at [985, 303] on div "200" at bounding box center [993, 305] width 24 height 22
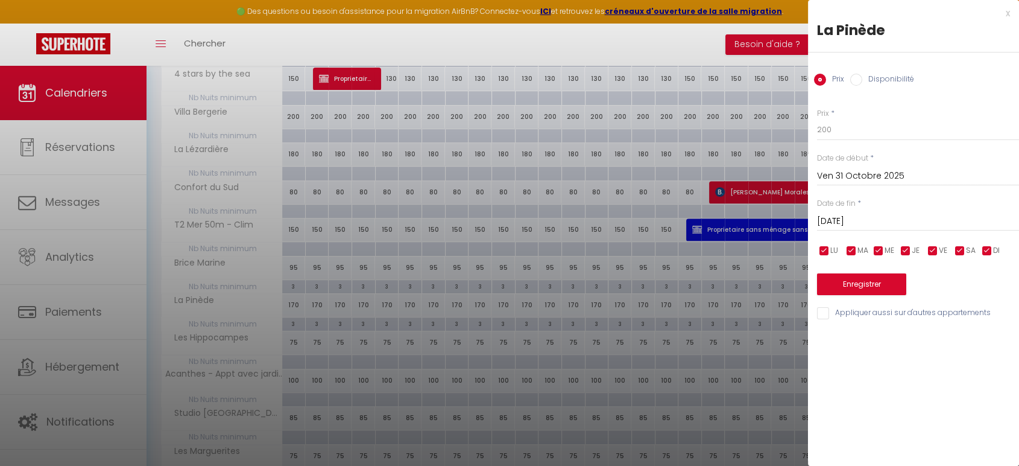
click at [881, 226] on input "[DATE]" at bounding box center [918, 221] width 202 height 16
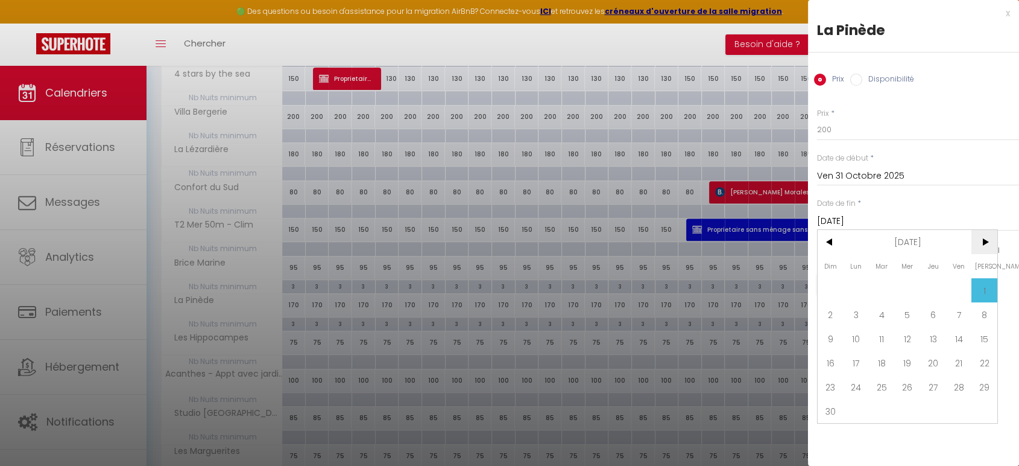
click at [993, 245] on span ">" at bounding box center [984, 242] width 26 height 24
click at [974, 341] on span "20" at bounding box center [984, 338] width 26 height 24
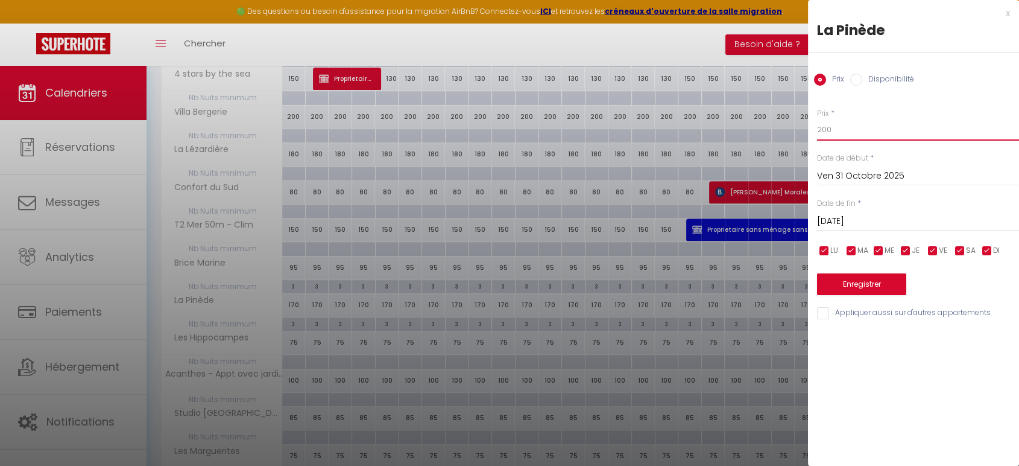
click at [851, 128] on input "200" at bounding box center [918, 130] width 202 height 22
click at [871, 281] on button "Enregistrer" at bounding box center [861, 284] width 89 height 22
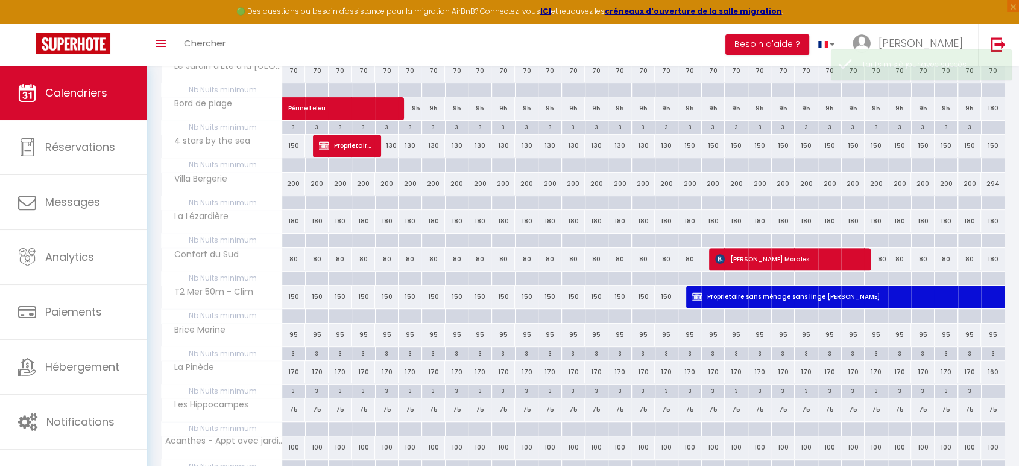
scroll to position [339, 0]
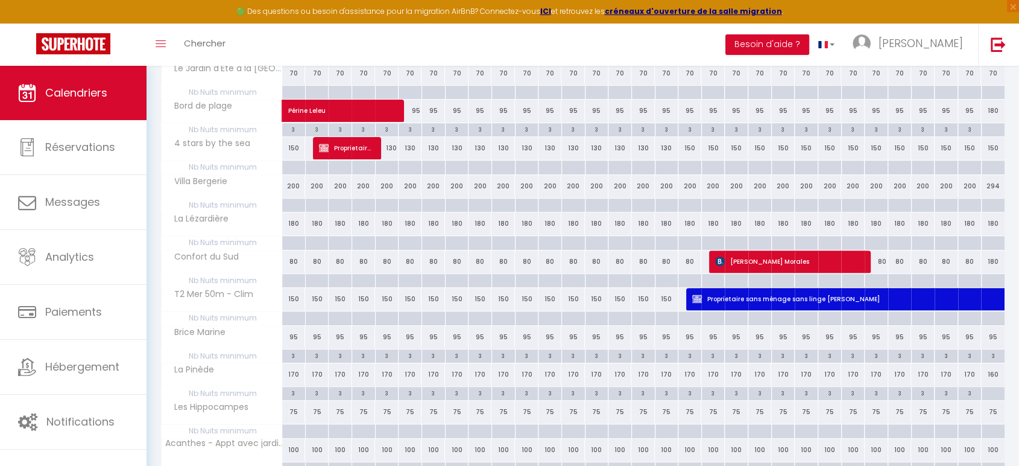
click at [999, 188] on div "294" at bounding box center [993, 186] width 24 height 22
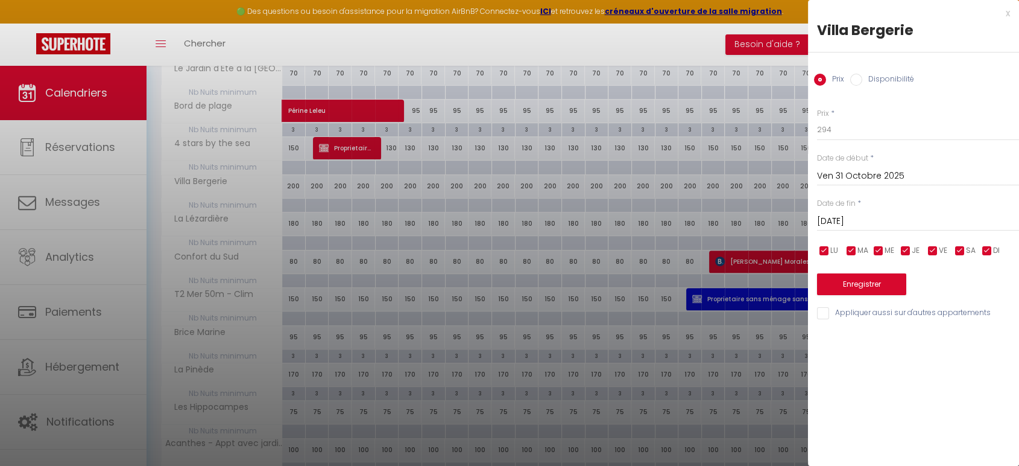
click at [780, 182] on div at bounding box center [509, 233] width 1019 height 466
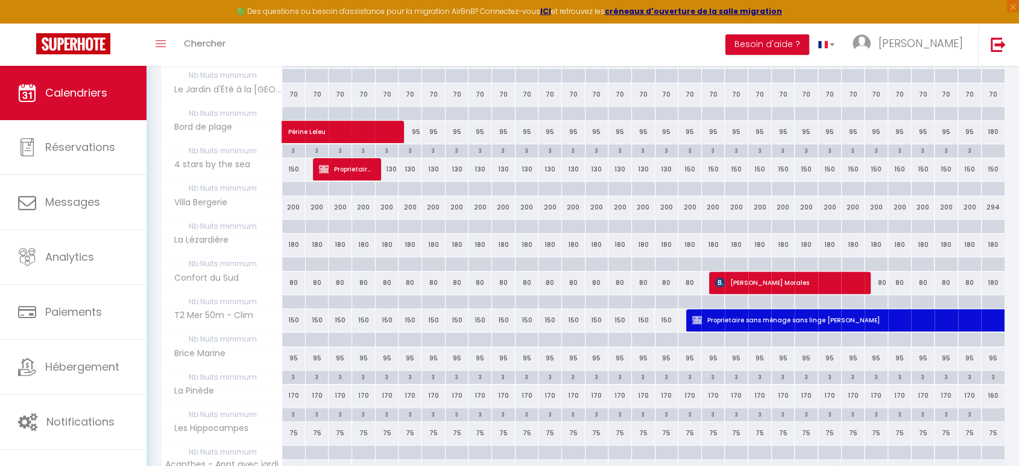
scroll to position [321, 0]
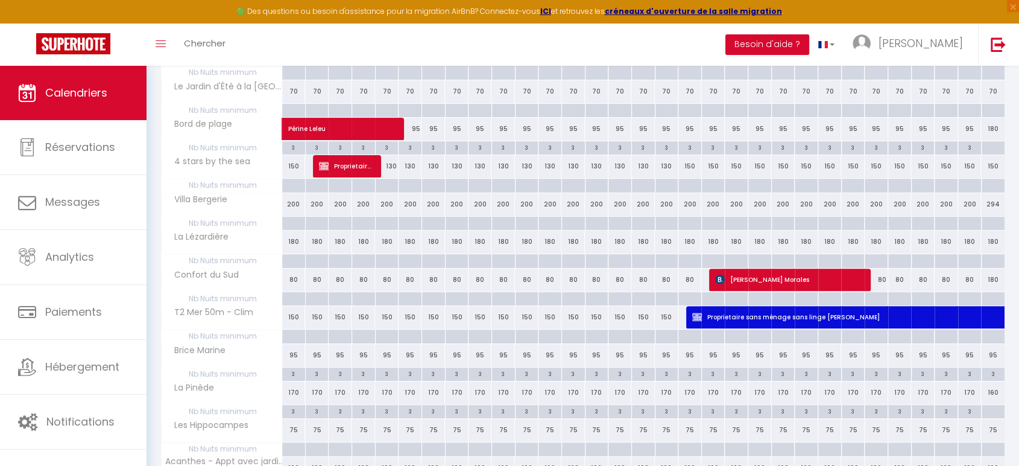
click at [991, 206] on div "294" at bounding box center [993, 204] width 24 height 22
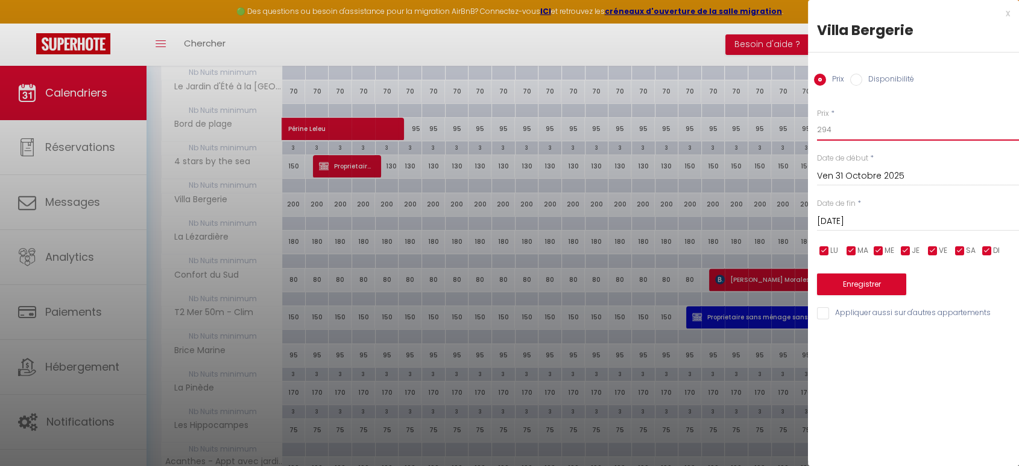
click at [856, 136] on input "294" at bounding box center [918, 130] width 202 height 22
click at [854, 275] on button "Enregistrer" at bounding box center [861, 284] width 89 height 22
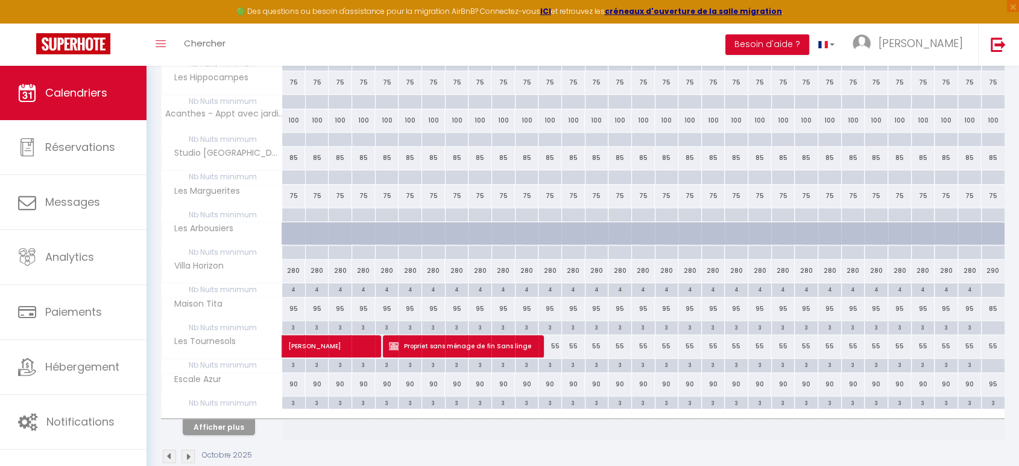
scroll to position [669, 0]
click at [233, 425] on button "Afficher plus" at bounding box center [219, 426] width 72 height 16
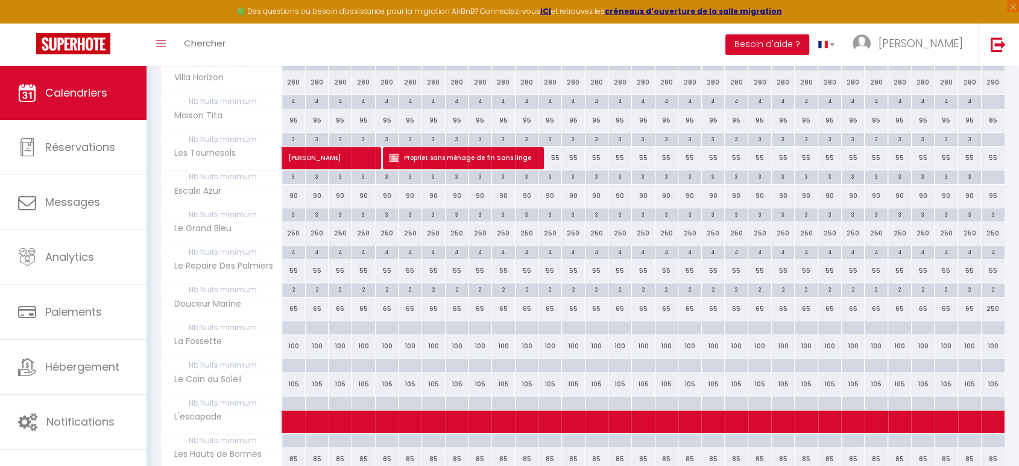
scroll to position [916, 0]
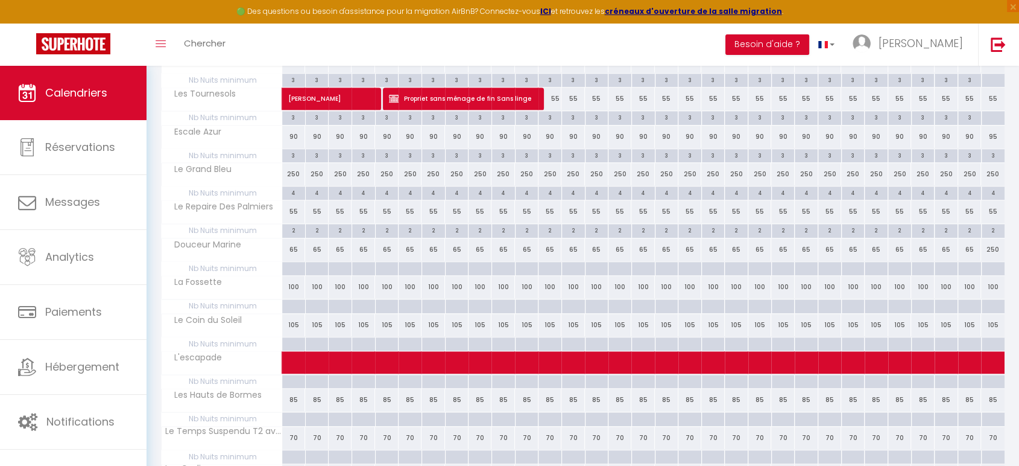
click at [988, 247] on div "250" at bounding box center [993, 249] width 24 height 22
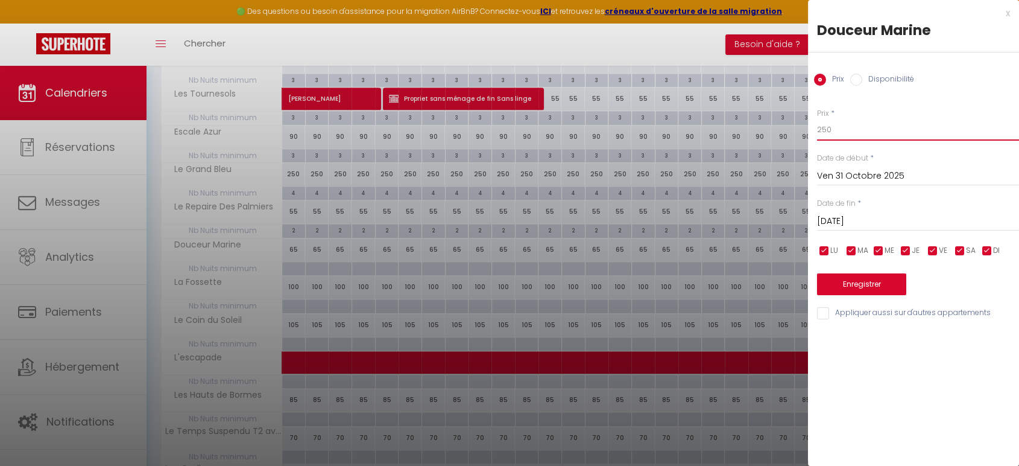
click at [863, 136] on input "250" at bounding box center [918, 130] width 202 height 22
click at [865, 279] on button "Enregistrer" at bounding box center [861, 284] width 89 height 22
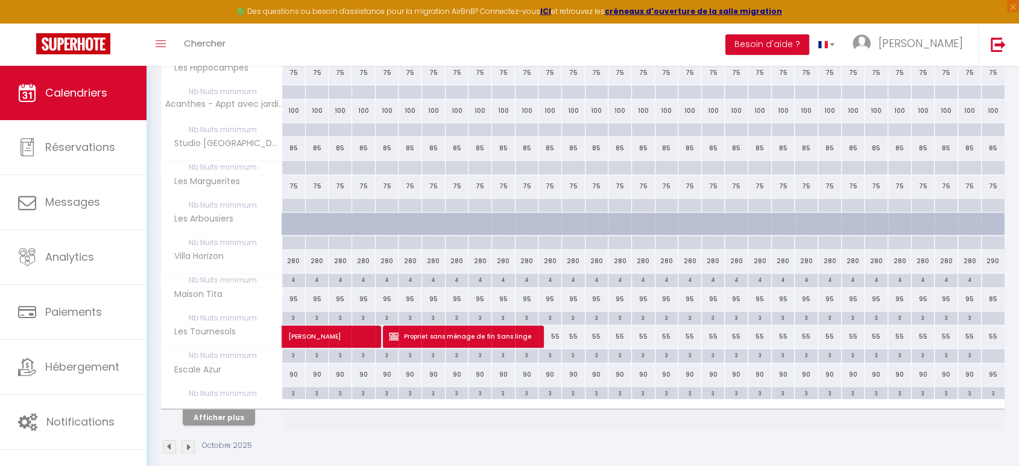
scroll to position [689, 0]
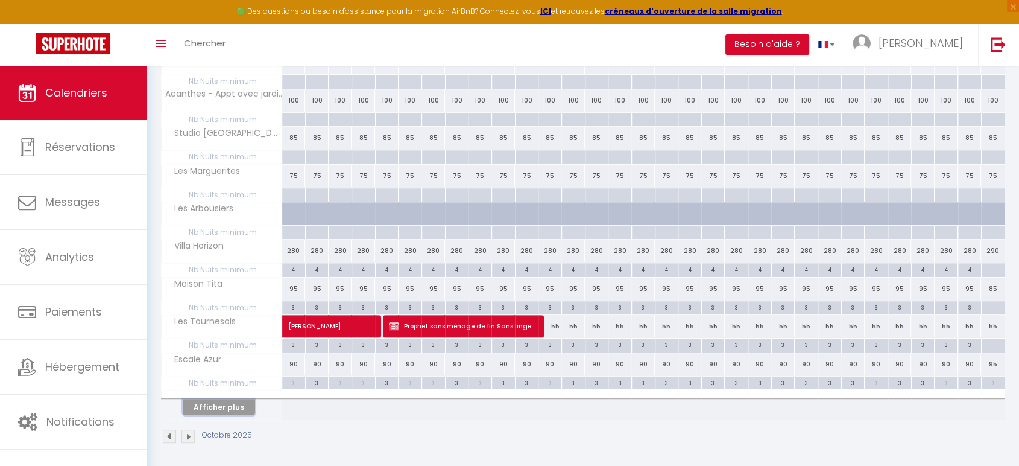
click at [211, 399] on button "Afficher plus" at bounding box center [219, 407] width 72 height 16
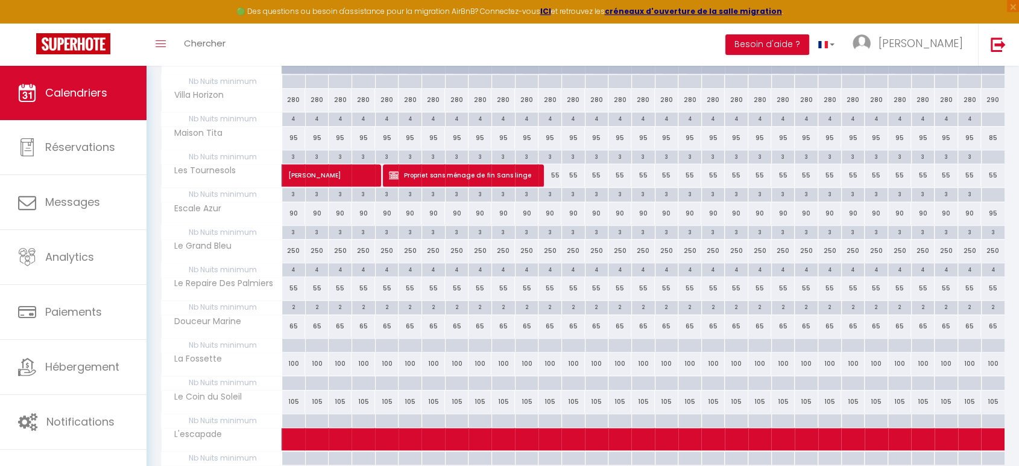
scroll to position [840, 0]
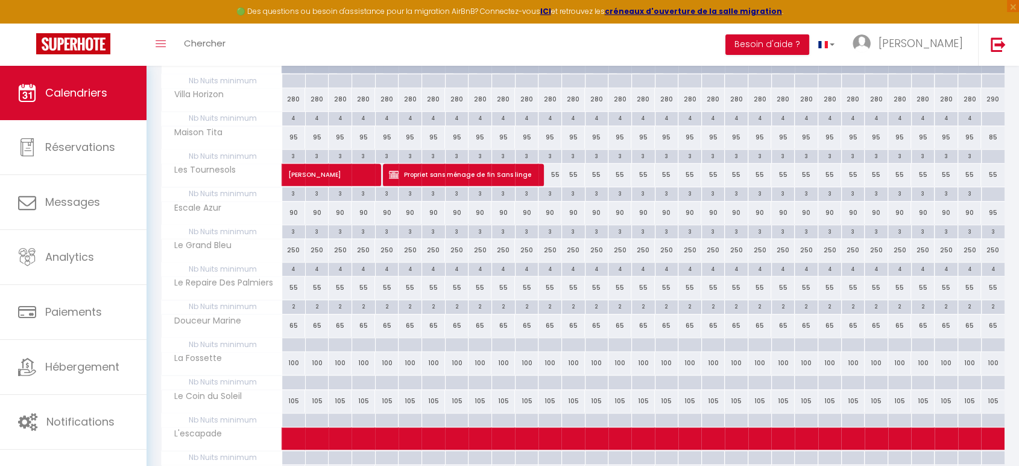
click at [294, 249] on div "250" at bounding box center [294, 250] width 24 height 22
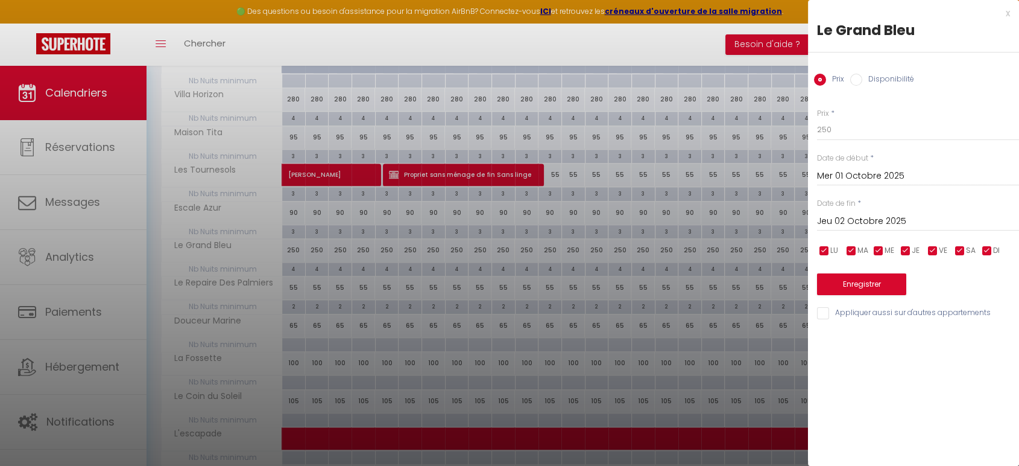
click at [905, 216] on input "Jeu 02 Octobre 2025" at bounding box center [918, 221] width 202 height 16
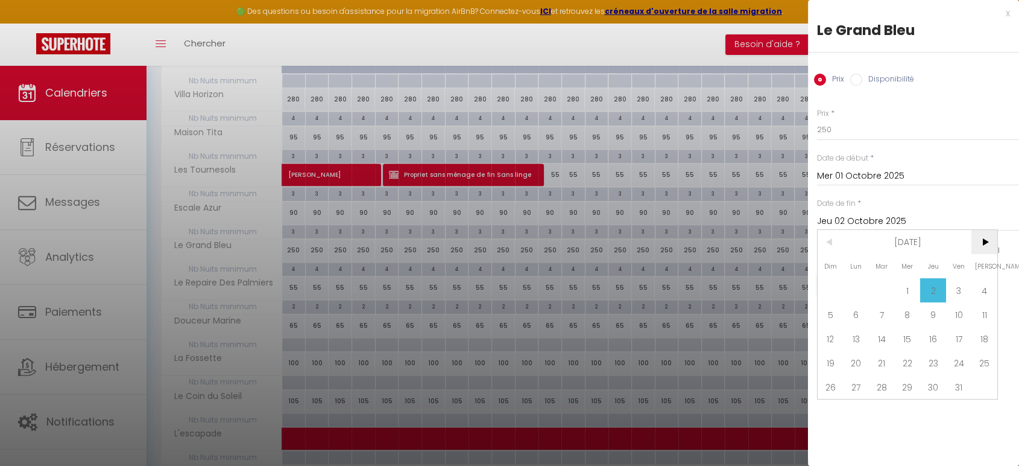
click at [993, 241] on span ">" at bounding box center [984, 242] width 26 height 24
click at [985, 247] on span ">" at bounding box center [984, 242] width 26 height 24
click at [979, 337] on span "20" at bounding box center [984, 338] width 26 height 24
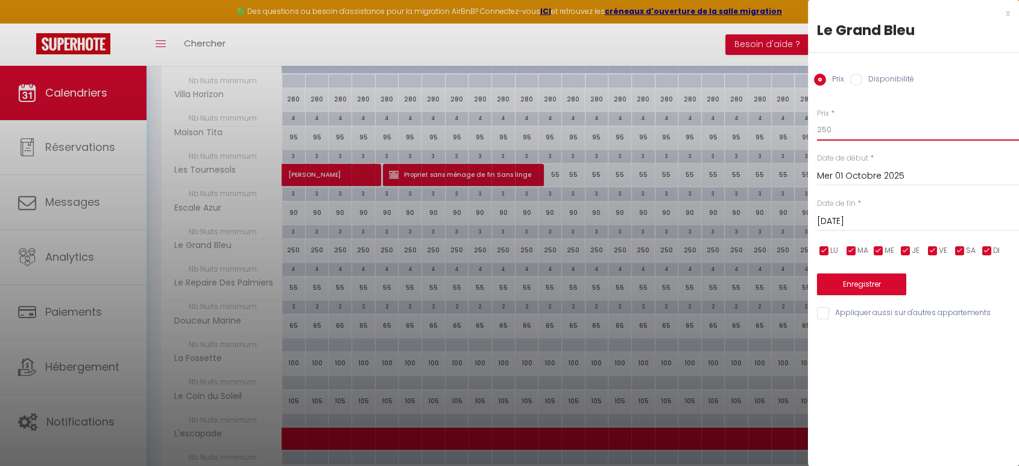
click at [902, 137] on input "250" at bounding box center [918, 130] width 202 height 22
click at [870, 279] on button "Enregistrer" at bounding box center [861, 284] width 89 height 22
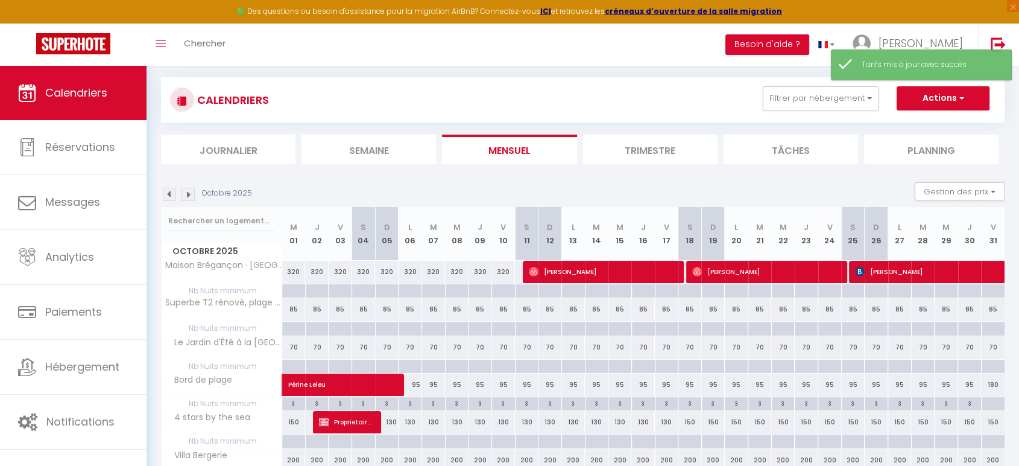
scroll to position [689, 0]
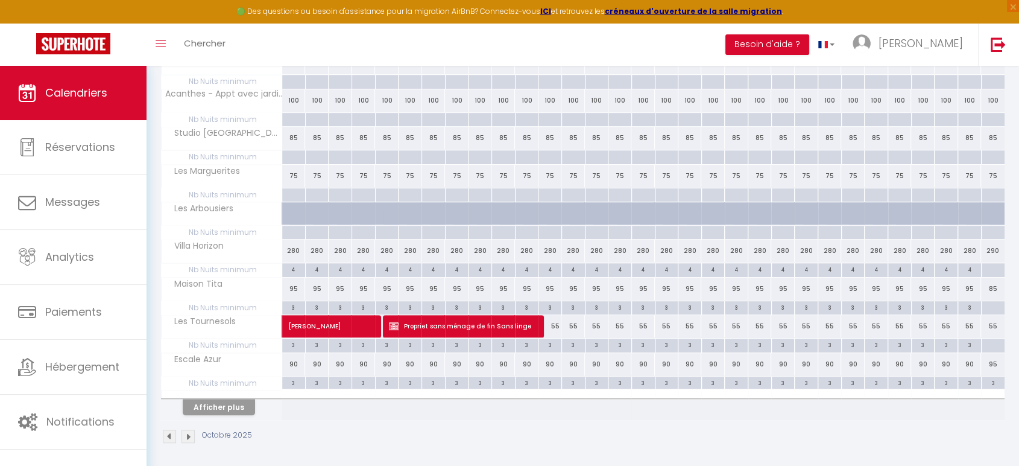
click at [289, 247] on div "280" at bounding box center [294, 250] width 24 height 22
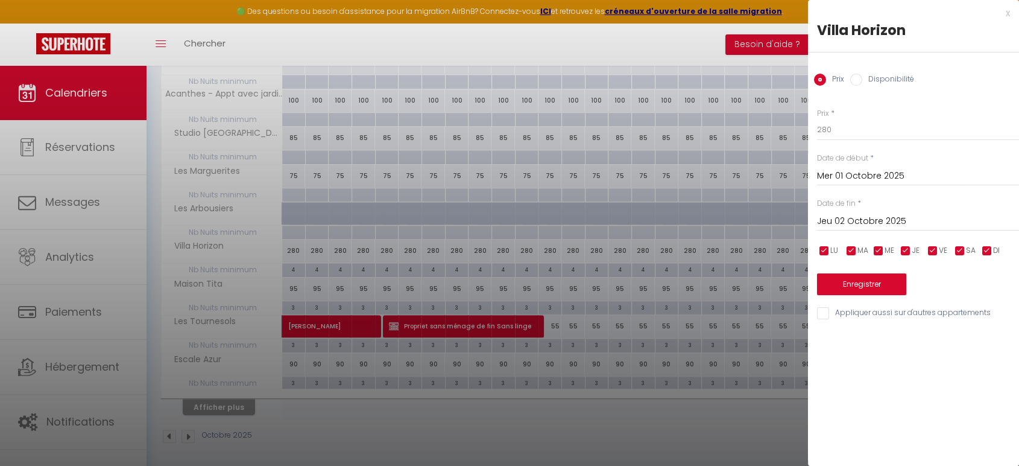
click at [923, 220] on input "Jeu 02 Octobre 2025" at bounding box center [918, 221] width 202 height 16
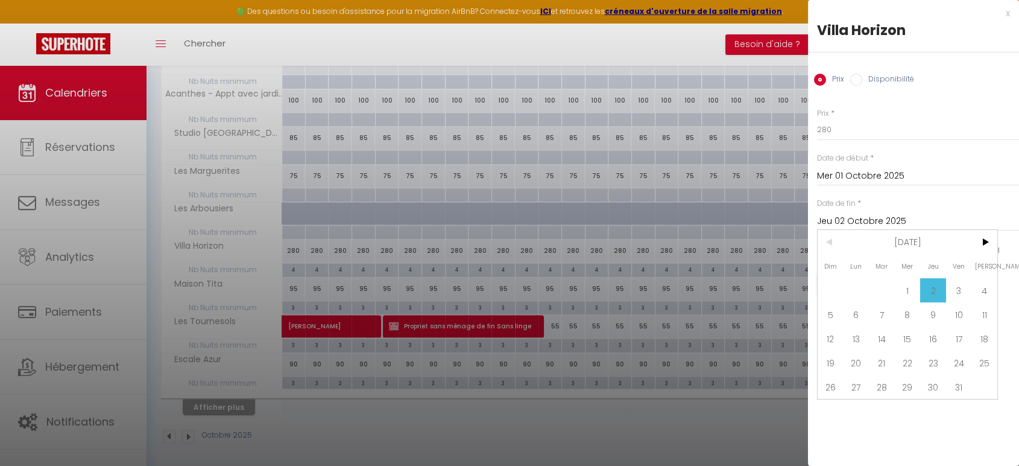
click at [997, 247] on div "< [DATE] > Dim Lun Mar Mer Jeu Ven Sam 1 2 3 4 5 6 7 8 9 10 11 12 13 14 15 16 1…" at bounding box center [907, 314] width 181 height 170
click at [992, 246] on span ">" at bounding box center [984, 242] width 26 height 24
click at [982, 342] on span "20" at bounding box center [984, 338] width 26 height 24
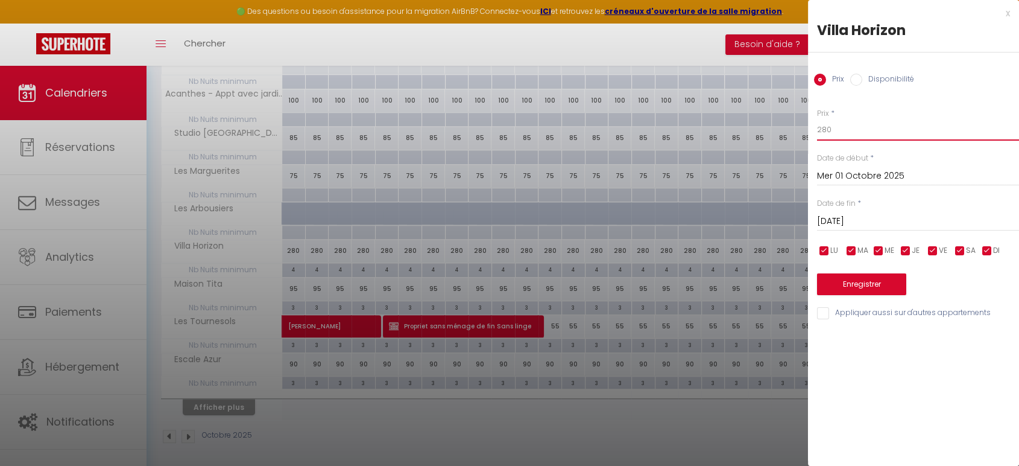
click at [928, 119] on input "280" at bounding box center [918, 130] width 202 height 22
click at [879, 287] on button "Enregistrer" at bounding box center [861, 284] width 89 height 22
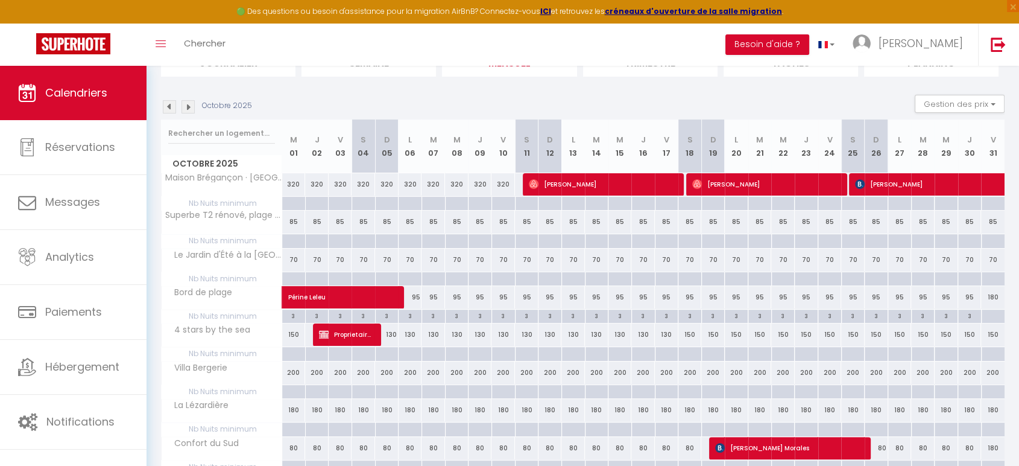
scroll to position [153, 0]
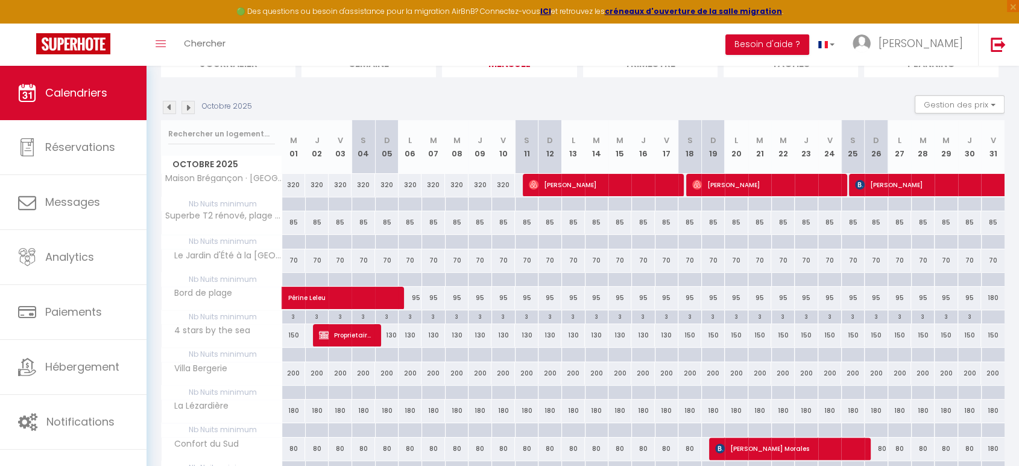
click at [186, 107] on img at bounding box center [187, 107] width 13 height 13
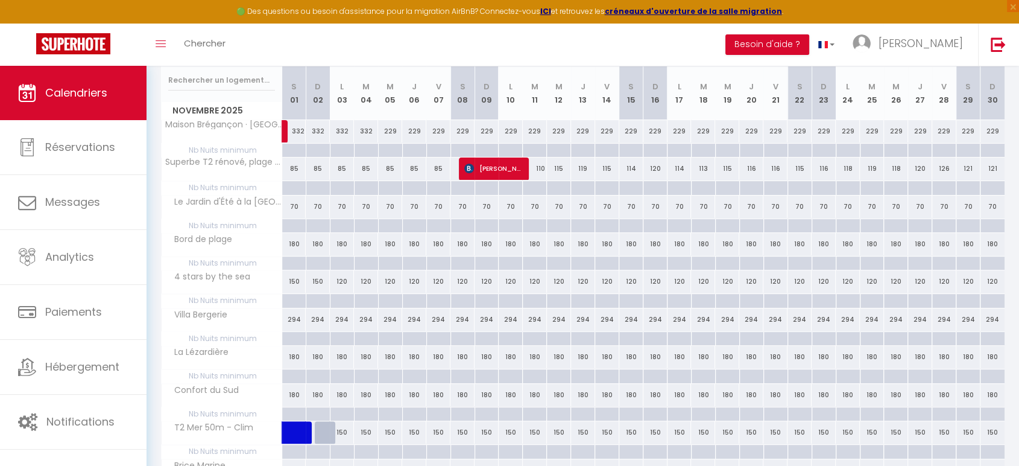
scroll to position [207, 0]
click at [295, 317] on div "294" at bounding box center [294, 318] width 24 height 22
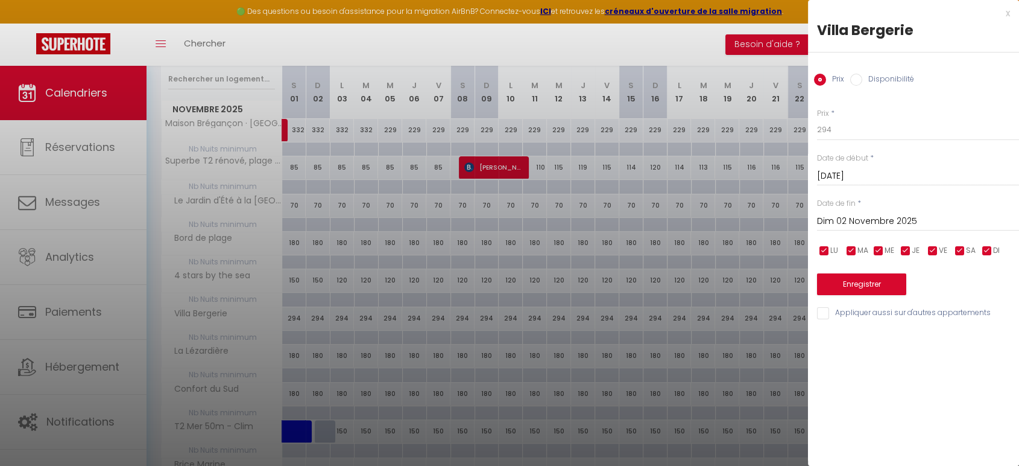
click at [835, 216] on input "Dim 02 Novembre 2025" at bounding box center [918, 221] width 202 height 16
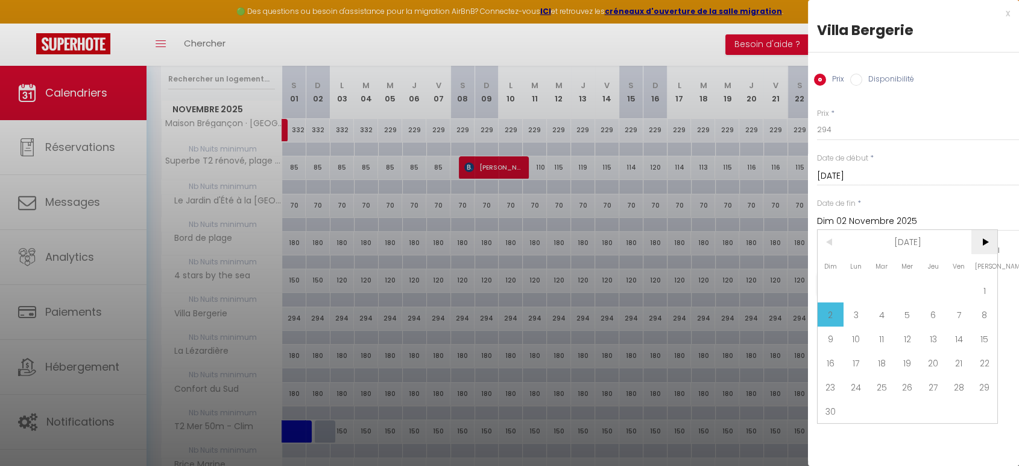
click at [993, 236] on span ">" at bounding box center [984, 242] width 26 height 24
click at [977, 345] on span "20" at bounding box center [984, 338] width 26 height 24
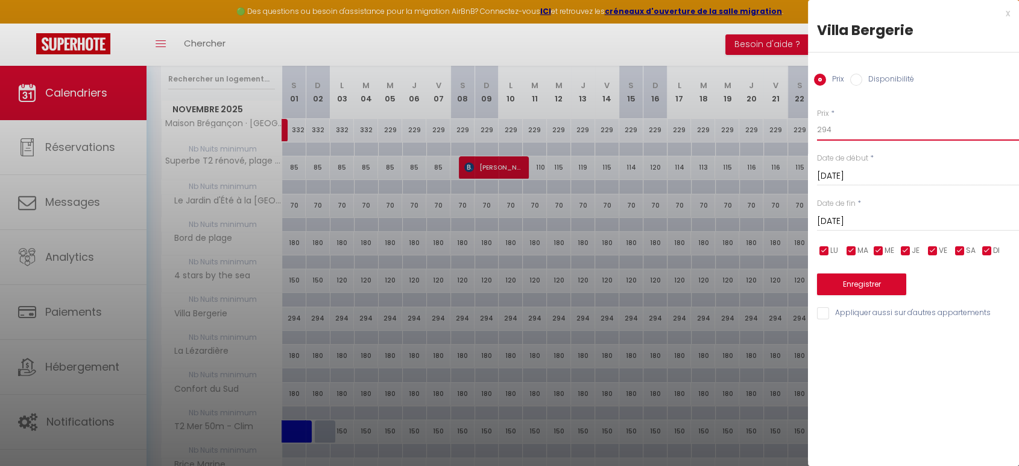
click at [894, 134] on input "294" at bounding box center [918, 130] width 202 height 22
click at [870, 280] on button "Enregistrer" at bounding box center [861, 284] width 89 height 22
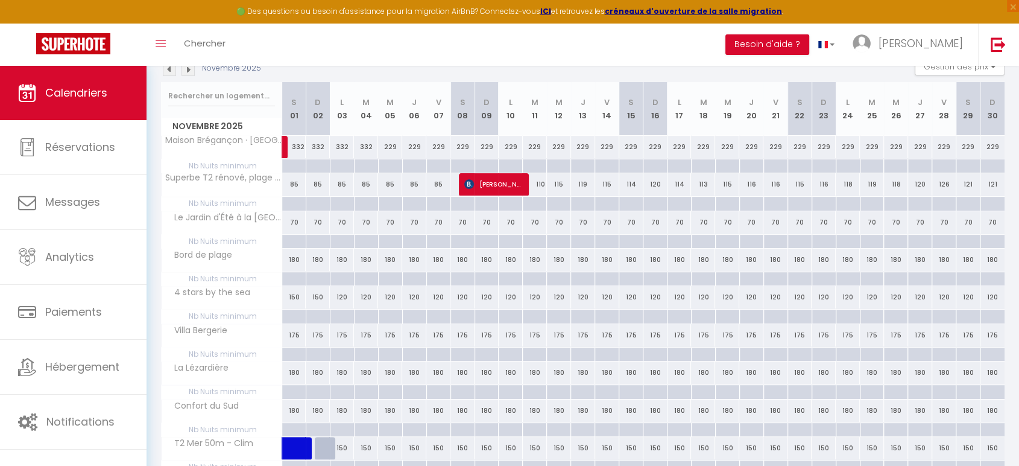
scroll to position [195, 0]
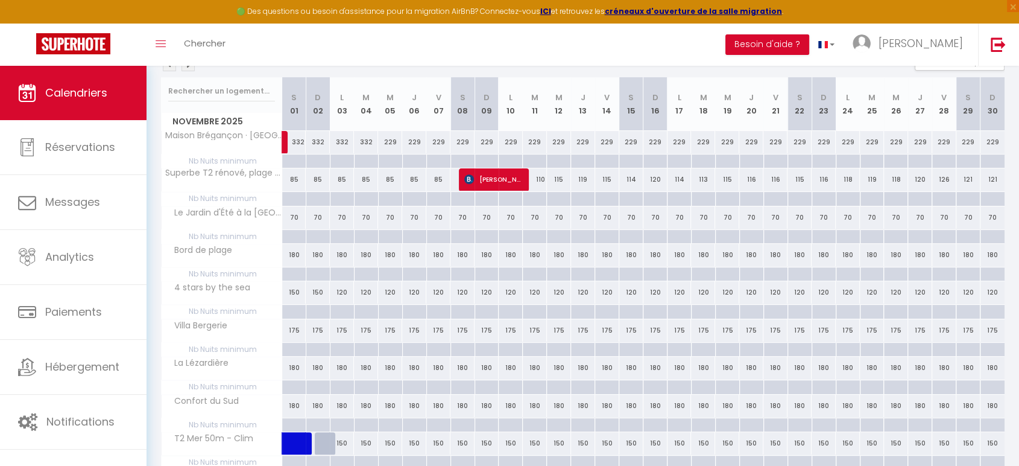
click at [298, 254] on div "180" at bounding box center [294, 255] width 24 height 22
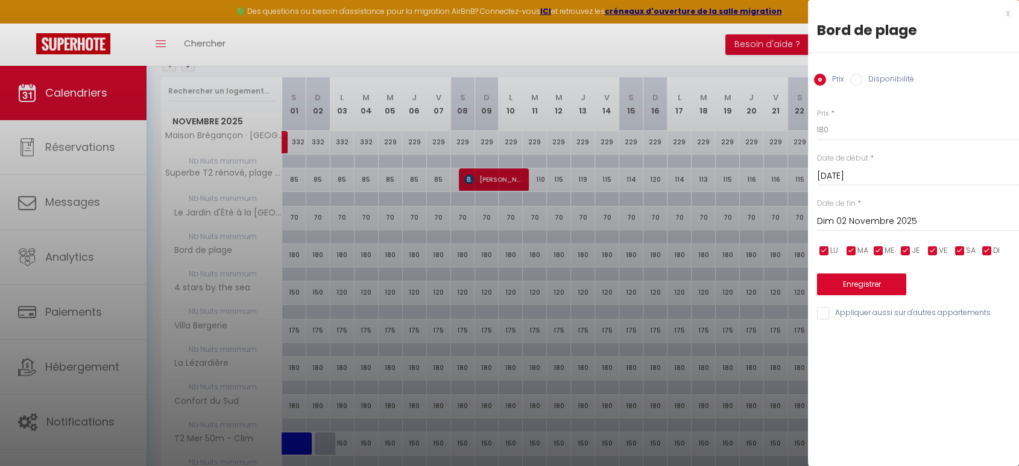
click at [853, 226] on input "Dim 02 Novembre 2025" at bounding box center [918, 221] width 202 height 16
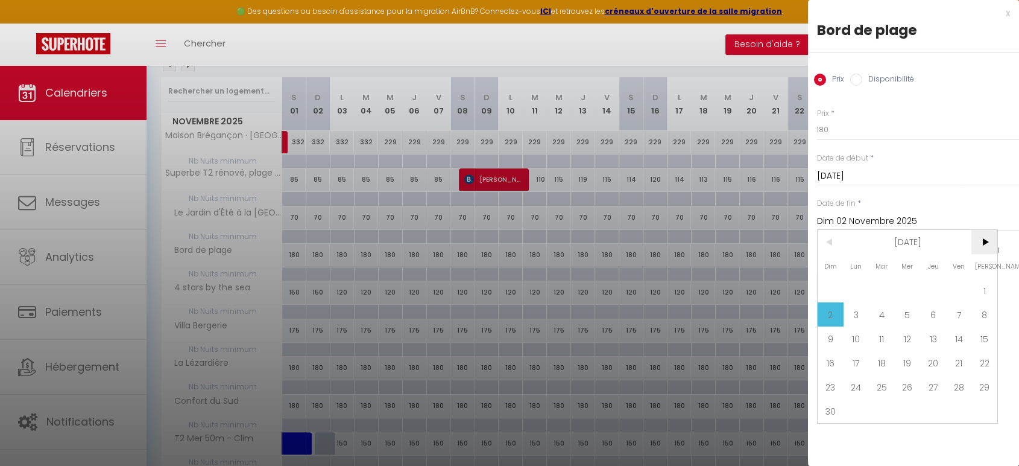
click at [985, 240] on span ">" at bounding box center [984, 242] width 26 height 24
click at [980, 336] on span "20" at bounding box center [984, 338] width 26 height 24
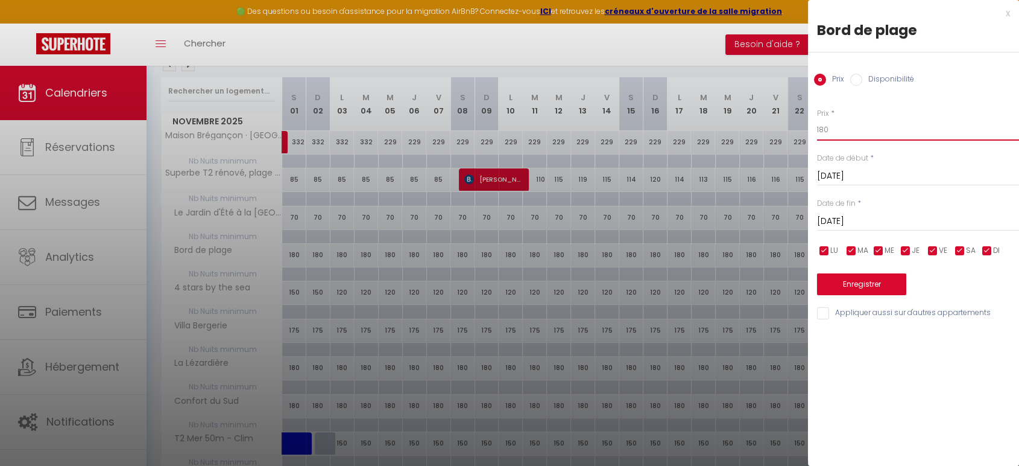
click at [903, 132] on input "180" at bounding box center [918, 130] width 202 height 22
click at [855, 286] on button "Enregistrer" at bounding box center [861, 284] width 89 height 22
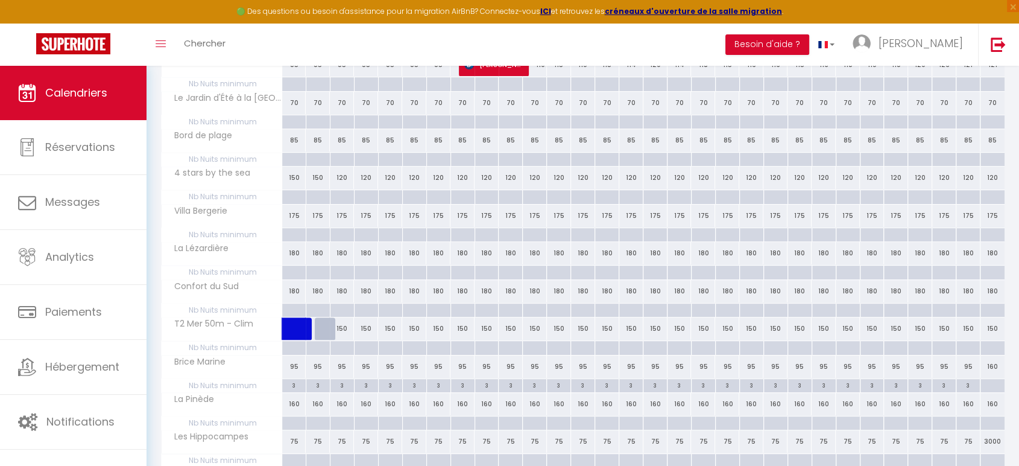
scroll to position [313, 0]
click at [287, 246] on div "180" at bounding box center [294, 250] width 24 height 22
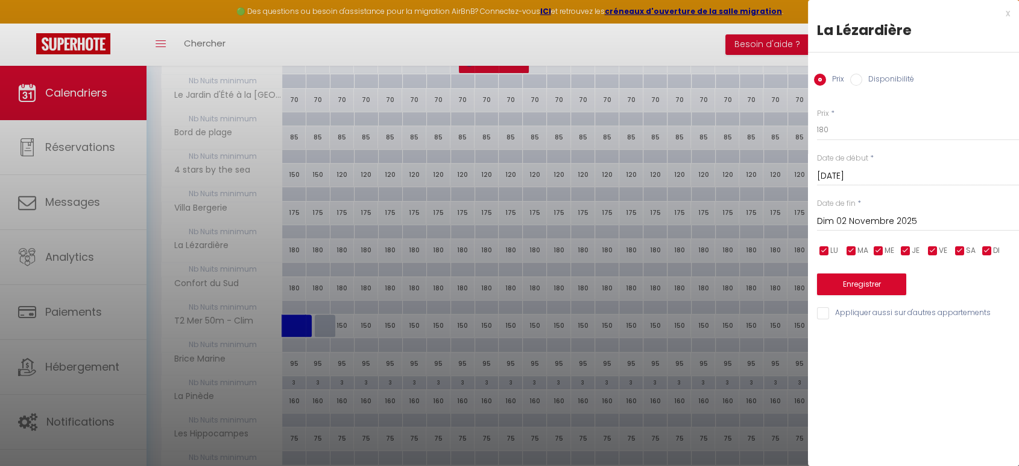
click at [878, 216] on input "Dim 02 Novembre 2025" at bounding box center [918, 221] width 202 height 16
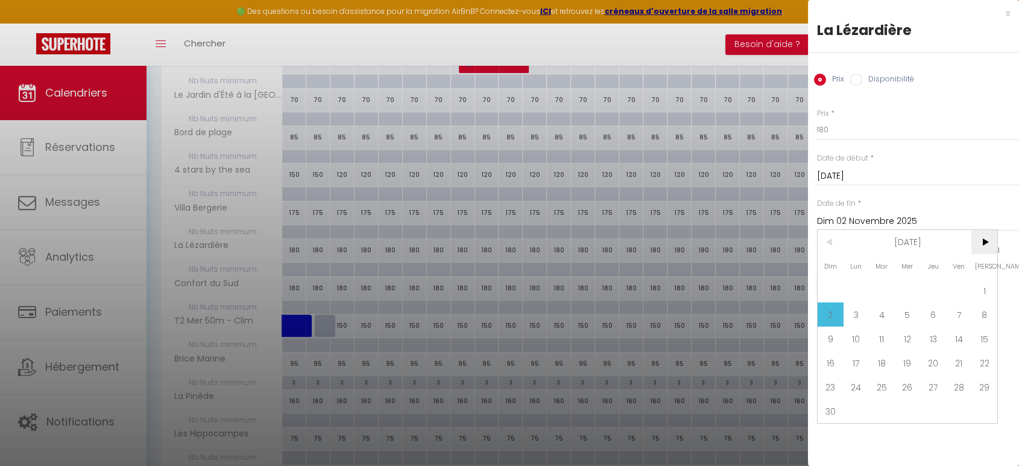
click at [985, 253] on span ">" at bounding box center [984, 242] width 26 height 24
click at [986, 335] on span "20" at bounding box center [984, 338] width 26 height 24
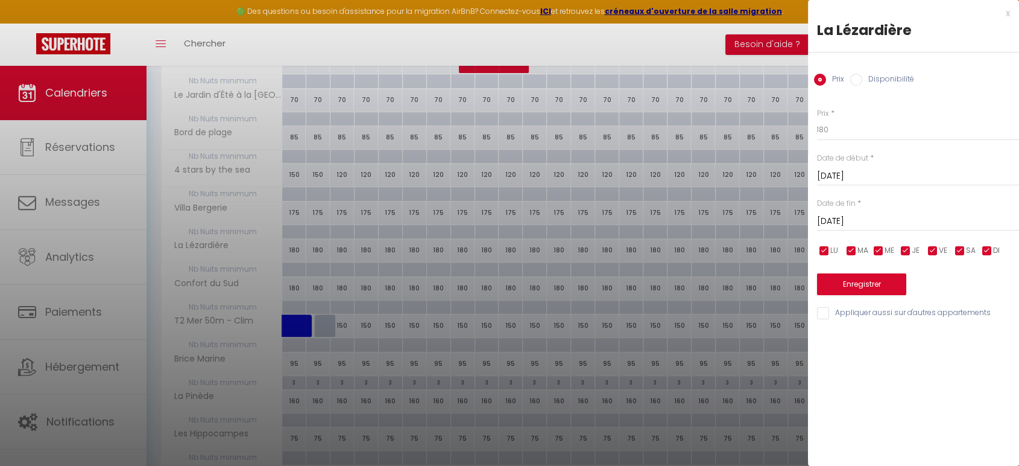
drag, startPoint x: 899, startPoint y: 115, endPoint x: 897, endPoint y: 141, distance: 26.6
click at [897, 141] on div "Prix * 180 Statut * Disponible Indisponible Date de début * [DATE] < [DATE] > D…" at bounding box center [913, 207] width 211 height 228
click at [903, 135] on input "180" at bounding box center [918, 130] width 202 height 22
click at [887, 279] on button "Enregistrer" at bounding box center [861, 284] width 89 height 22
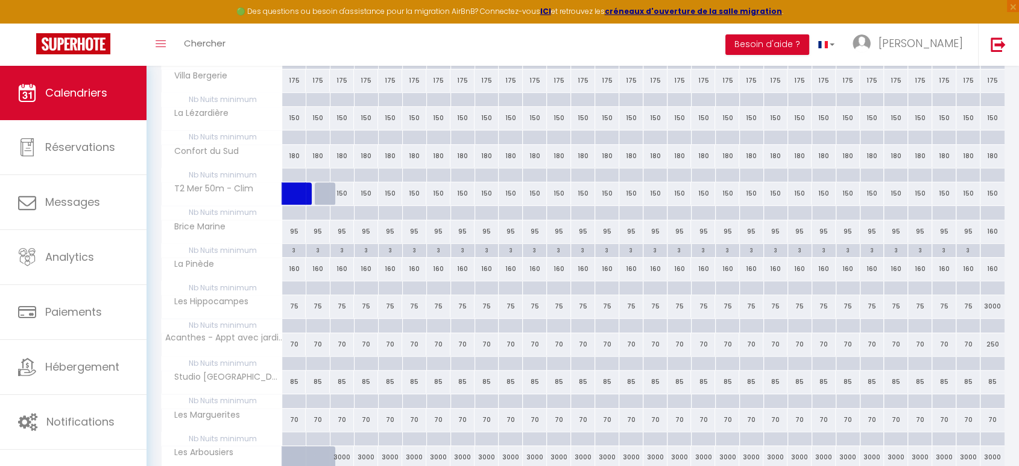
scroll to position [453, 0]
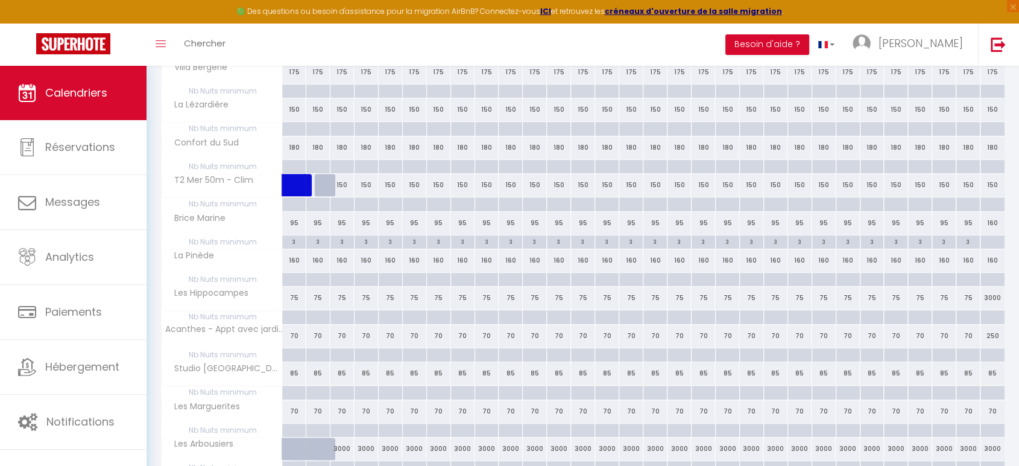
click at [991, 293] on div "3000" at bounding box center [992, 297] width 24 height 22
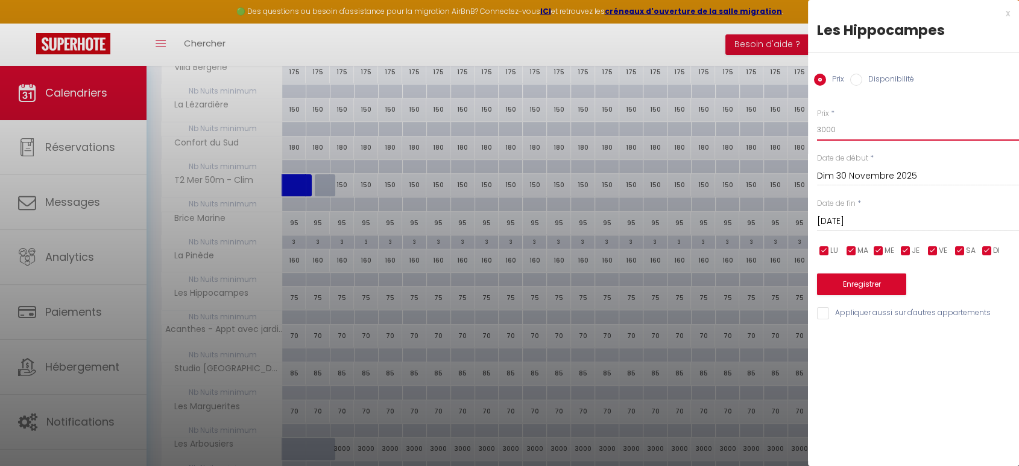
click at [873, 126] on input "3000" at bounding box center [918, 130] width 202 height 22
click at [873, 288] on button "Enregistrer" at bounding box center [861, 284] width 89 height 22
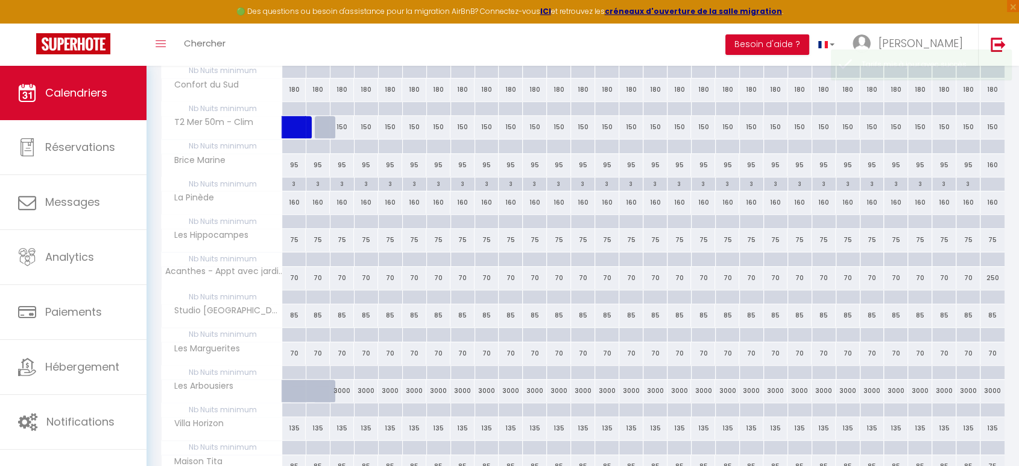
scroll to position [511, 0]
click at [993, 278] on div "250" at bounding box center [992, 278] width 24 height 22
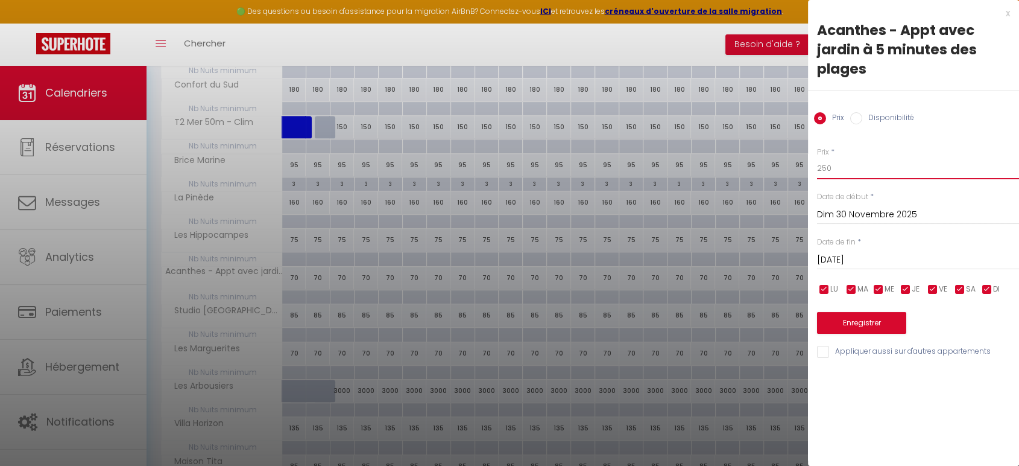
click at [891, 167] on input "250" at bounding box center [918, 168] width 202 height 22
click at [887, 327] on button "Enregistrer" at bounding box center [861, 323] width 89 height 22
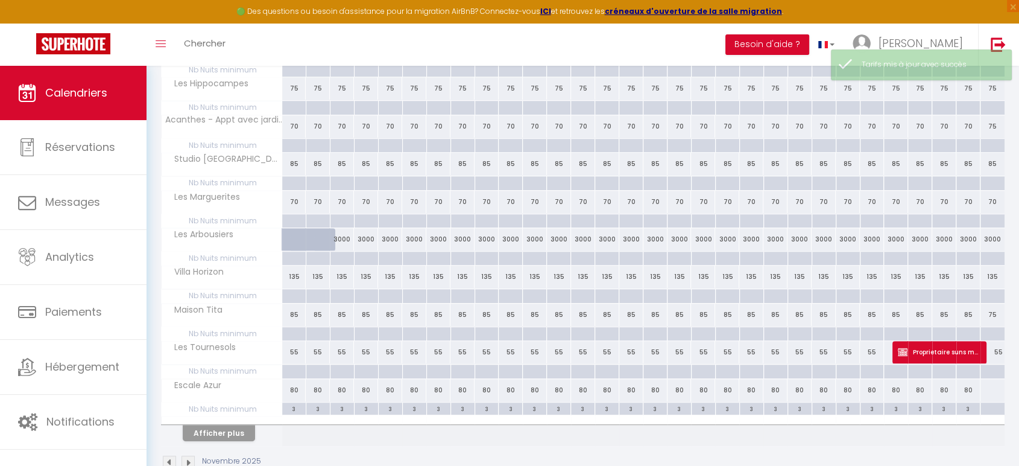
scroll to position [666, 0]
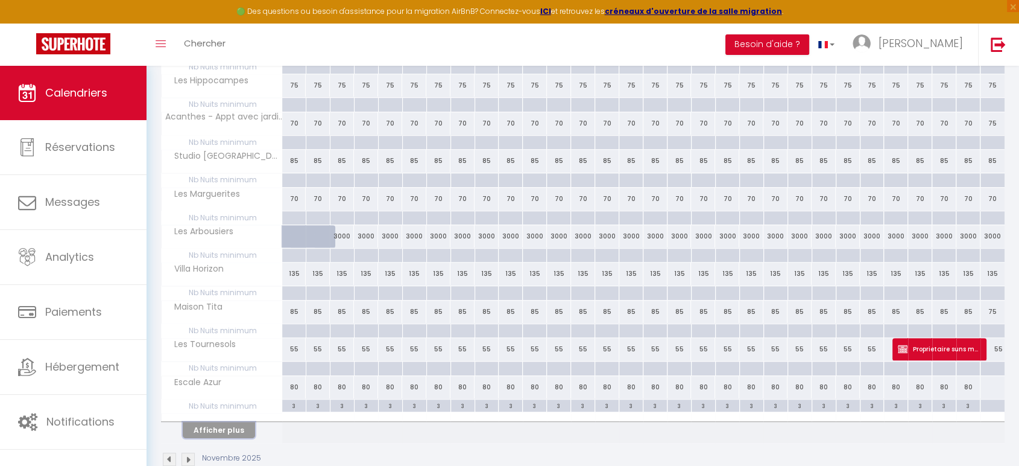
click at [229, 424] on button "Afficher plus" at bounding box center [219, 429] width 72 height 16
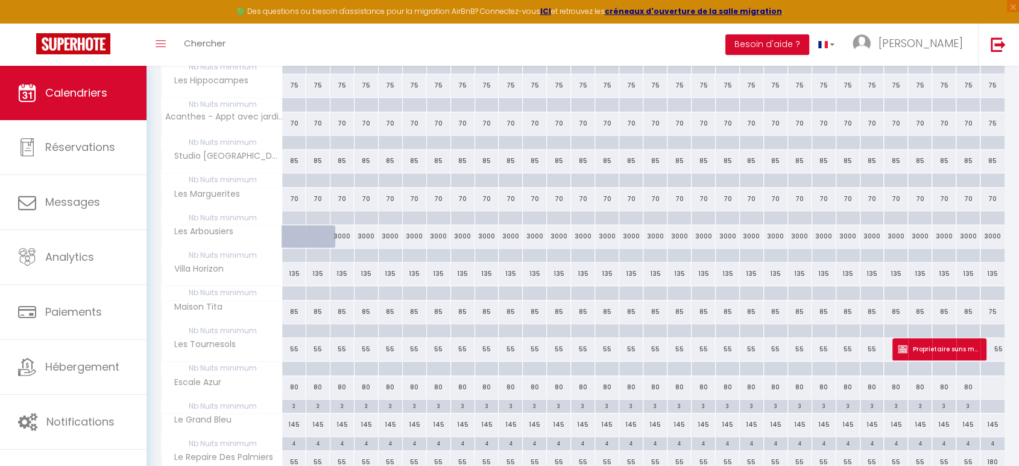
click at [989, 379] on div at bounding box center [992, 387] width 25 height 22
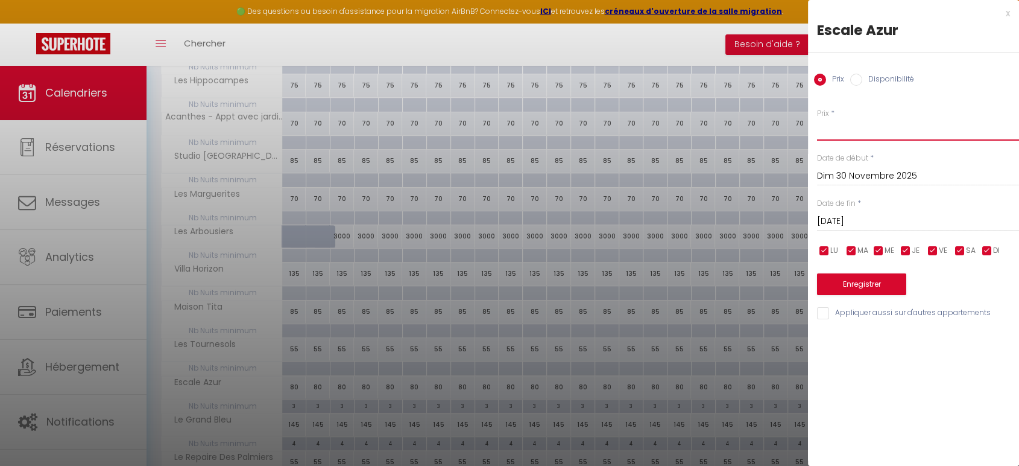
click at [847, 127] on input "Prix" at bounding box center [918, 130] width 202 height 22
click at [856, 282] on button "Enregistrer" at bounding box center [861, 284] width 89 height 22
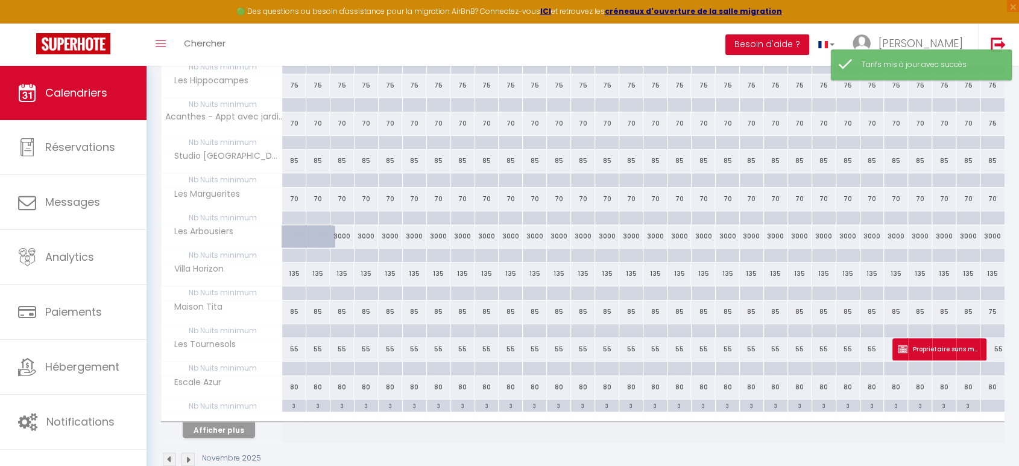
scroll to position [689, 0]
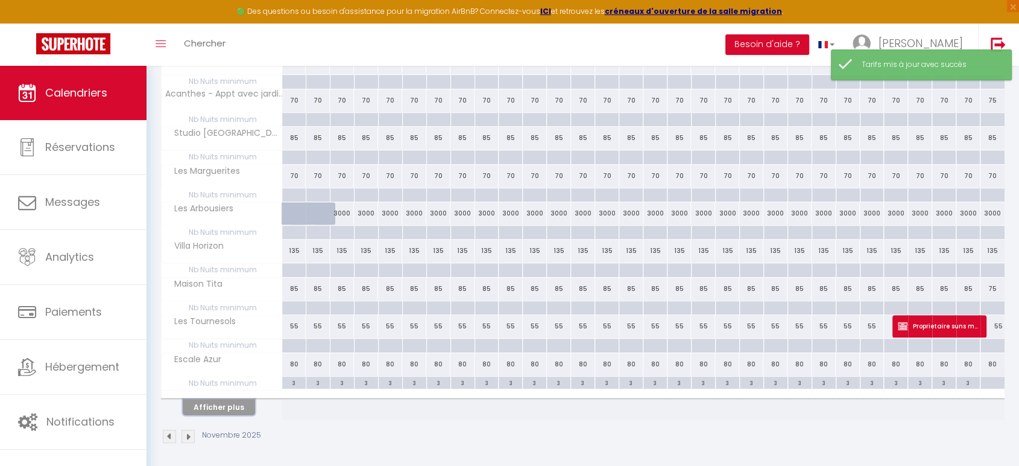
click at [233, 399] on button "Afficher plus" at bounding box center [219, 407] width 72 height 16
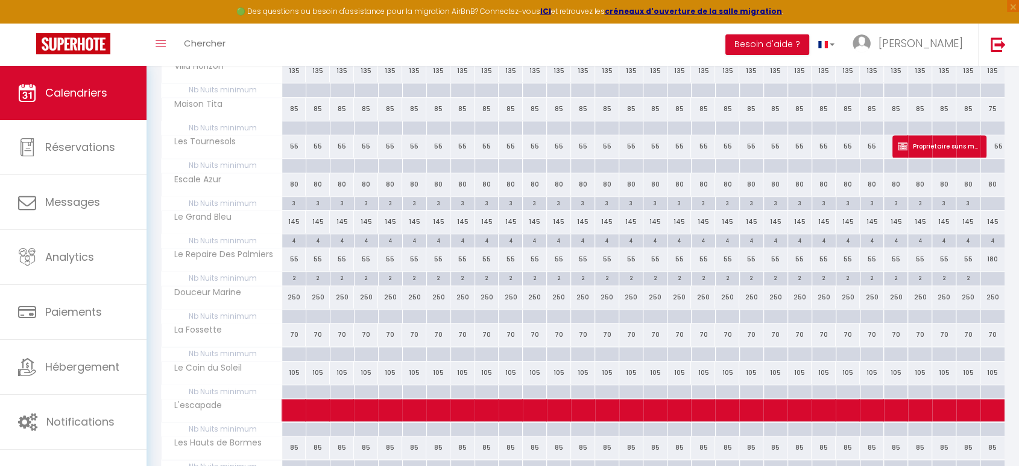
scroll to position [871, 0]
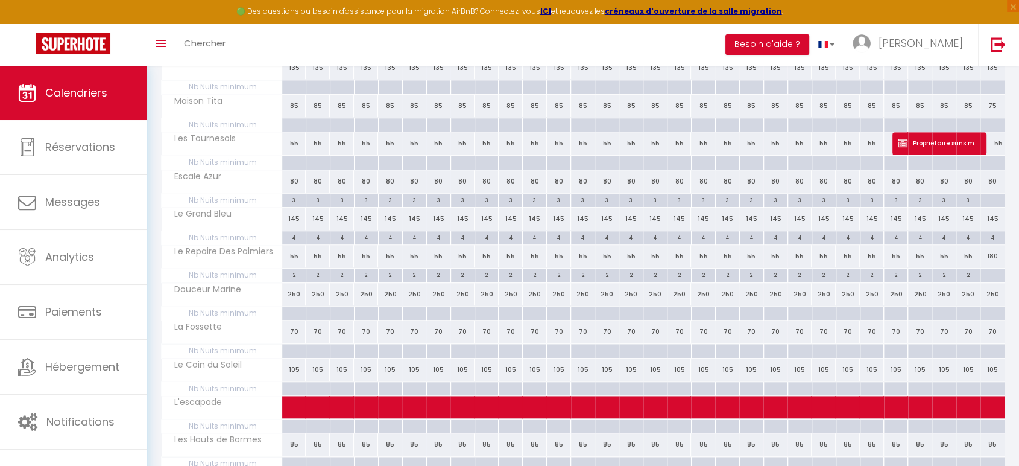
click at [290, 287] on div "250" at bounding box center [294, 294] width 24 height 22
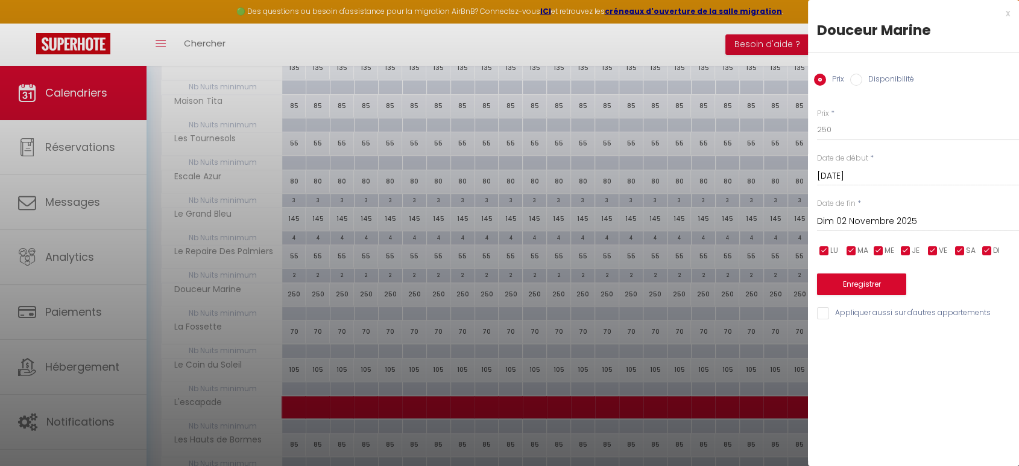
click at [910, 211] on div "[DATE] < [DATE] > Dim Lun Mar Mer Jeu Ven Sam 1 2 3 4 5 6 7 8 9 10 11 12 13 14 …" at bounding box center [918, 220] width 202 height 22
click at [910, 216] on input "Dim 02 Novembre 2025" at bounding box center [918, 221] width 202 height 16
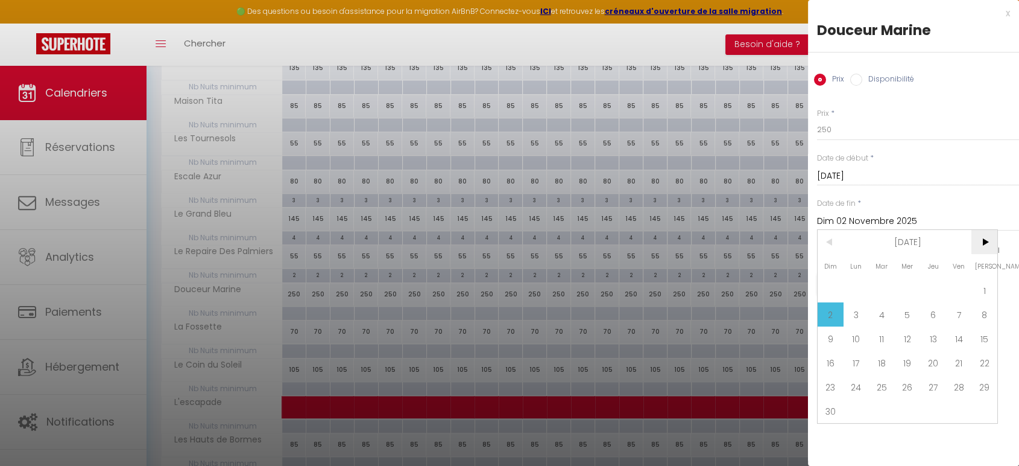
click at [990, 240] on span ">" at bounding box center [984, 242] width 26 height 24
click at [982, 342] on span "20" at bounding box center [984, 338] width 26 height 24
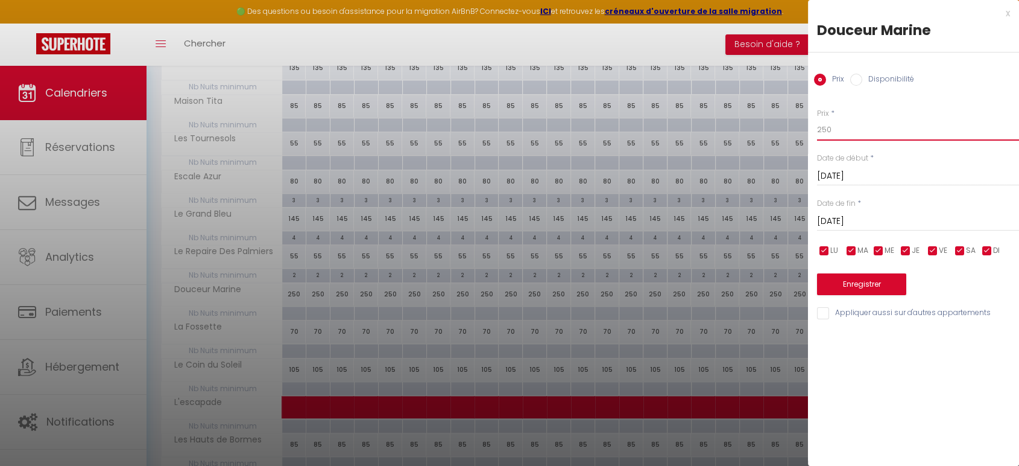
click at [868, 125] on input "250" at bounding box center [918, 130] width 202 height 22
click at [852, 272] on div "Enregistrer" at bounding box center [918, 276] width 202 height 37
click at [853, 276] on button "Enregistrer" at bounding box center [861, 284] width 89 height 22
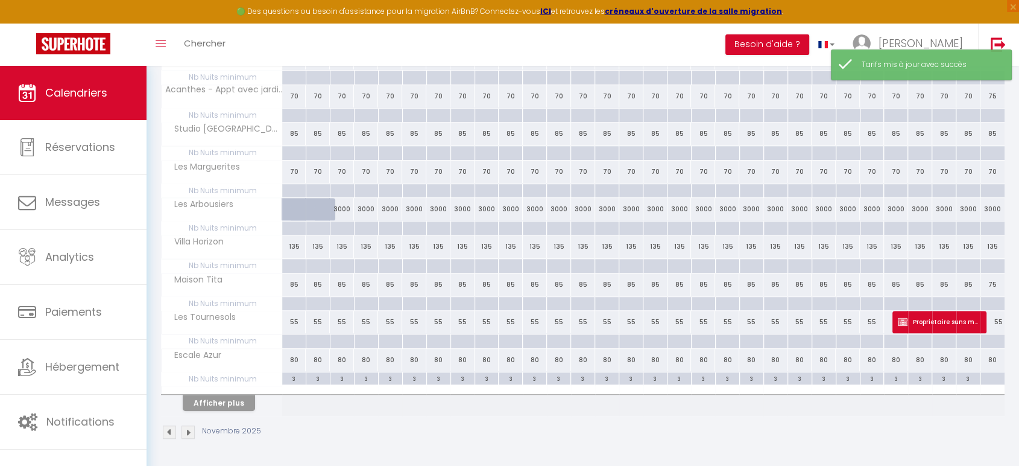
scroll to position [689, 0]
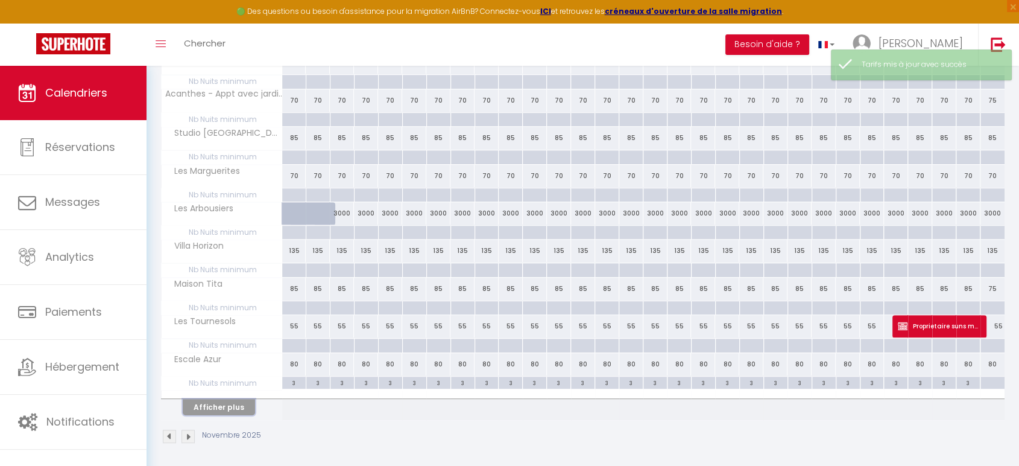
click at [225, 409] on button "Afficher plus" at bounding box center [219, 407] width 72 height 16
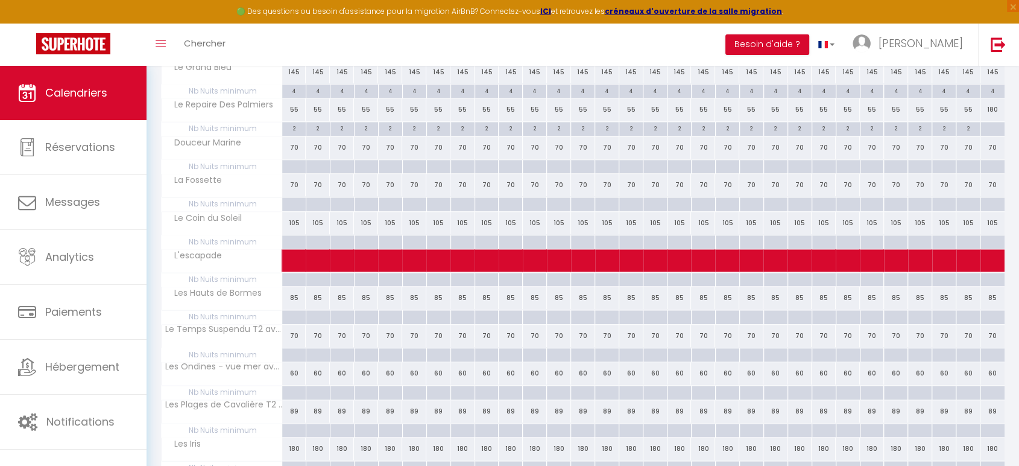
scroll to position [1018, 0]
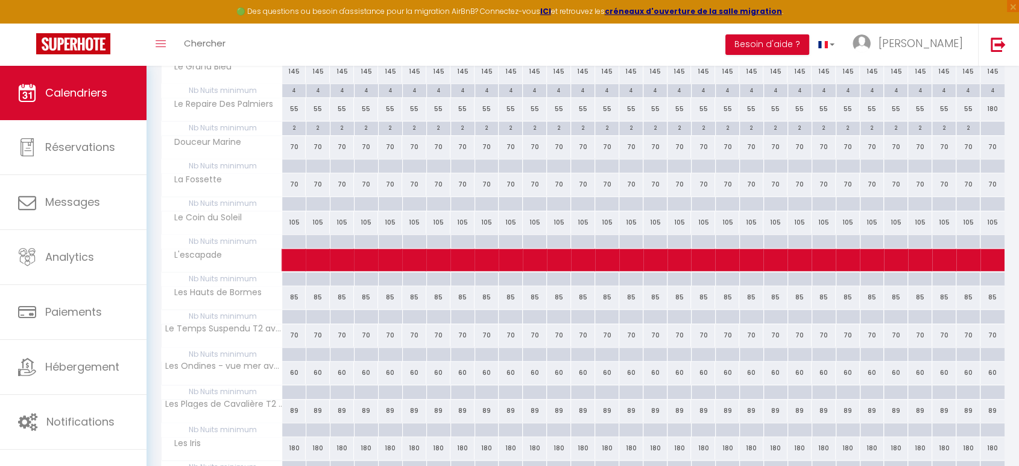
click at [296, 215] on div "105" at bounding box center [294, 222] width 24 height 22
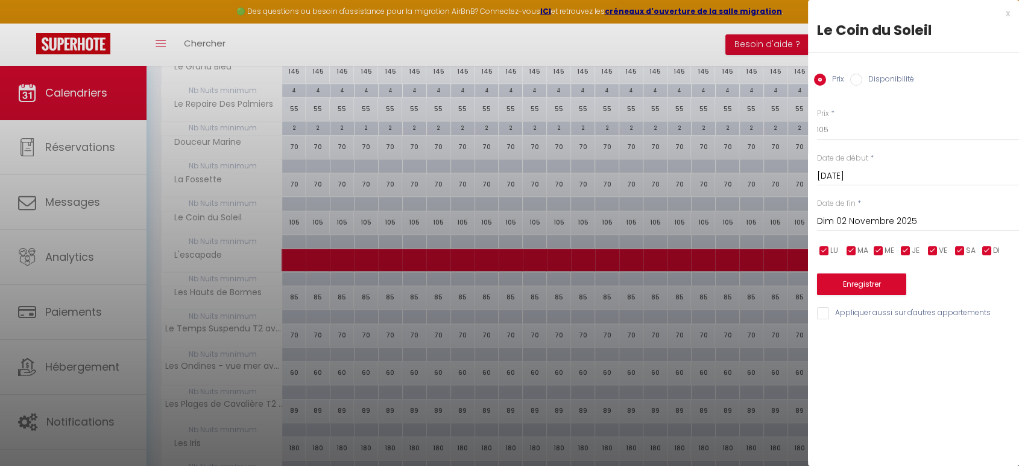
click at [859, 226] on input "Dim 02 Novembre 2025" at bounding box center [918, 221] width 202 height 16
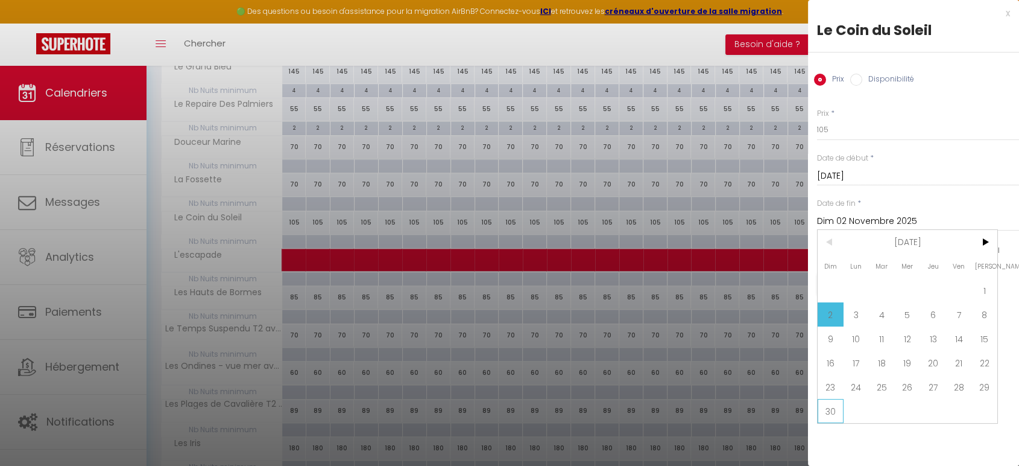
click at [832, 406] on span "30" at bounding box center [831, 411] width 26 height 24
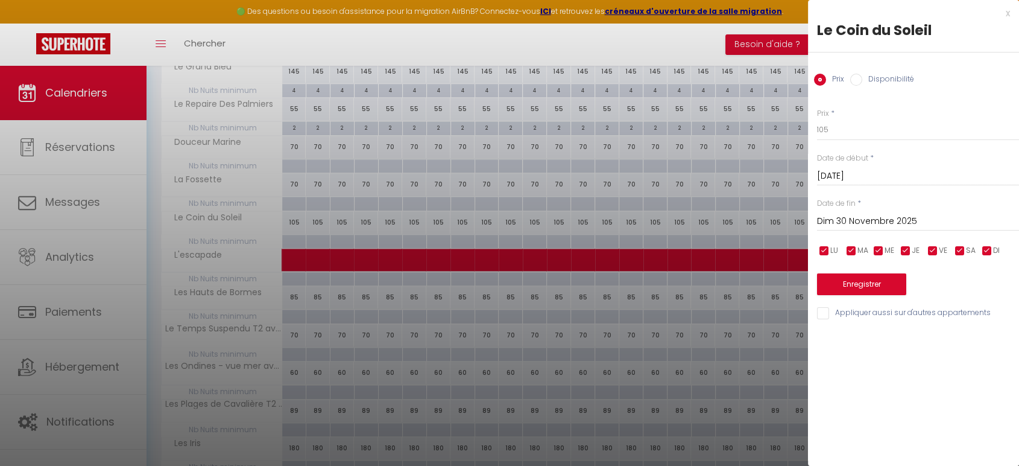
drag, startPoint x: 849, startPoint y: 118, endPoint x: 848, endPoint y: 137, distance: 19.3
click at [848, 137] on div "Prix * 105" at bounding box center [918, 124] width 202 height 33
click at [848, 137] on input "105" at bounding box center [918, 130] width 202 height 22
click at [859, 284] on button "Enregistrer" at bounding box center [861, 284] width 89 height 22
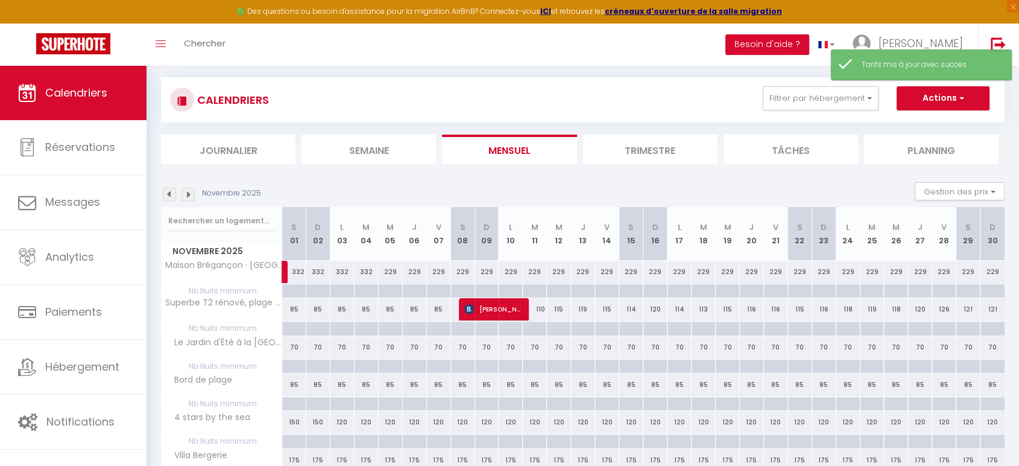
scroll to position [689, 0]
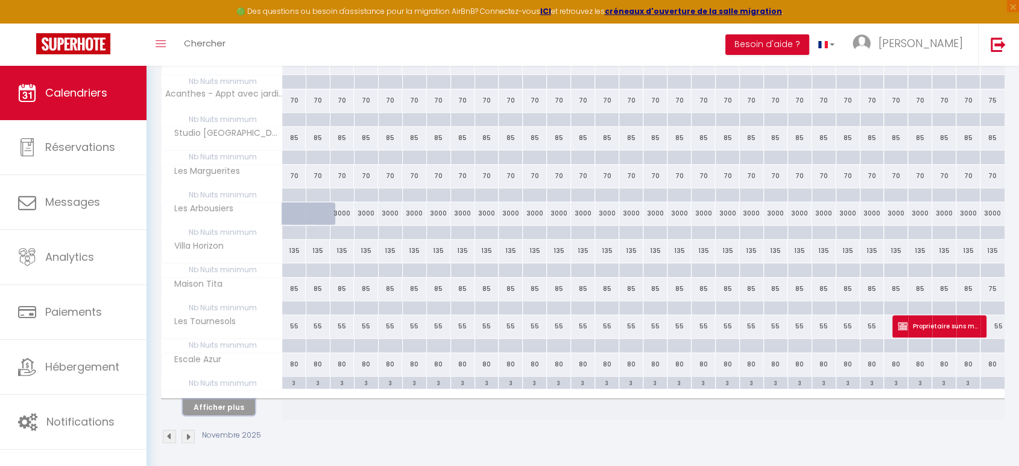
click at [222, 403] on button "Afficher plus" at bounding box center [219, 407] width 72 height 16
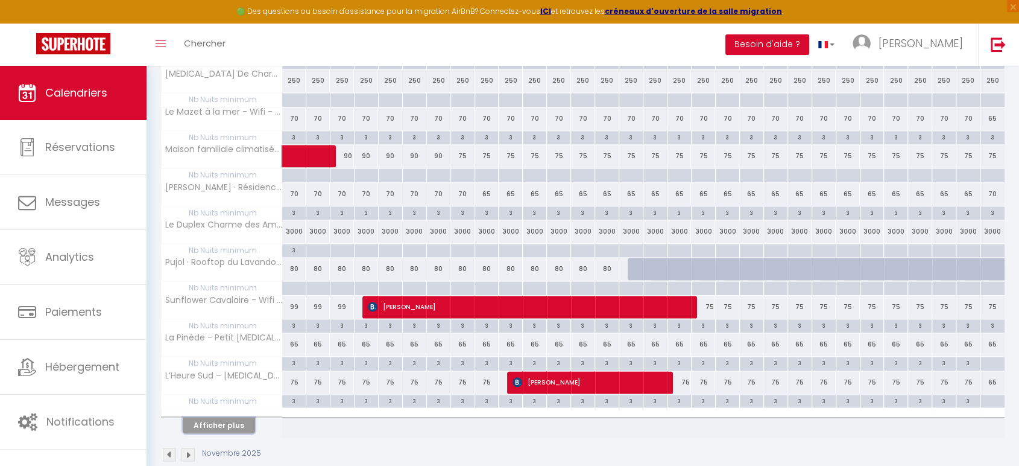
scroll to position [1423, 0]
click at [636, 263] on div at bounding box center [640, 268] width 24 height 23
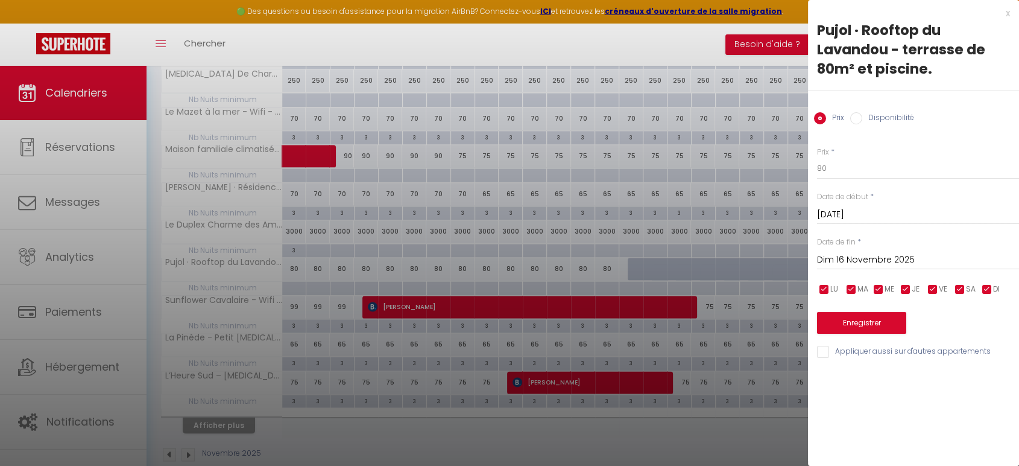
click at [908, 254] on input "Dim 16 Novembre 2025" at bounding box center [918, 260] width 202 height 16
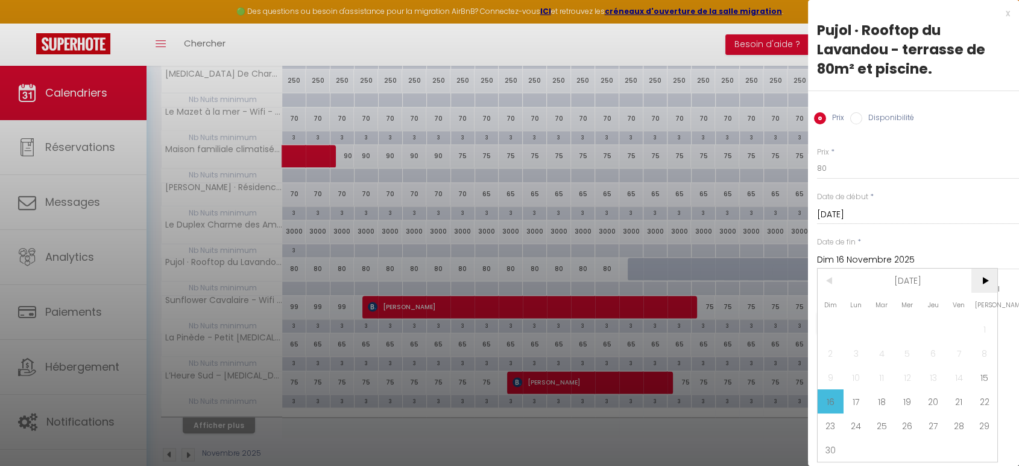
click at [988, 285] on span ">" at bounding box center [984, 280] width 26 height 24
click at [986, 374] on span "20" at bounding box center [984, 377] width 26 height 24
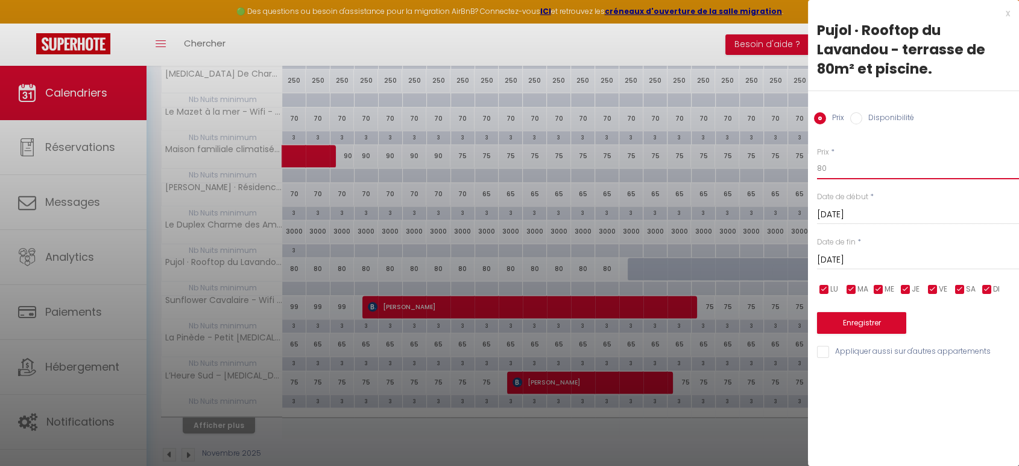
click at [898, 175] on input "80" at bounding box center [918, 168] width 202 height 22
click at [858, 118] on input "Disponibilité" at bounding box center [856, 118] width 12 height 12
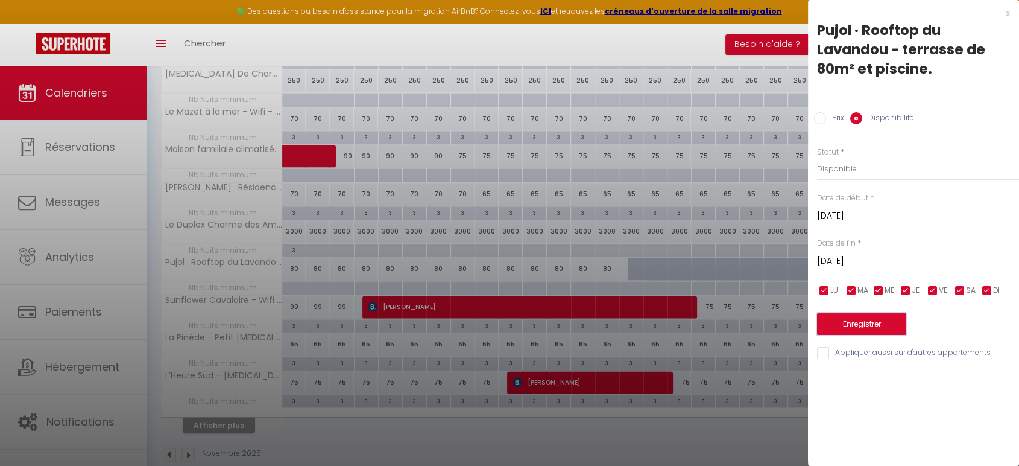
click at [862, 322] on button "Enregistrer" at bounding box center [861, 324] width 89 height 22
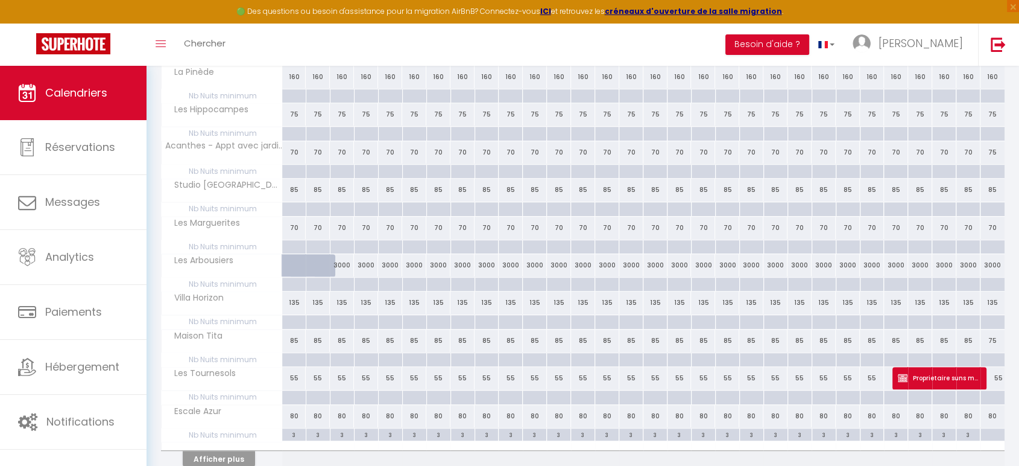
scroll to position [689, 0]
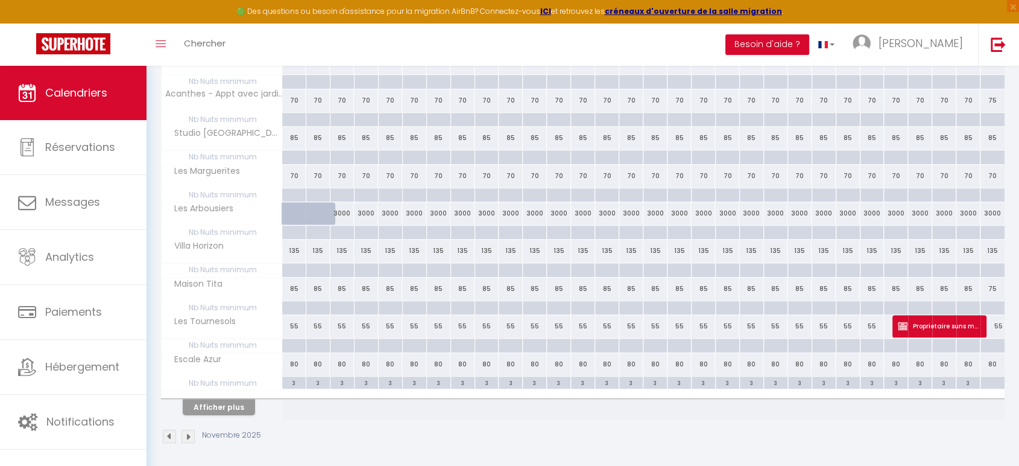
click at [216, 412] on th "Afficher plus" at bounding box center [222, 405] width 121 height 30
click at [221, 411] on button "Afficher plus" at bounding box center [219, 407] width 72 height 16
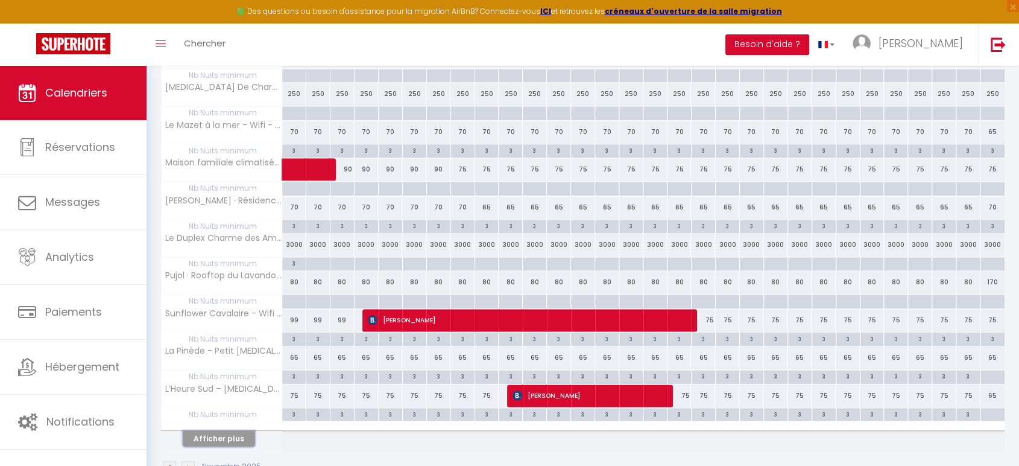
scroll to position [1416, 0]
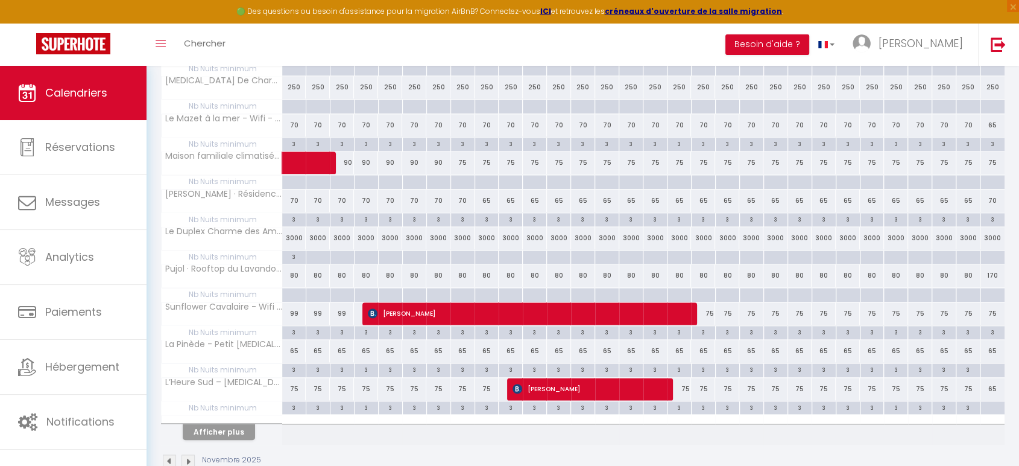
click at [291, 229] on div "3000" at bounding box center [294, 238] width 24 height 22
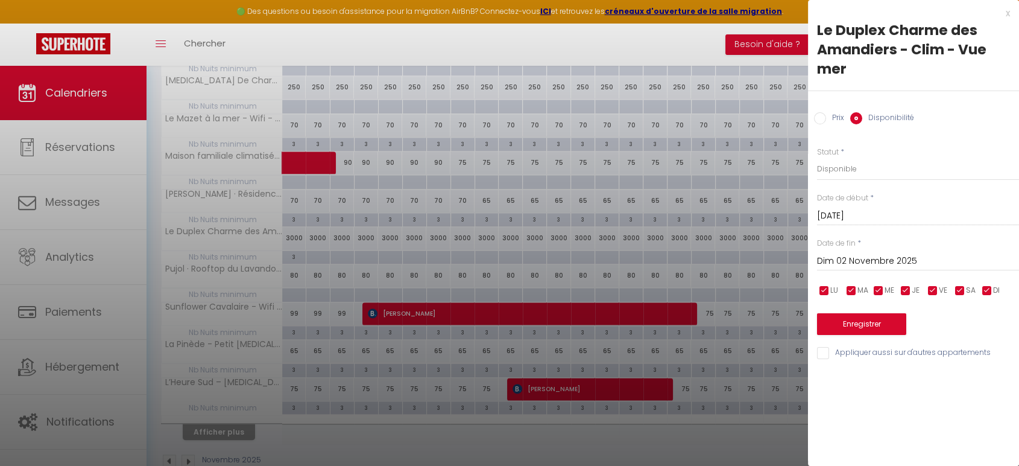
click at [291, 229] on div at bounding box center [509, 233] width 1019 height 466
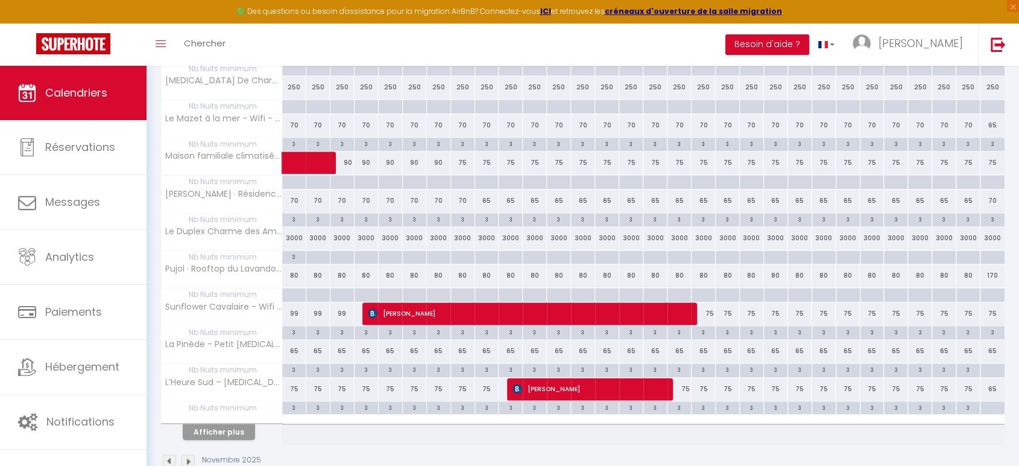
click at [291, 233] on div "3000" at bounding box center [294, 238] width 24 height 22
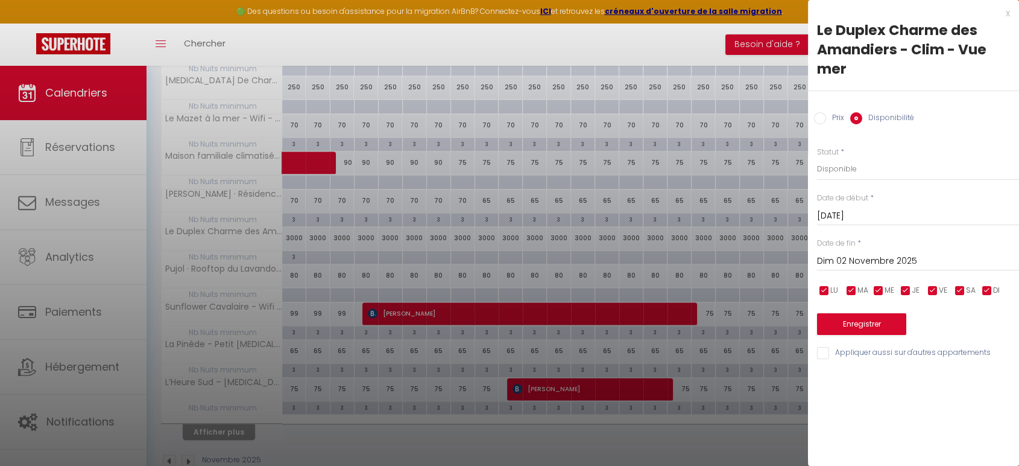
click at [892, 256] on input "Dim 02 Novembre 2025" at bounding box center [918, 261] width 202 height 16
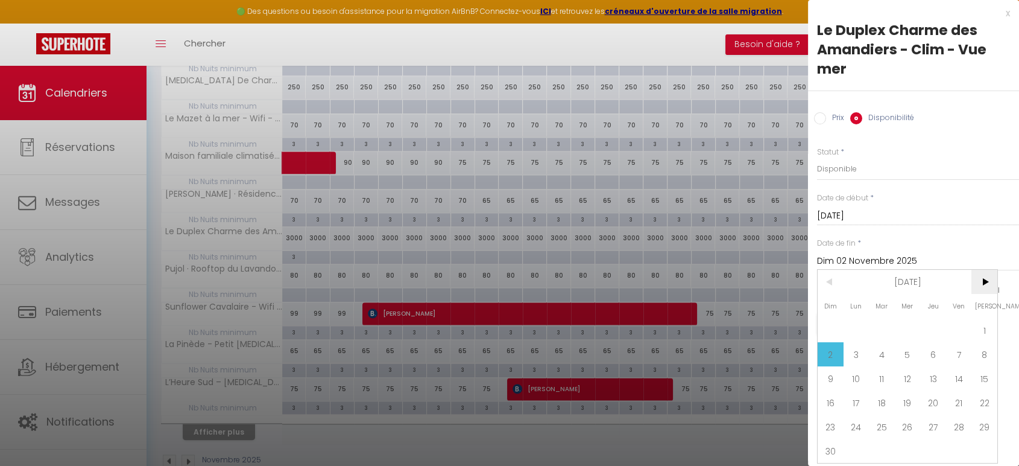
click at [991, 284] on span ">" at bounding box center [984, 282] width 26 height 24
click at [982, 387] on span "20" at bounding box center [984, 378] width 26 height 24
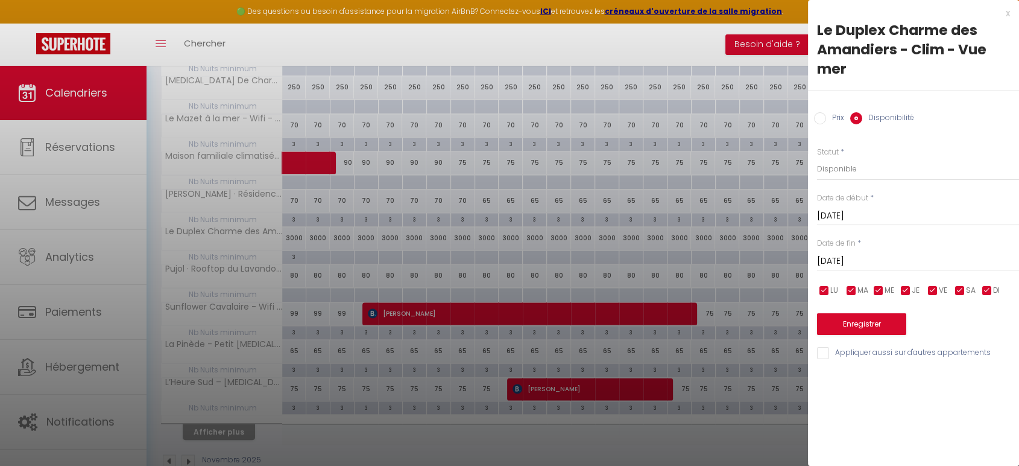
click at [892, 181] on div "Prix * 3000 Statut * Disponible Indisponible Date de début * [DATE] < [DATE] > …" at bounding box center [913, 245] width 211 height 229
click at [826, 119] on label "Prix" at bounding box center [835, 118] width 18 height 13
click at [825, 119] on input "Prix" at bounding box center [820, 118] width 12 height 12
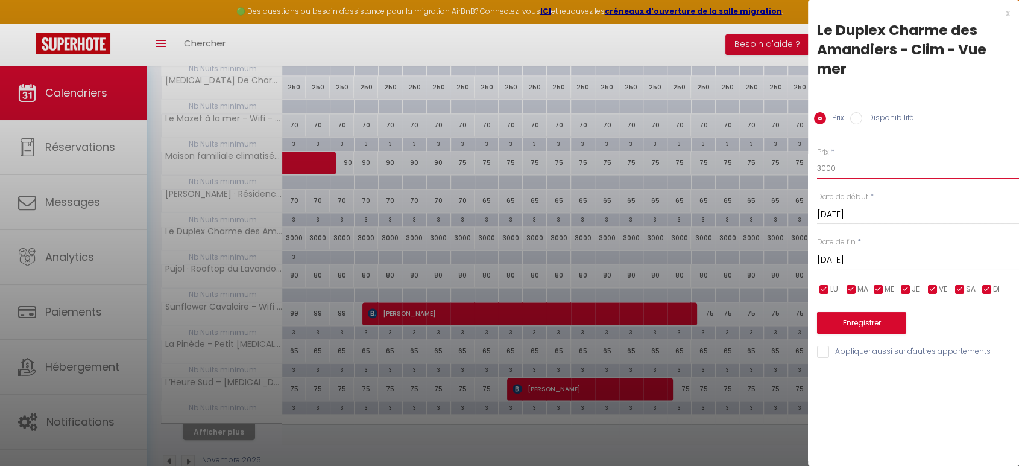
click at [863, 168] on input "3000" at bounding box center [918, 168] width 202 height 22
click at [879, 322] on button "Enregistrer" at bounding box center [861, 323] width 89 height 22
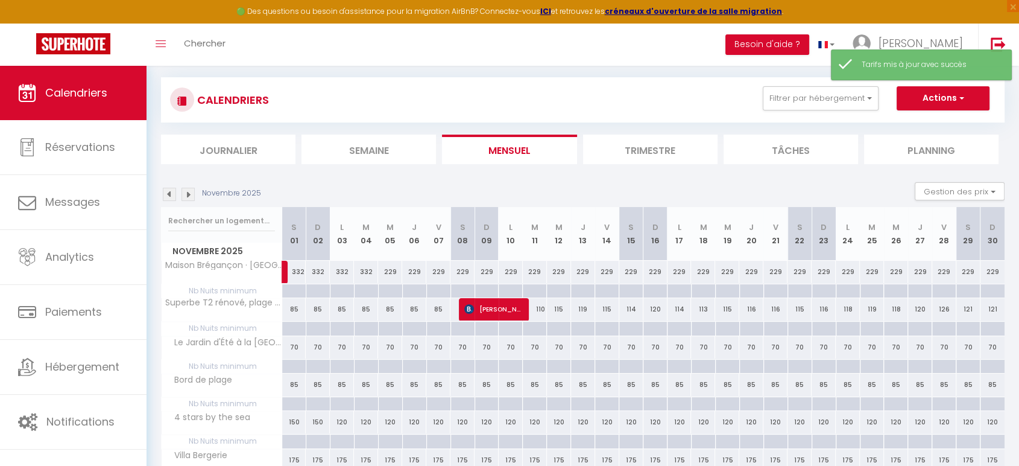
scroll to position [689, 0]
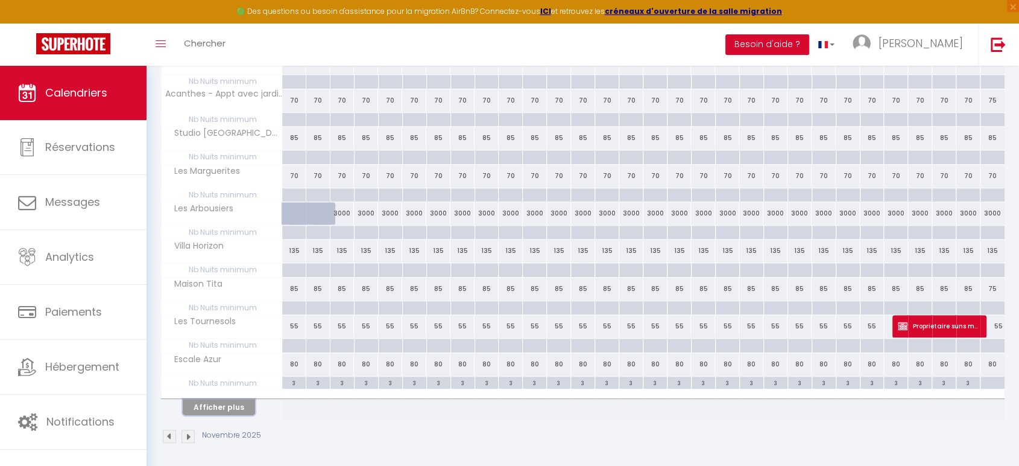
click at [235, 401] on button "Afficher plus" at bounding box center [219, 407] width 72 height 16
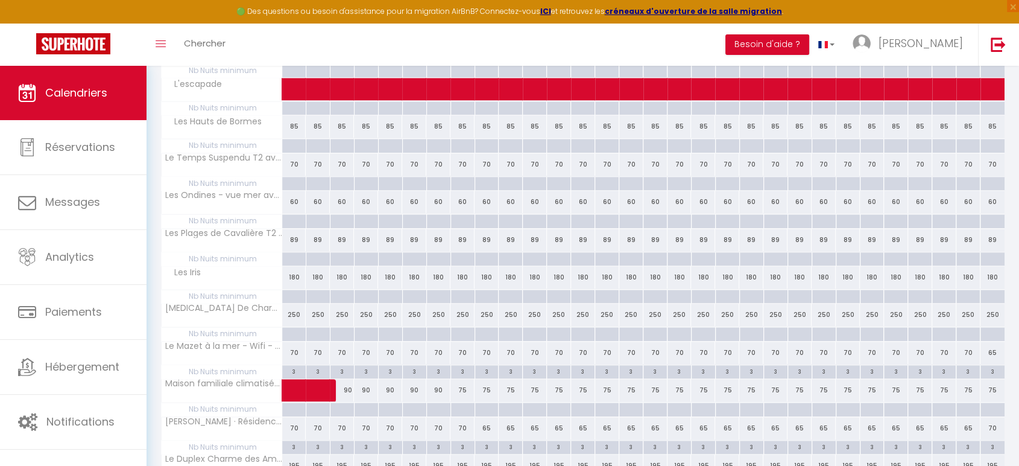
scroll to position [1187, 0]
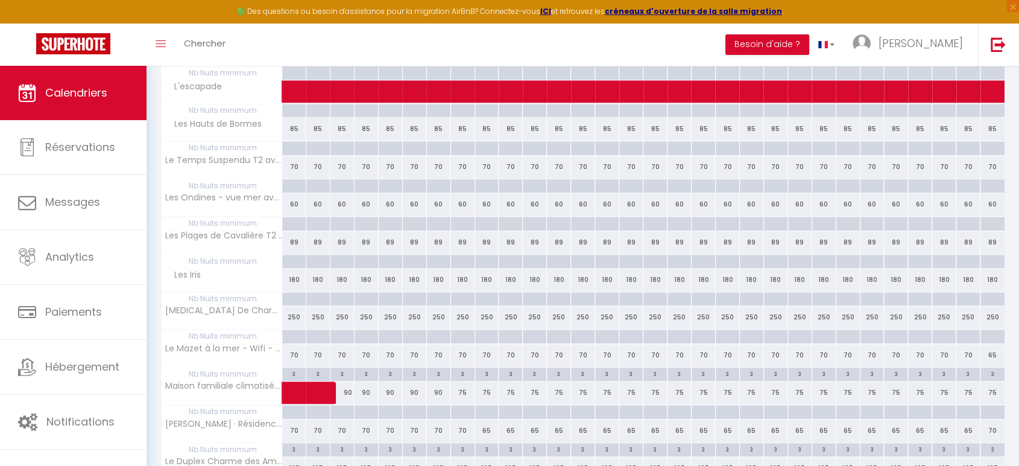
click at [294, 268] on div "180" at bounding box center [294, 279] width 24 height 22
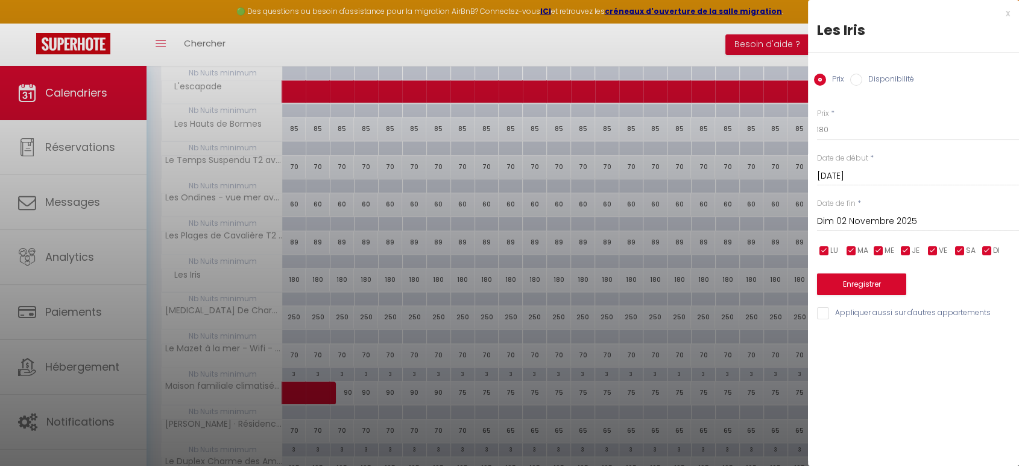
click at [874, 219] on input "Dim 02 Novembre 2025" at bounding box center [918, 221] width 202 height 16
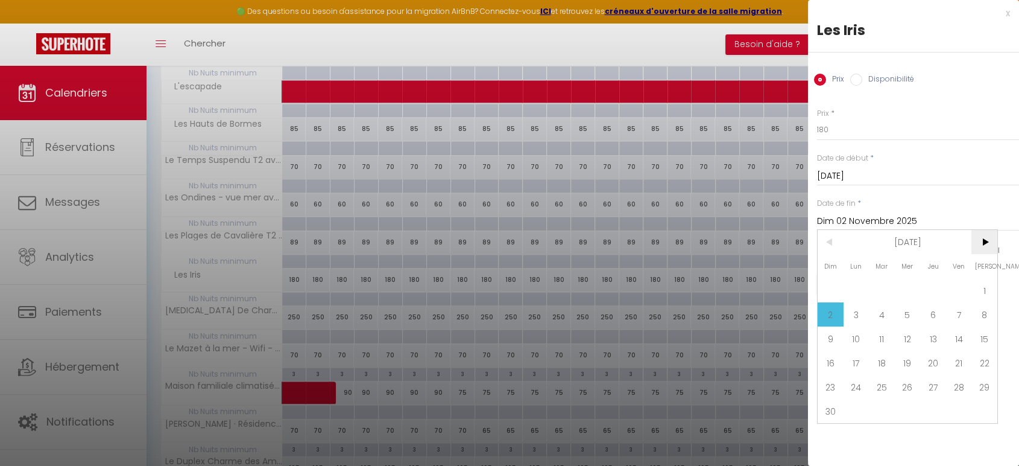
click at [979, 240] on span ">" at bounding box center [984, 242] width 26 height 24
click at [979, 351] on span "27" at bounding box center [984, 362] width 26 height 24
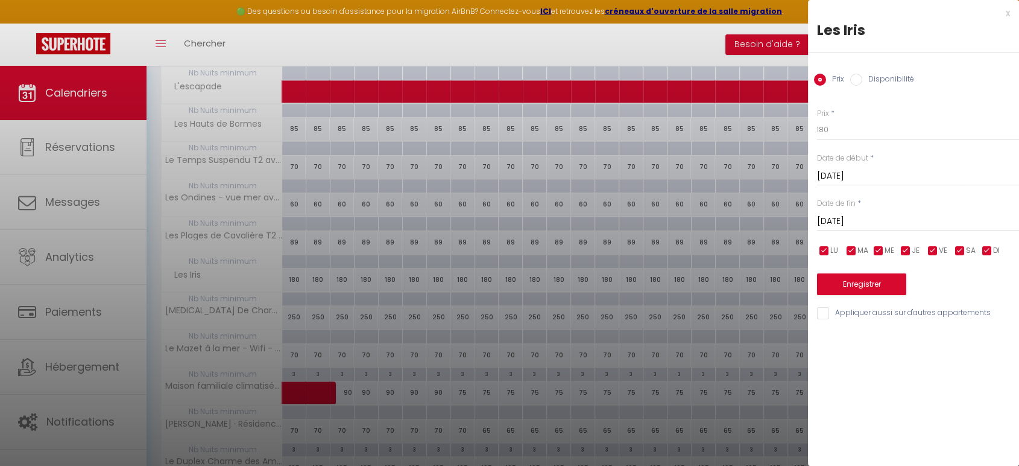
click at [984, 342] on div "x Les Iris Prix Disponibilité Prix * 180 Statut * Disponible Indisponible Date …" at bounding box center [913, 233] width 211 height 466
click at [926, 222] on input "[DATE]" at bounding box center [918, 221] width 202 height 16
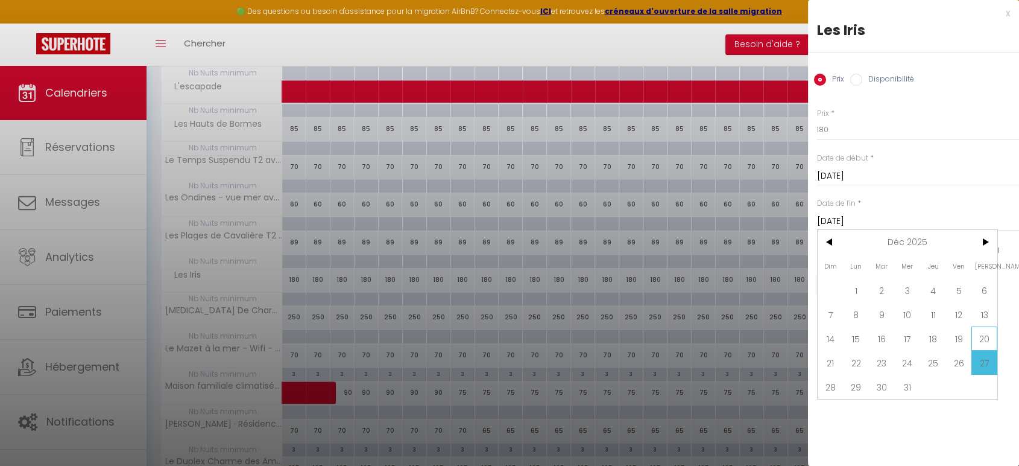
click at [979, 336] on span "20" at bounding box center [984, 338] width 26 height 24
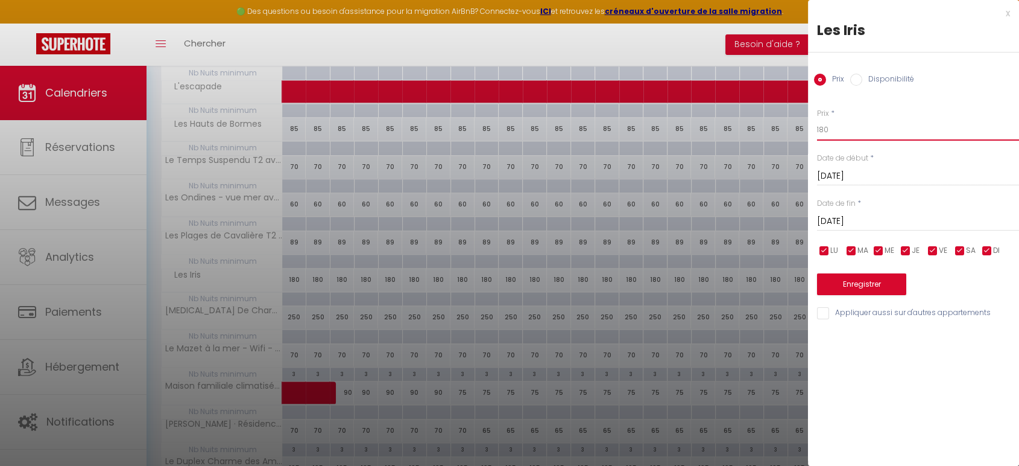
click at [882, 129] on input "180" at bounding box center [918, 130] width 202 height 22
click at [878, 280] on button "Enregistrer" at bounding box center [861, 284] width 89 height 22
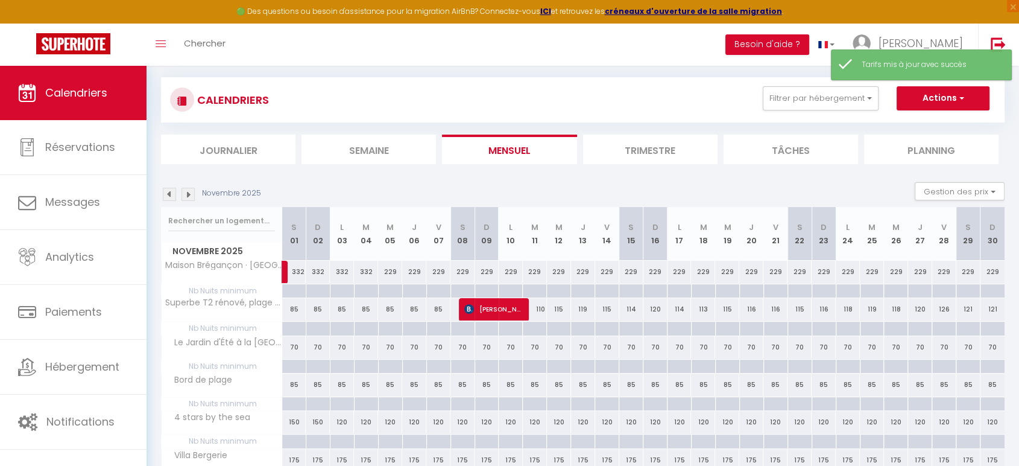
scroll to position [689, 0]
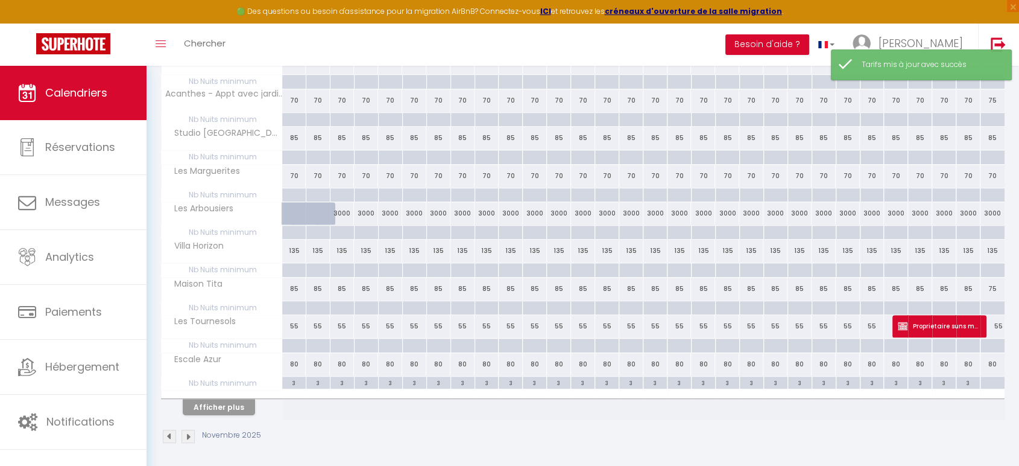
drag, startPoint x: 215, startPoint y: 411, endPoint x: 223, endPoint y: 409, distance: 8.0
click at [223, 409] on th "Afficher plus" at bounding box center [222, 405] width 121 height 30
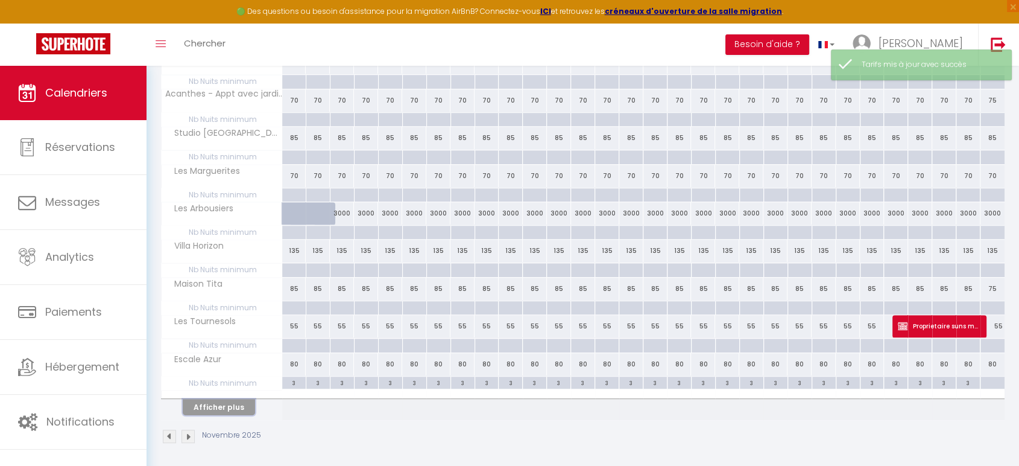
click at [223, 409] on button "Afficher plus" at bounding box center [219, 407] width 72 height 16
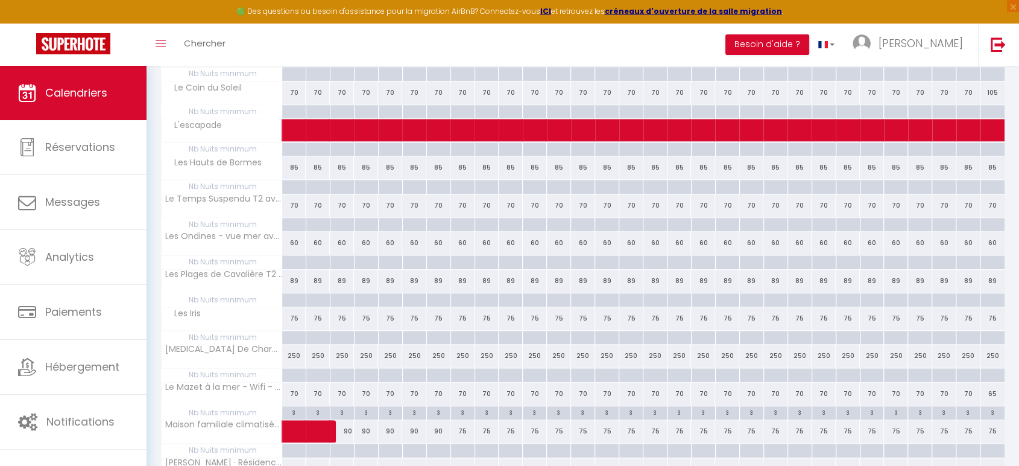
scroll to position [1158, 0]
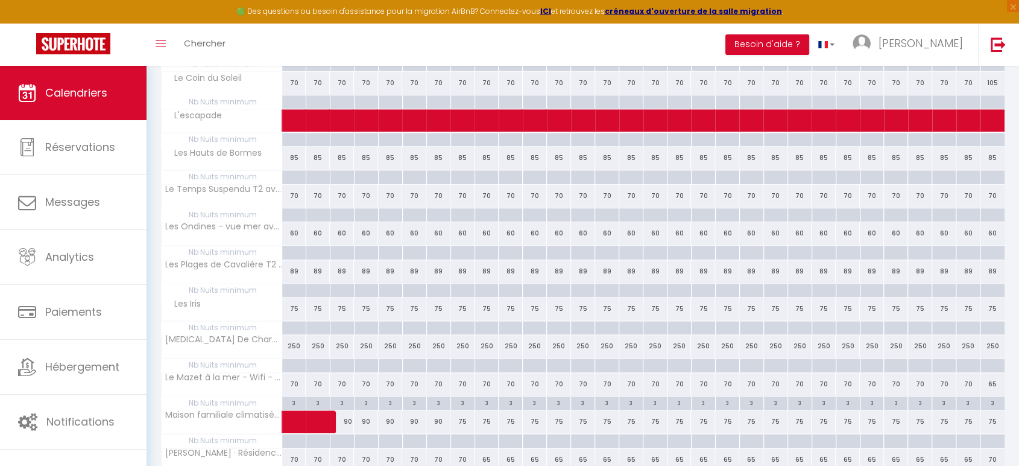
click at [300, 336] on div "250" at bounding box center [294, 346] width 24 height 22
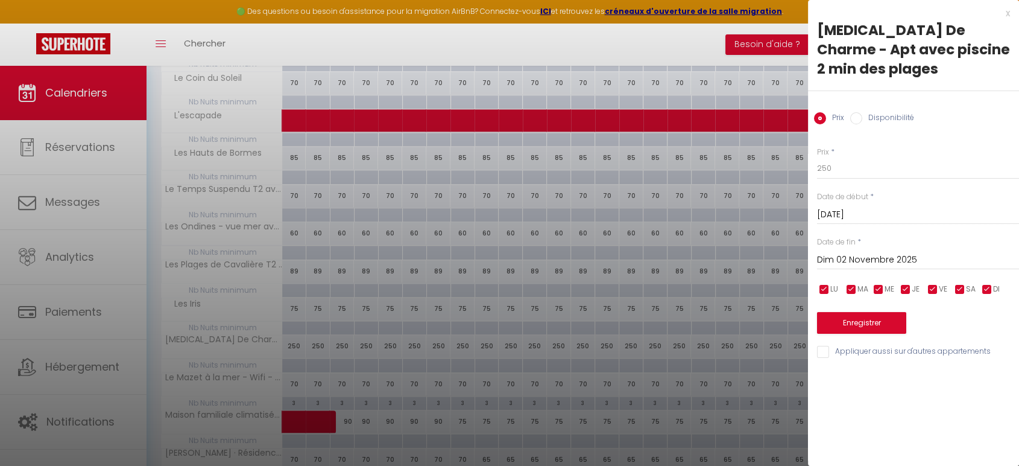
click at [898, 252] on input "Dim 02 Novembre 2025" at bounding box center [918, 260] width 202 height 16
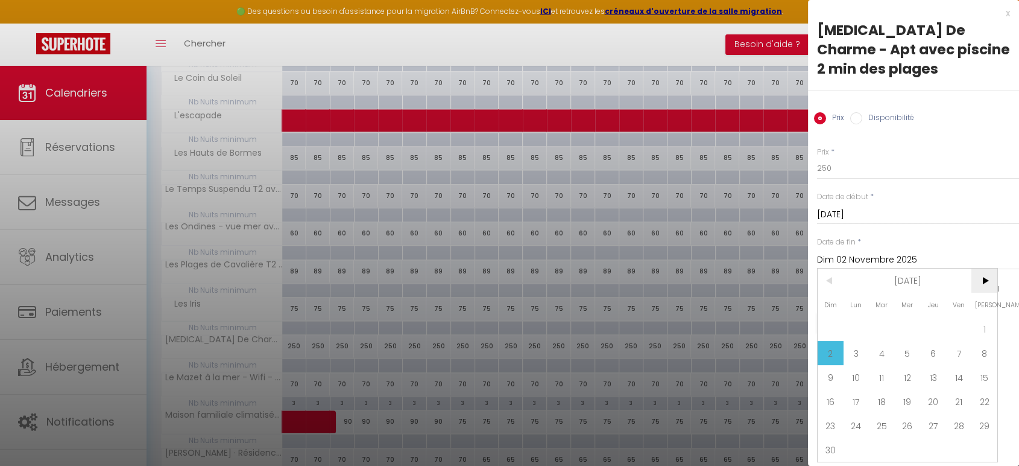
click at [983, 268] on span ">" at bounding box center [984, 280] width 26 height 24
click at [982, 365] on span "20" at bounding box center [984, 377] width 26 height 24
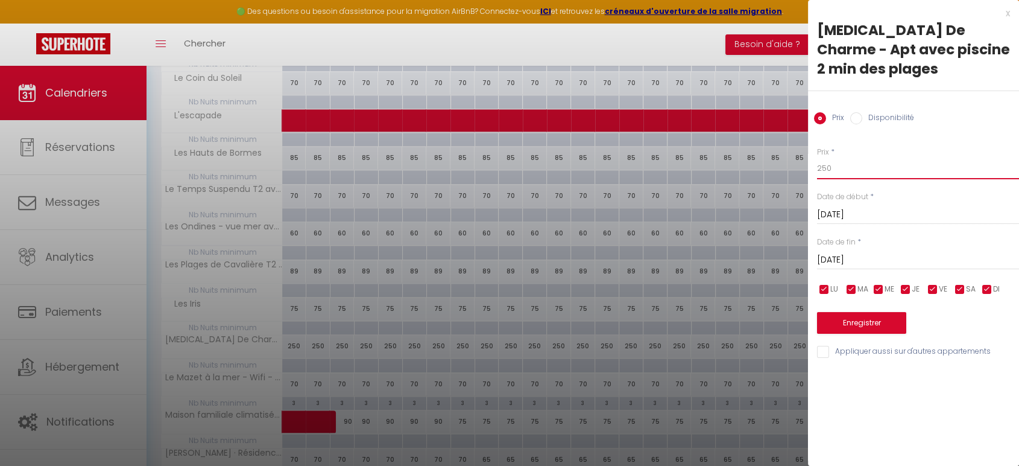
click at [915, 157] on input "250" at bounding box center [918, 168] width 202 height 22
click at [876, 312] on button "Enregistrer" at bounding box center [861, 323] width 89 height 22
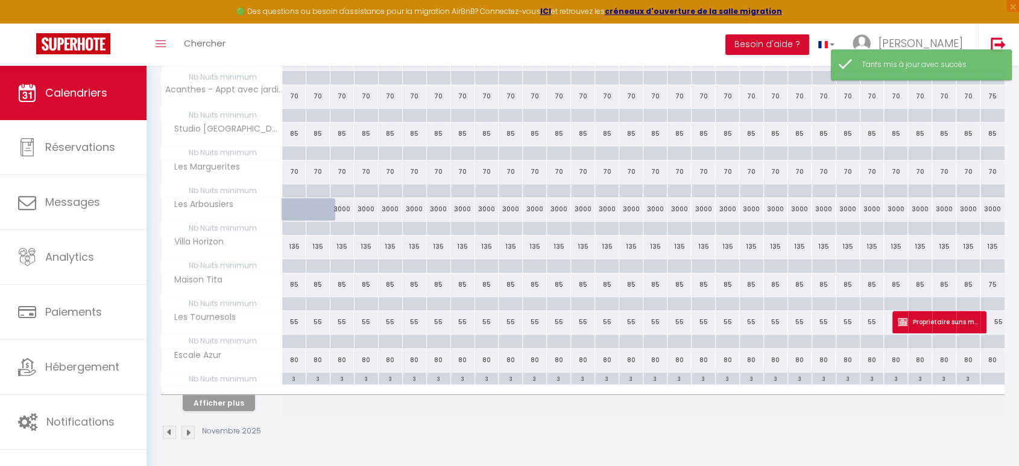
scroll to position [689, 0]
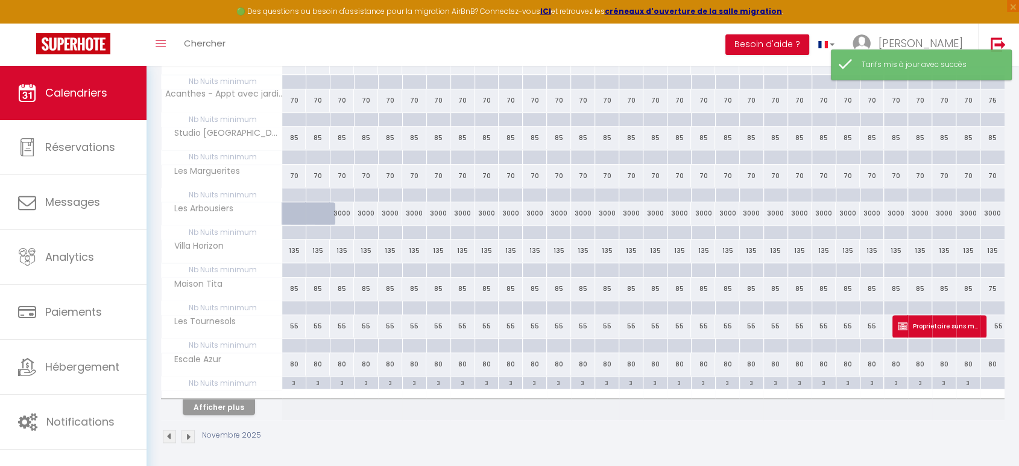
click at [218, 412] on th "Afficher plus" at bounding box center [222, 405] width 121 height 30
click at [224, 410] on button "Afficher plus" at bounding box center [219, 407] width 72 height 16
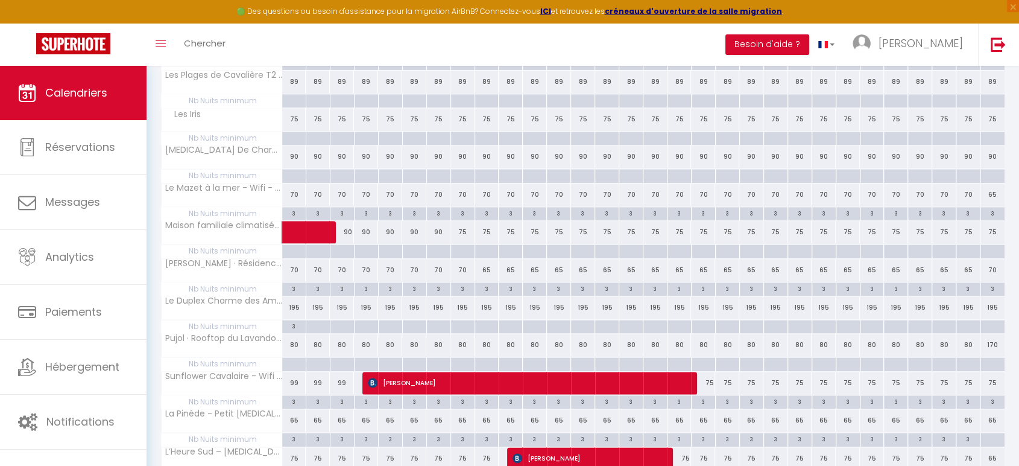
scroll to position [1381, 0]
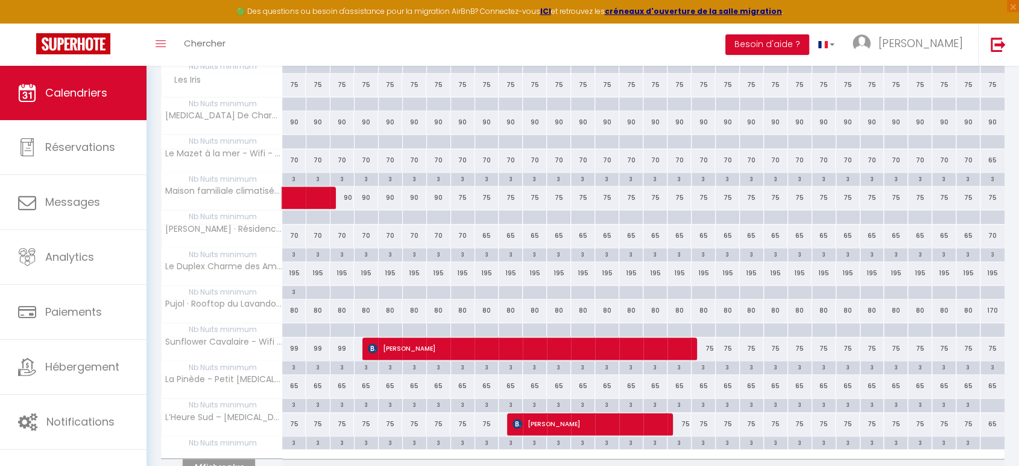
click at [991, 305] on div "170" at bounding box center [992, 310] width 24 height 22
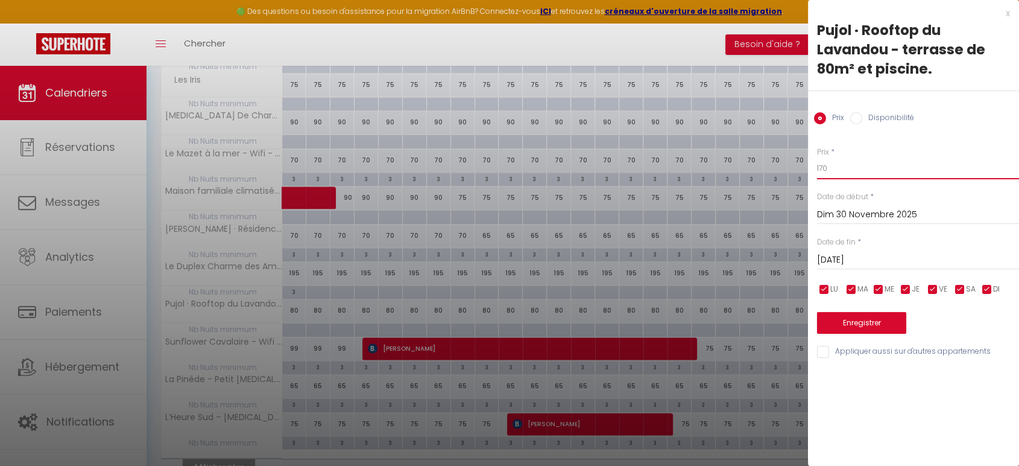
click at [857, 172] on input "170" at bounding box center [918, 168] width 202 height 22
click at [865, 314] on button "Enregistrer" at bounding box center [861, 323] width 89 height 22
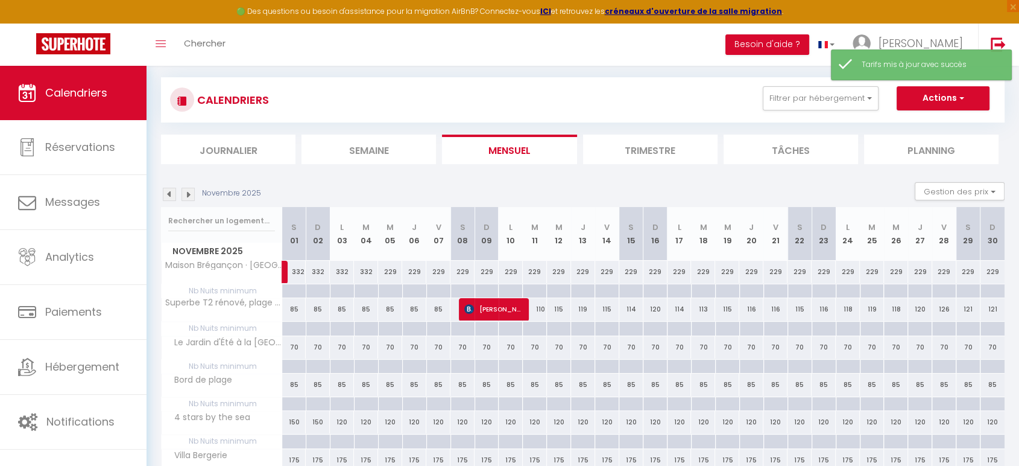
scroll to position [689, 0]
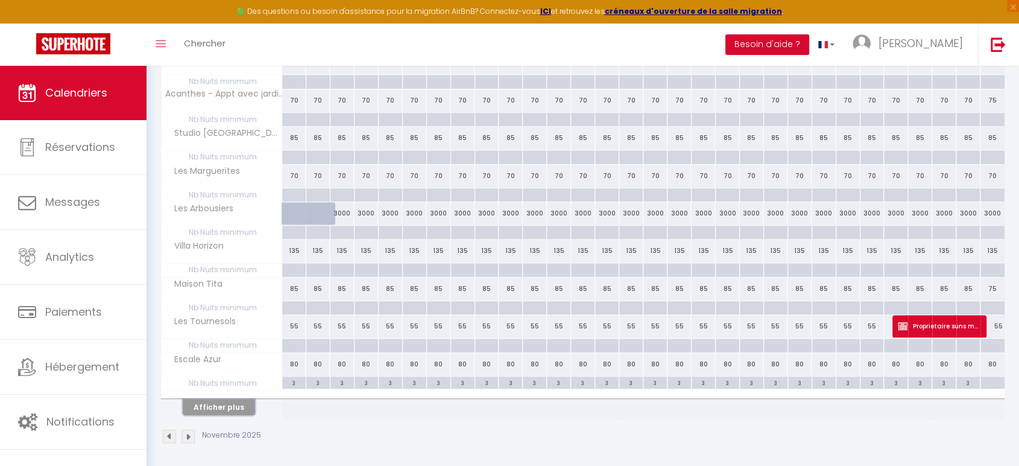
click at [219, 402] on button "Afficher plus" at bounding box center [219, 407] width 72 height 16
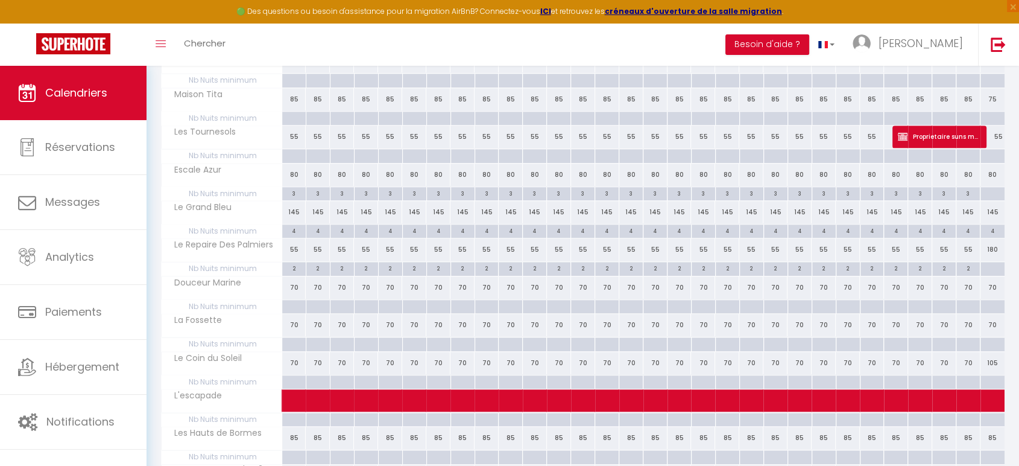
scroll to position [879, 0]
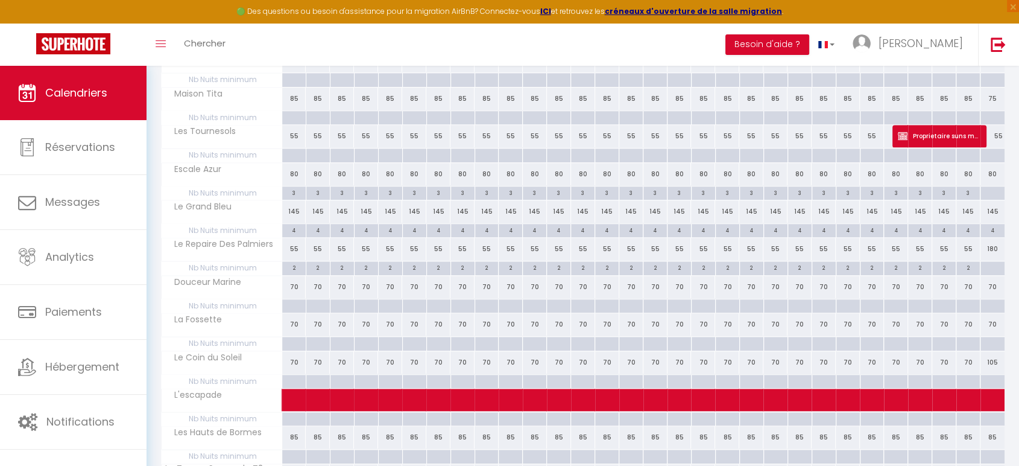
click at [997, 356] on div "105" at bounding box center [992, 362] width 24 height 22
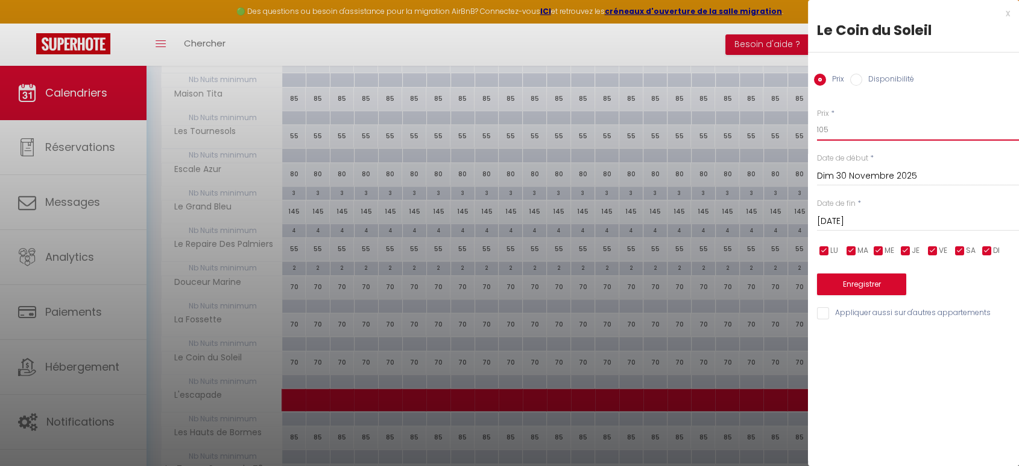
click at [885, 131] on input "105" at bounding box center [918, 130] width 202 height 22
click at [870, 285] on button "Enregistrer" at bounding box center [861, 284] width 89 height 22
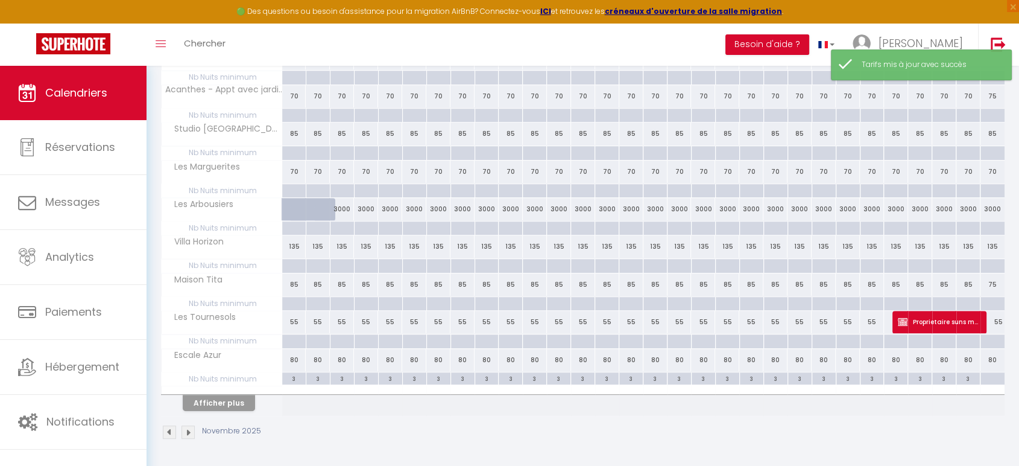
scroll to position [689, 0]
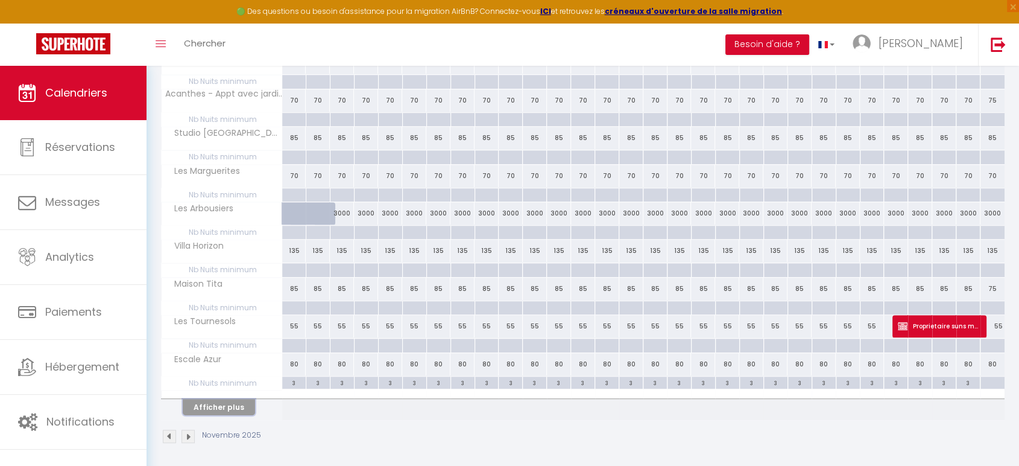
click at [239, 404] on button "Afficher plus" at bounding box center [219, 407] width 72 height 16
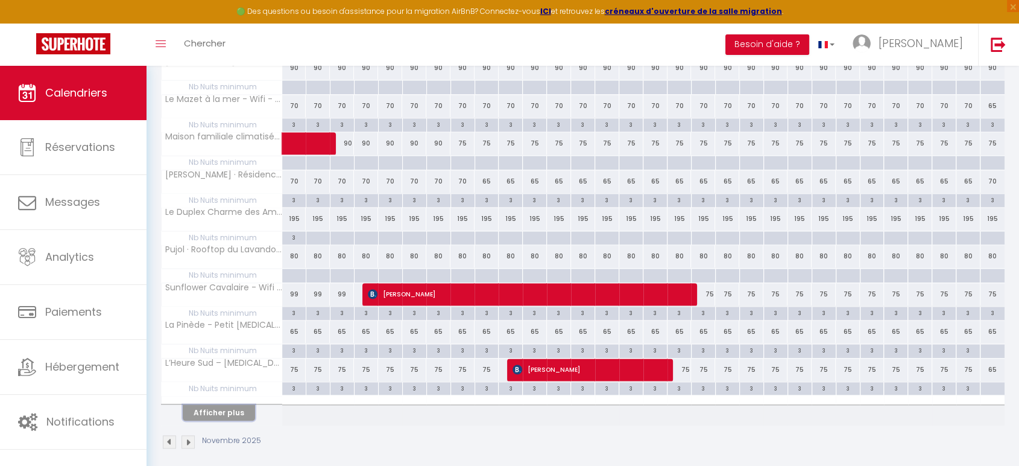
scroll to position [1438, 0]
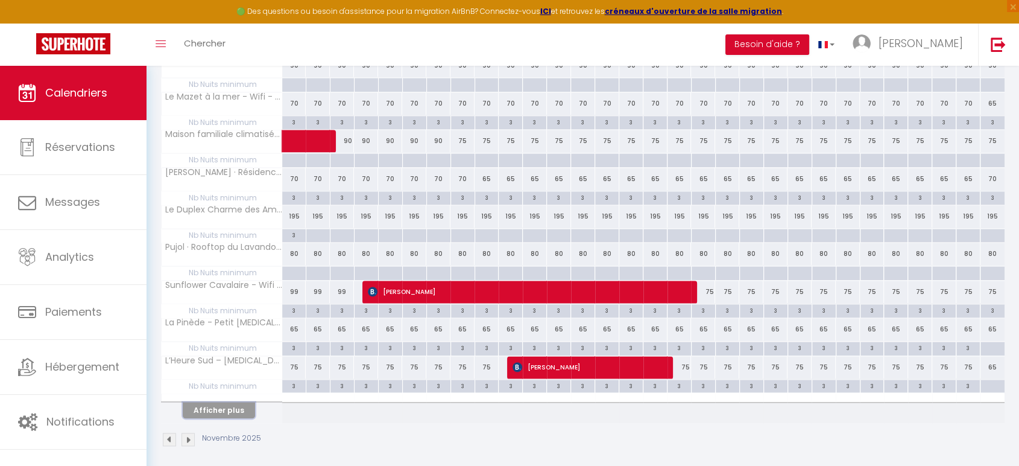
click at [223, 409] on button "Afficher plus" at bounding box center [219, 410] width 72 height 16
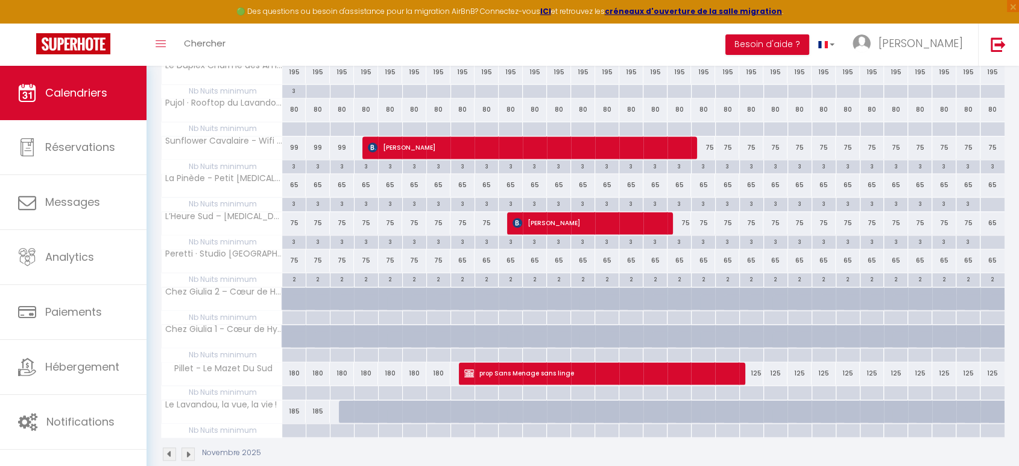
scroll to position [1597, 0]
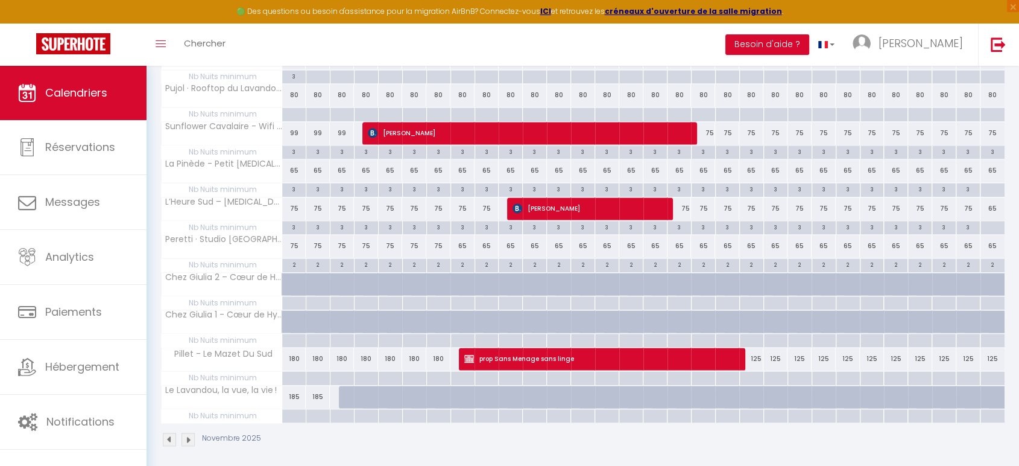
click at [348, 392] on div at bounding box center [351, 396] width 24 height 23
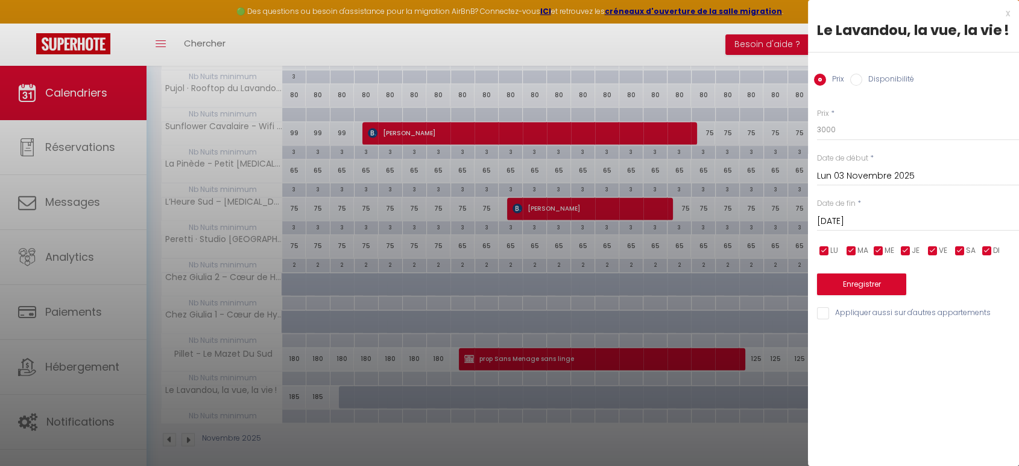
click at [907, 218] on input "[DATE]" at bounding box center [918, 221] width 202 height 16
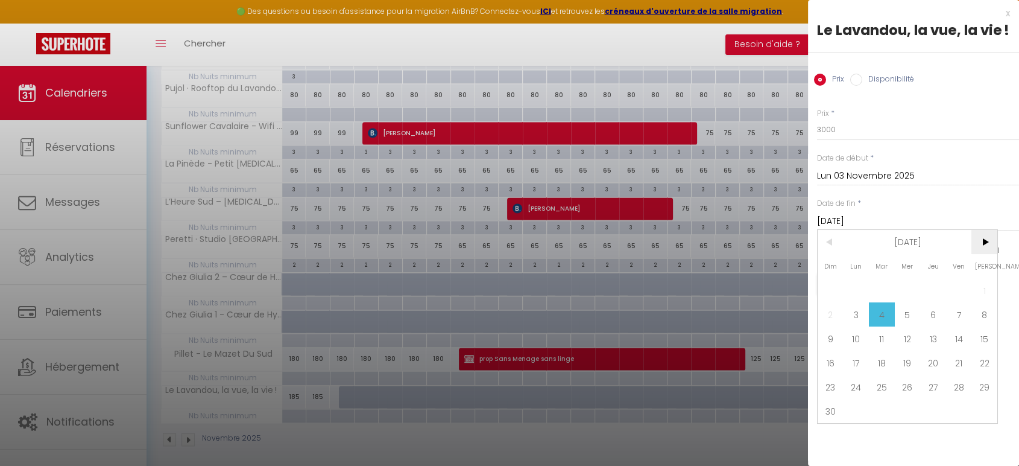
click at [990, 236] on span ">" at bounding box center [984, 242] width 26 height 24
click at [988, 344] on span "20" at bounding box center [984, 338] width 26 height 24
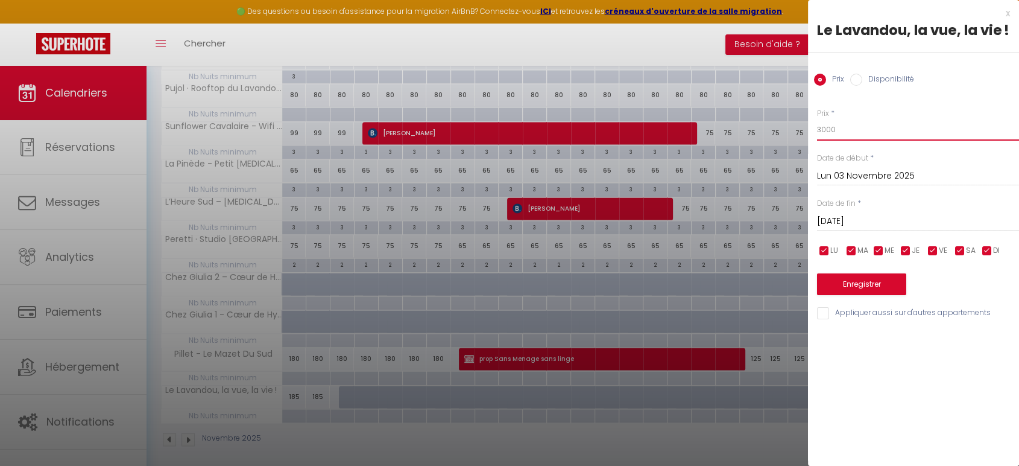
click at [895, 133] on input "3000" at bounding box center [918, 130] width 202 height 22
click at [863, 280] on button "Enregistrer" at bounding box center [861, 284] width 89 height 22
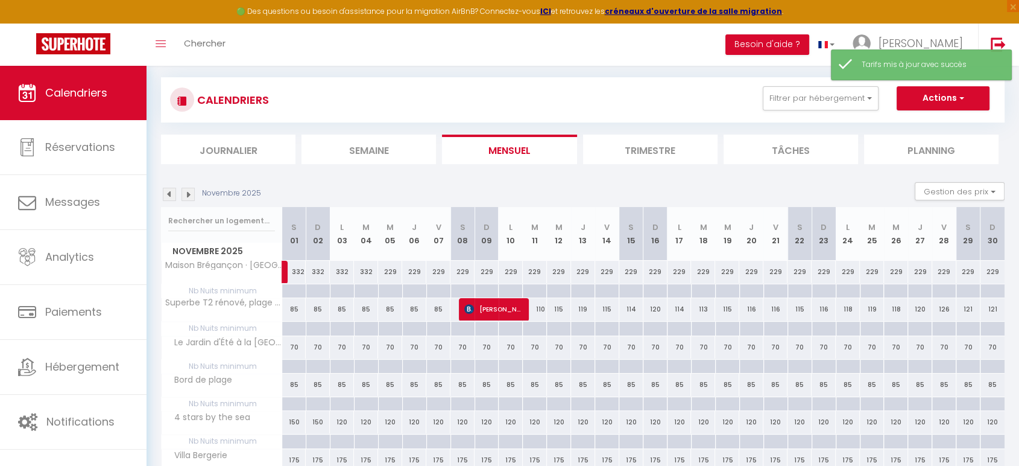
scroll to position [689, 0]
